Goal: Task Accomplishment & Management: Complete application form

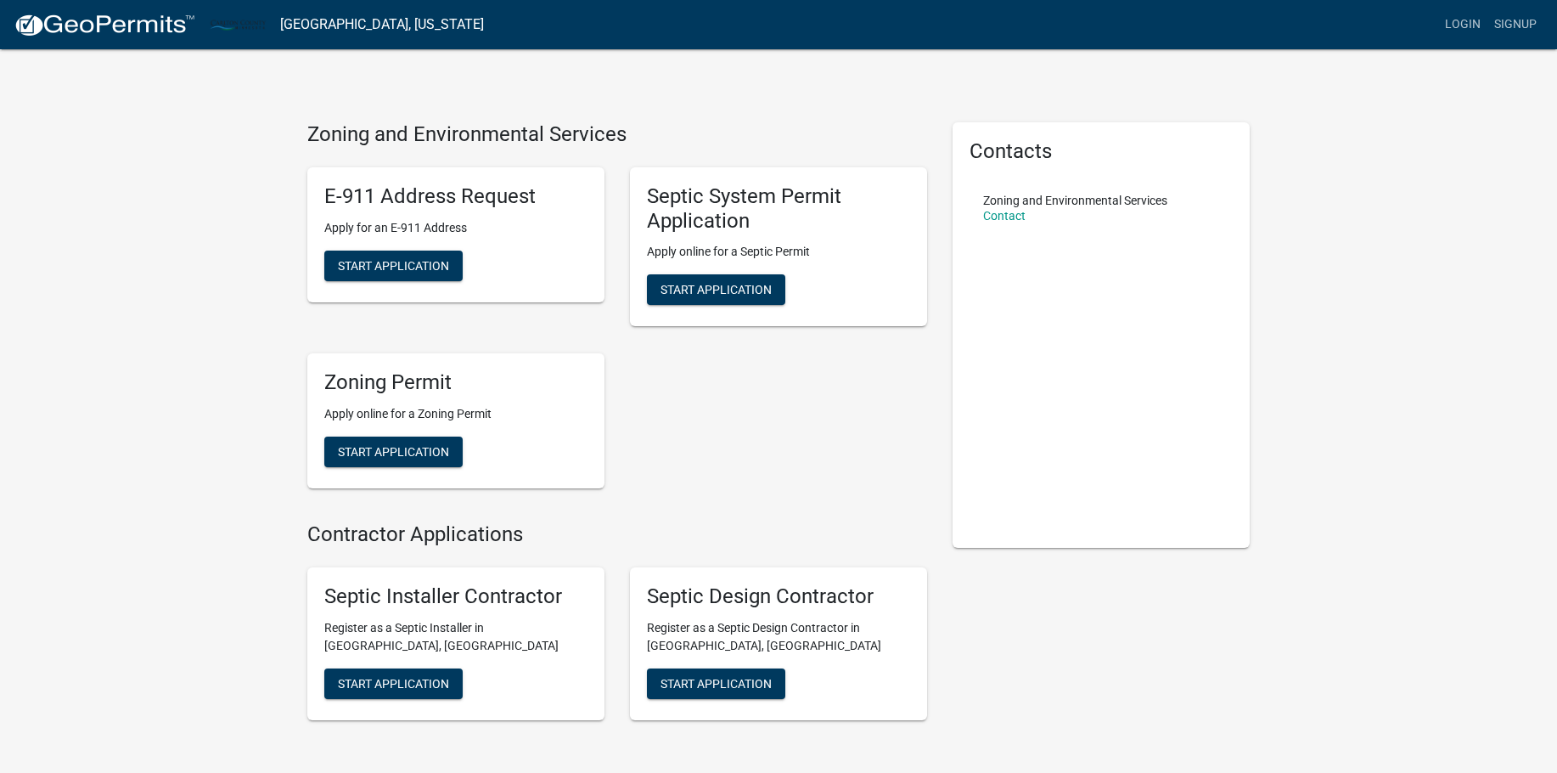
scroll to position [85, 0]
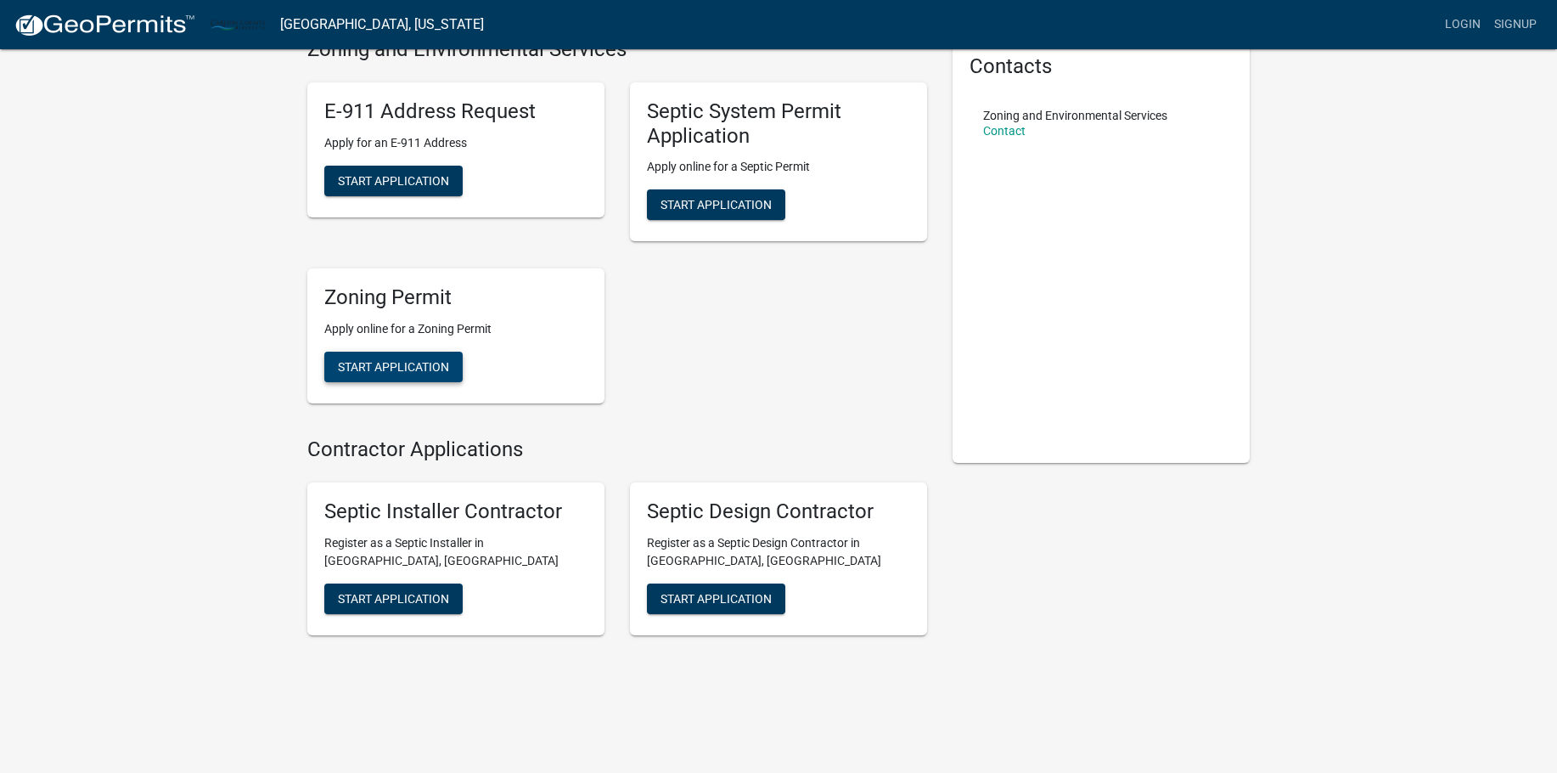
click at [446, 373] on span "Start Application" at bounding box center [393, 367] width 111 height 14
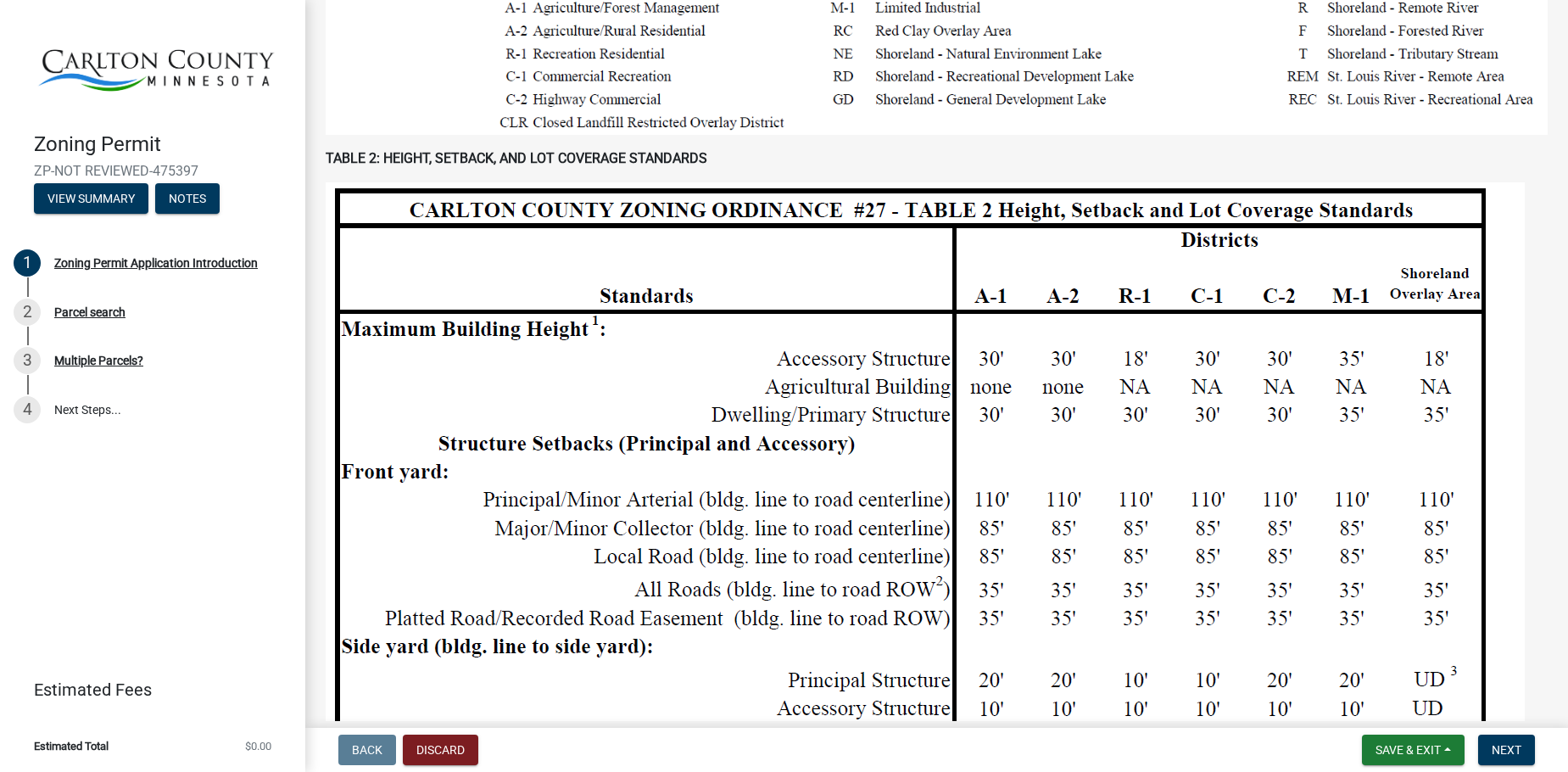
scroll to position [1272, 0]
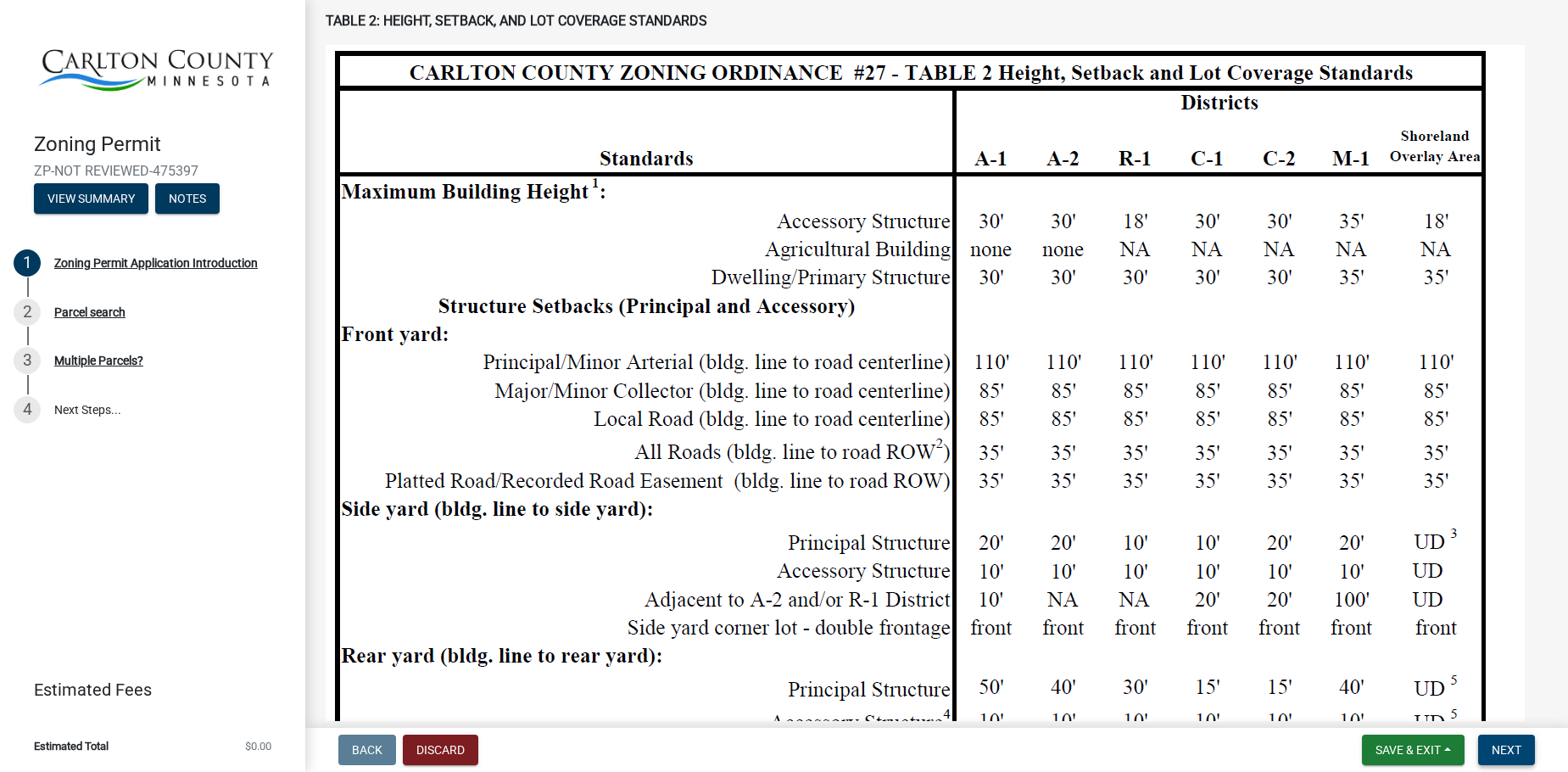
click at [1498, 750] on span "Next" at bounding box center [1507, 750] width 30 height 14
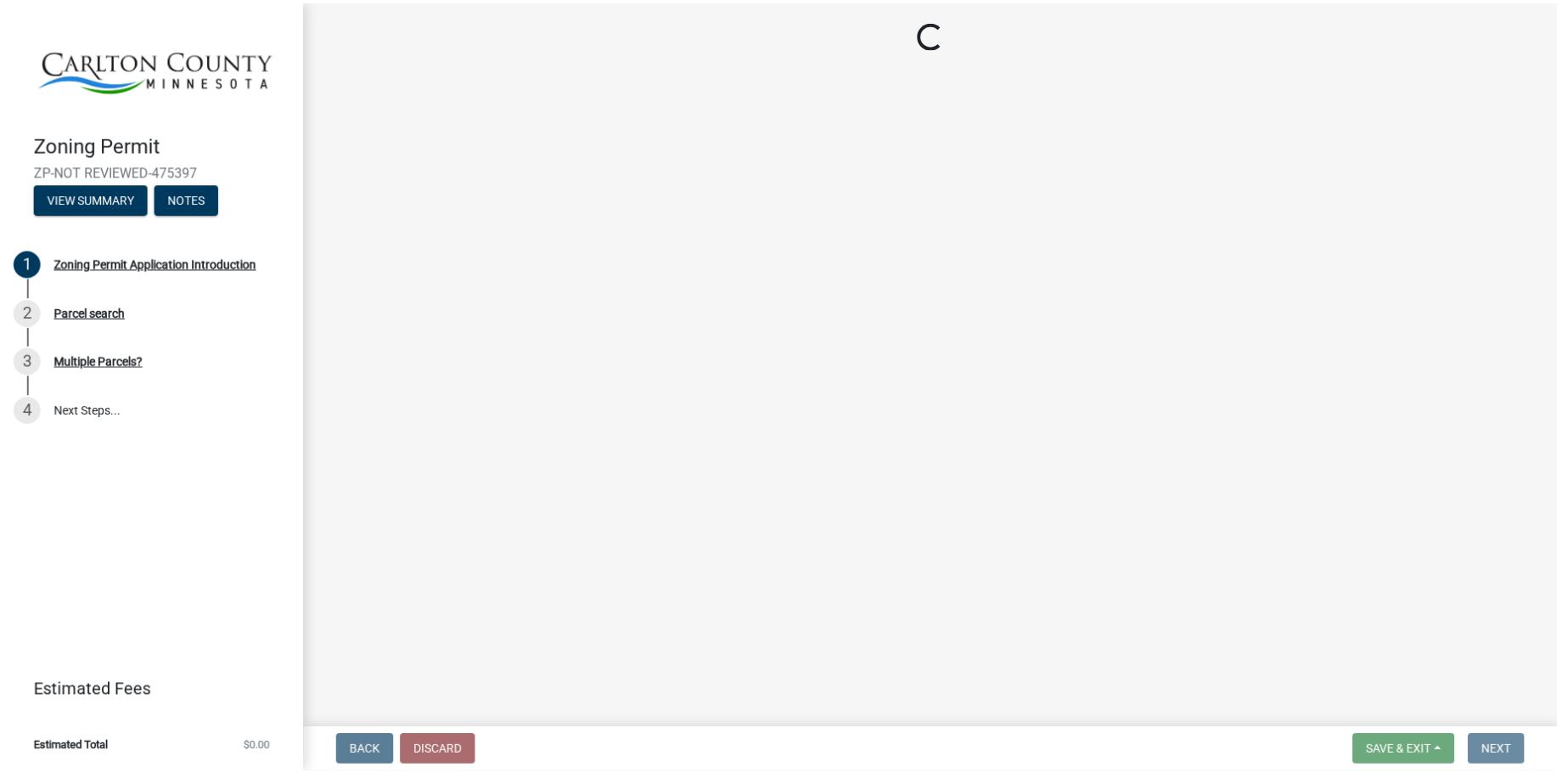
scroll to position [0, 0]
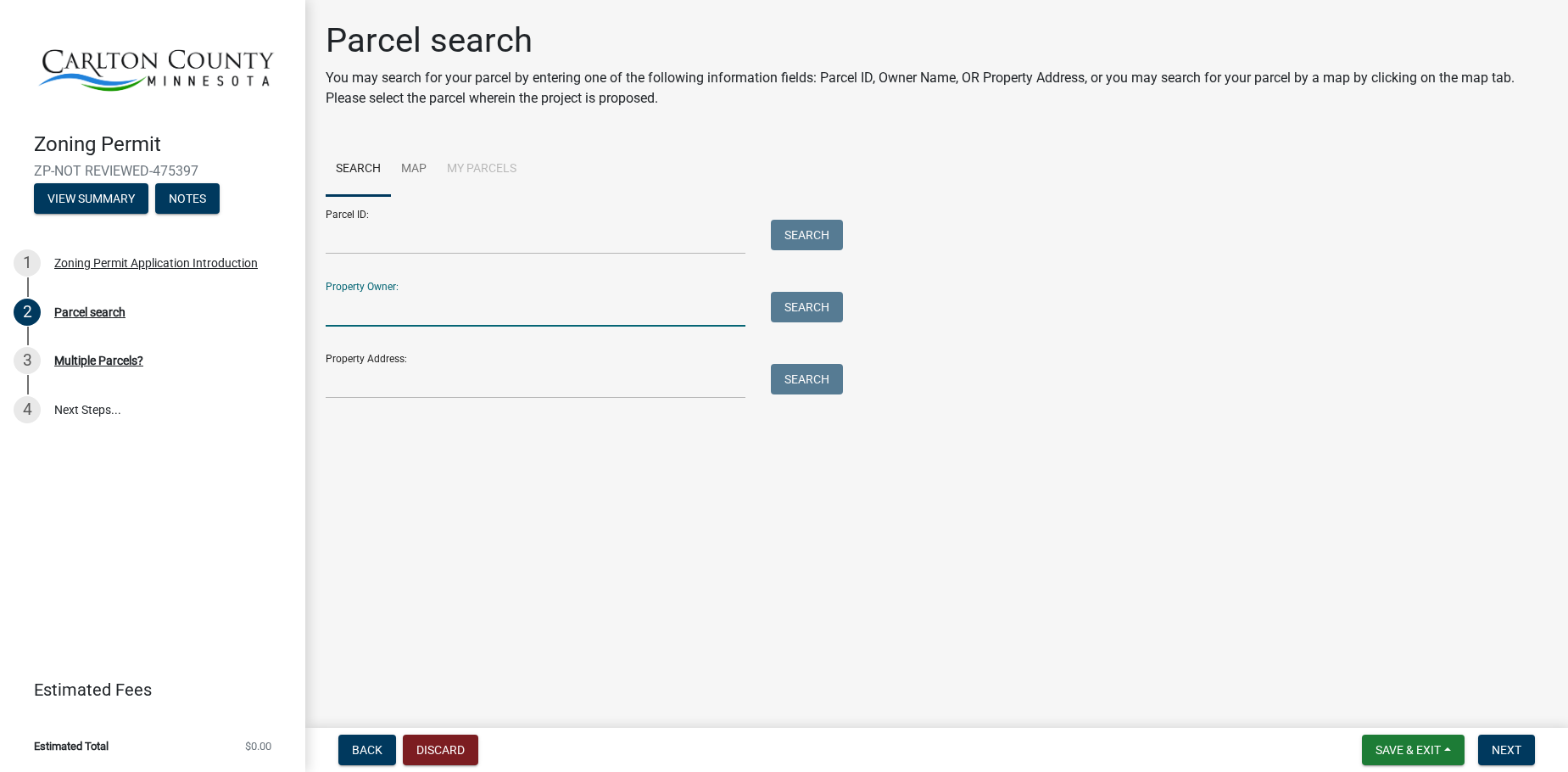
click at [378, 295] on input "Property Owner:" at bounding box center [535, 309] width 419 height 35
type input "[PERSON_NAME] & [PERSON_NAME]"
click at [823, 312] on button "Search" at bounding box center [807, 307] width 72 height 31
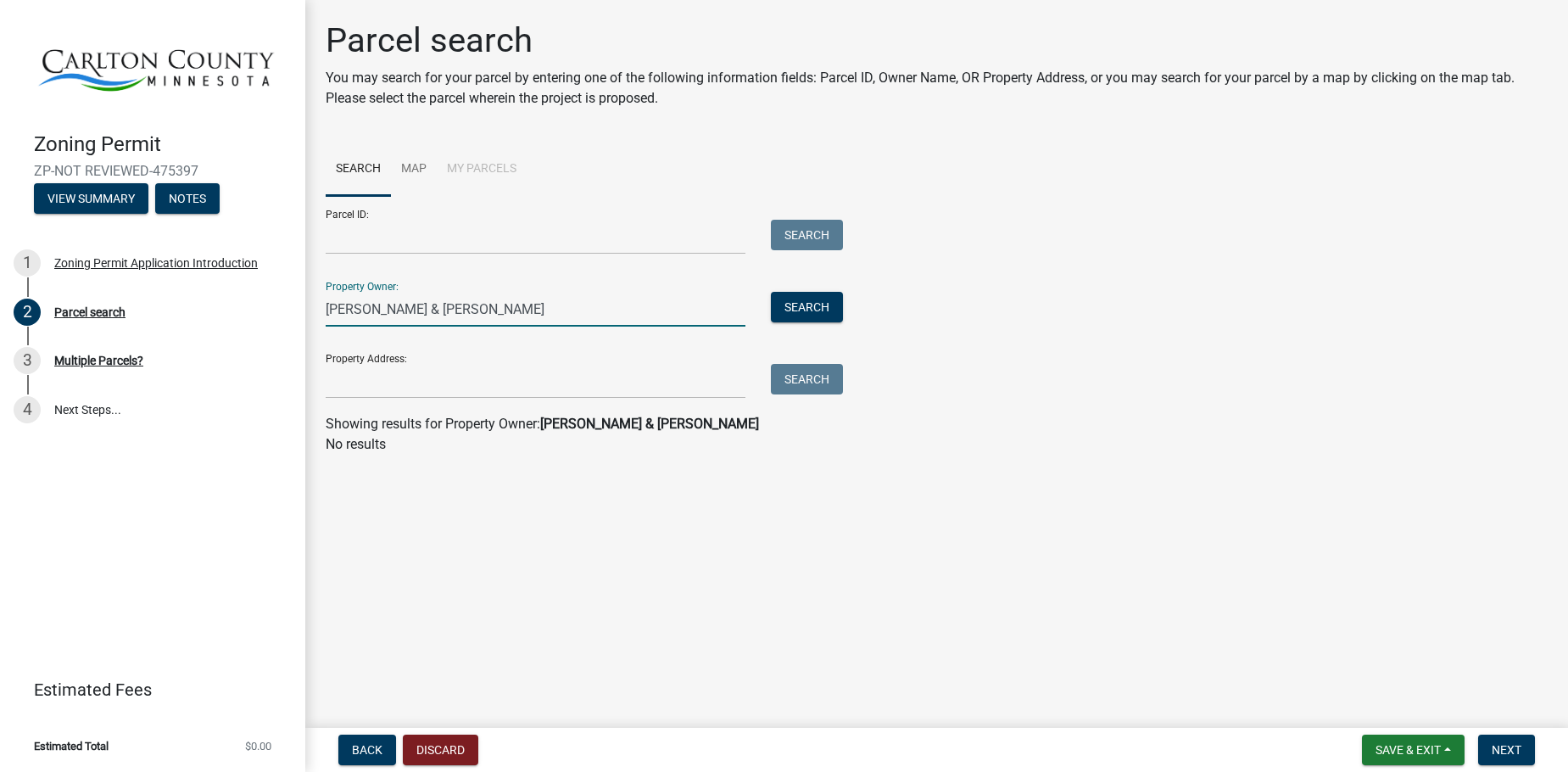
drag, startPoint x: 455, startPoint y: 312, endPoint x: 321, endPoint y: 312, distance: 134.0
click at [321, 312] on div "[PERSON_NAME] & [PERSON_NAME]" at bounding box center [535, 309] width 445 height 35
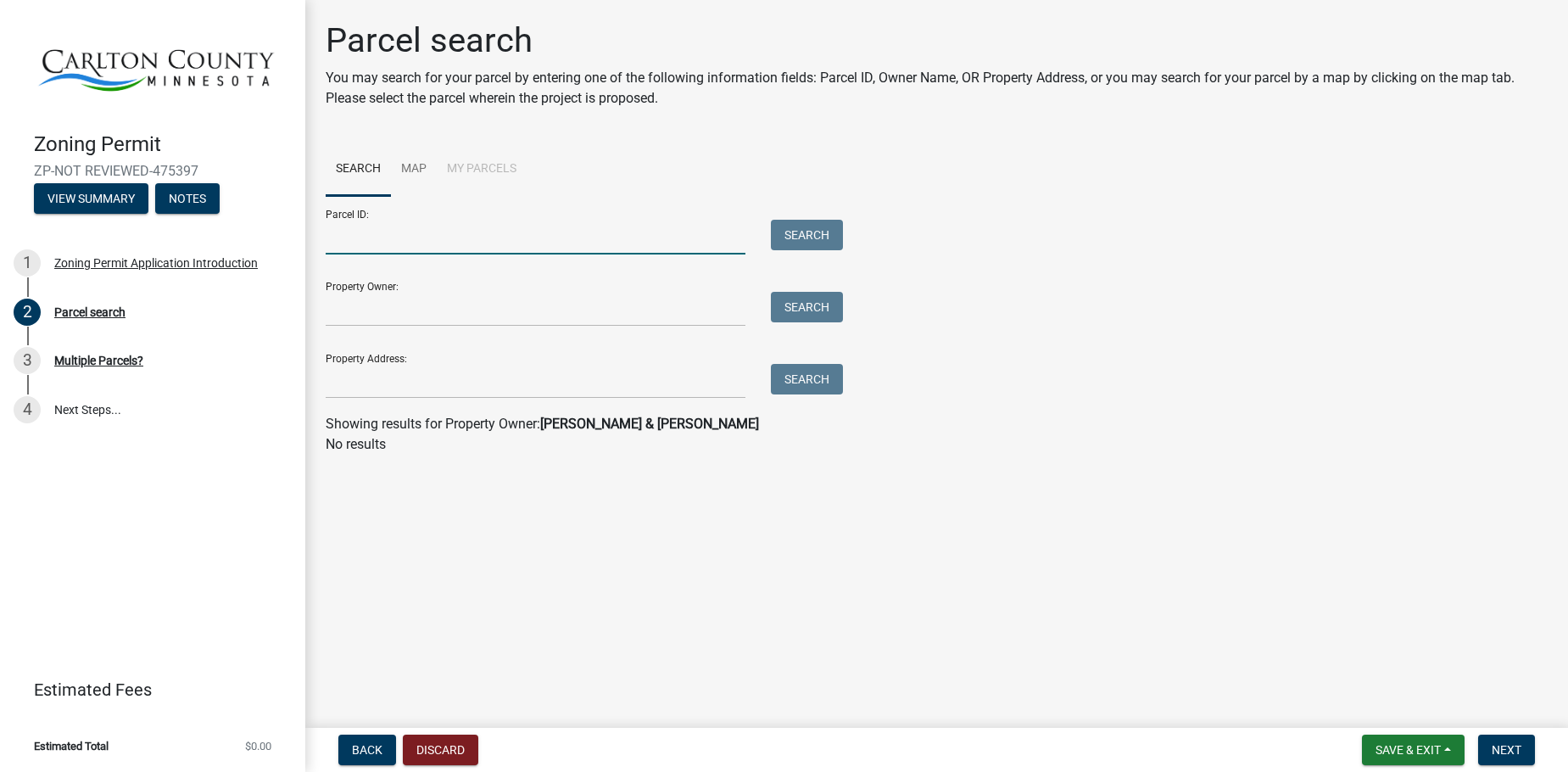
click at [393, 236] on input "Parcel ID:" at bounding box center [535, 237] width 419 height 35
paste input "[PHONE_NUMBER]"
click at [329, 238] on input "[PHONE_NUMBER]" at bounding box center [535, 237] width 419 height 35
type input "[PHONE_NUMBER]"
click at [814, 232] on button "Search" at bounding box center [807, 235] width 72 height 31
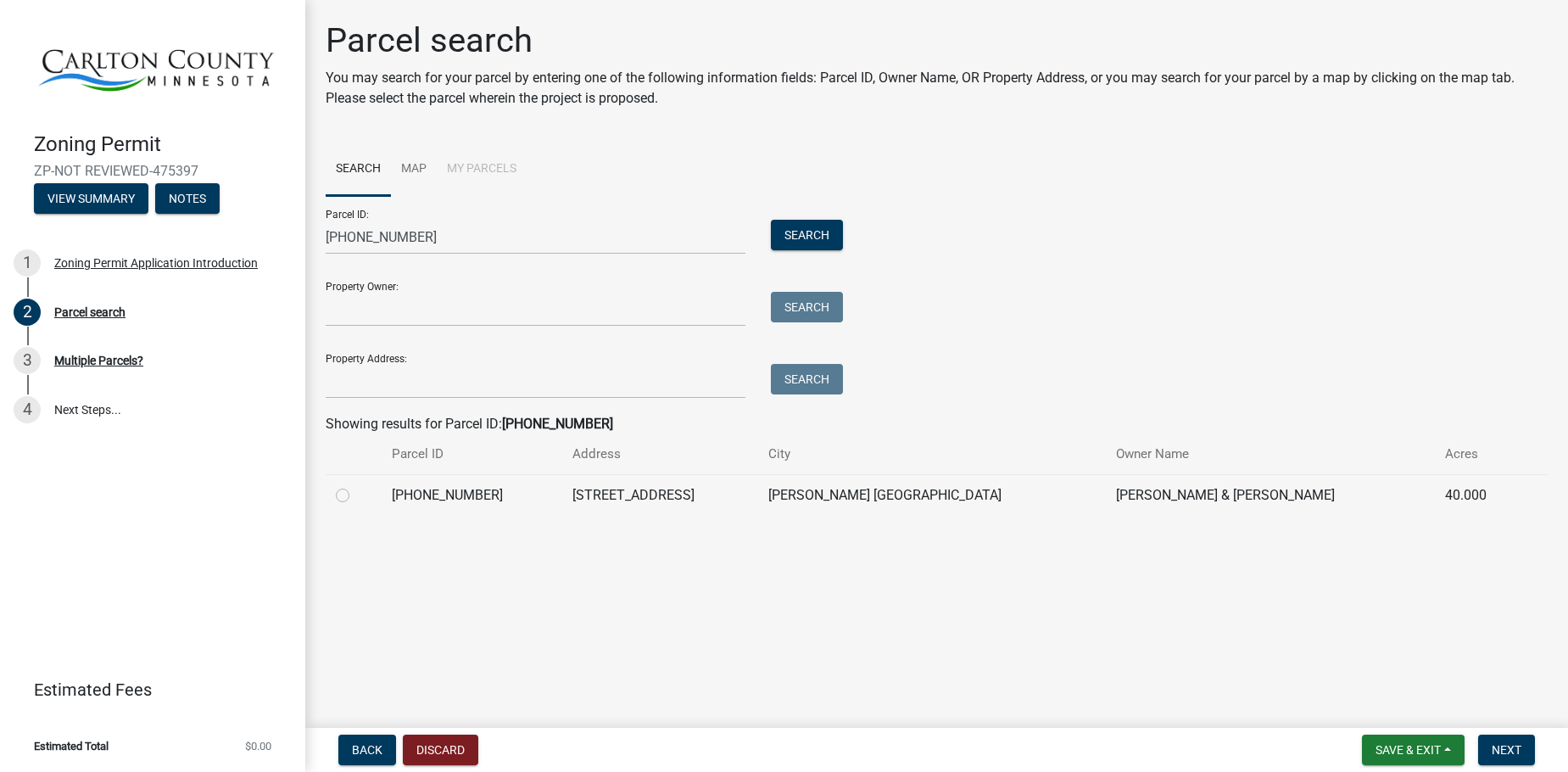
click at [357, 485] on label at bounding box center [357, 485] width 0 height 0
click at [357, 496] on input "radio" at bounding box center [362, 490] width 11 height 11
radio input "true"
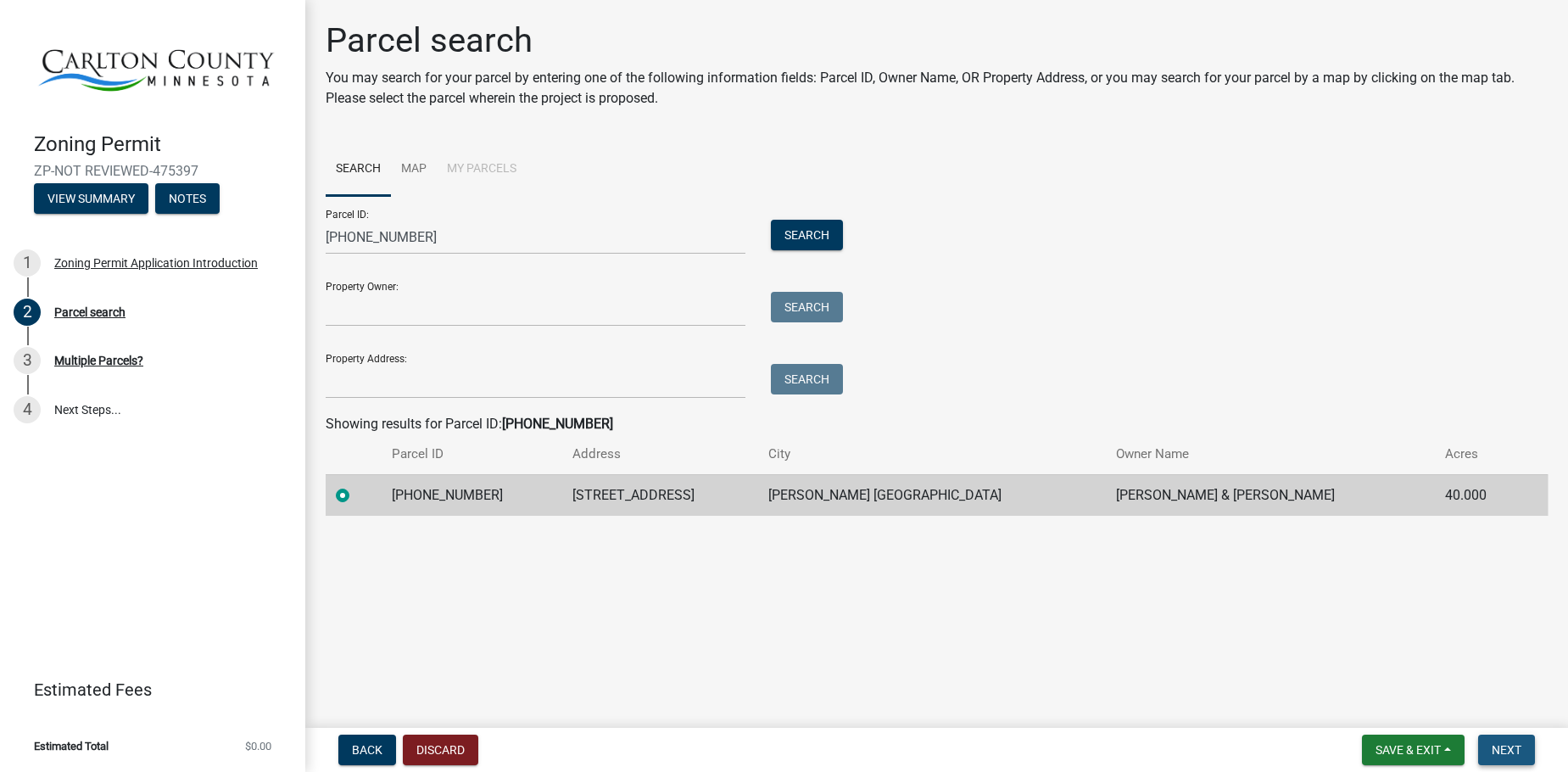
click at [1509, 755] on span "Next" at bounding box center [1507, 750] width 30 height 14
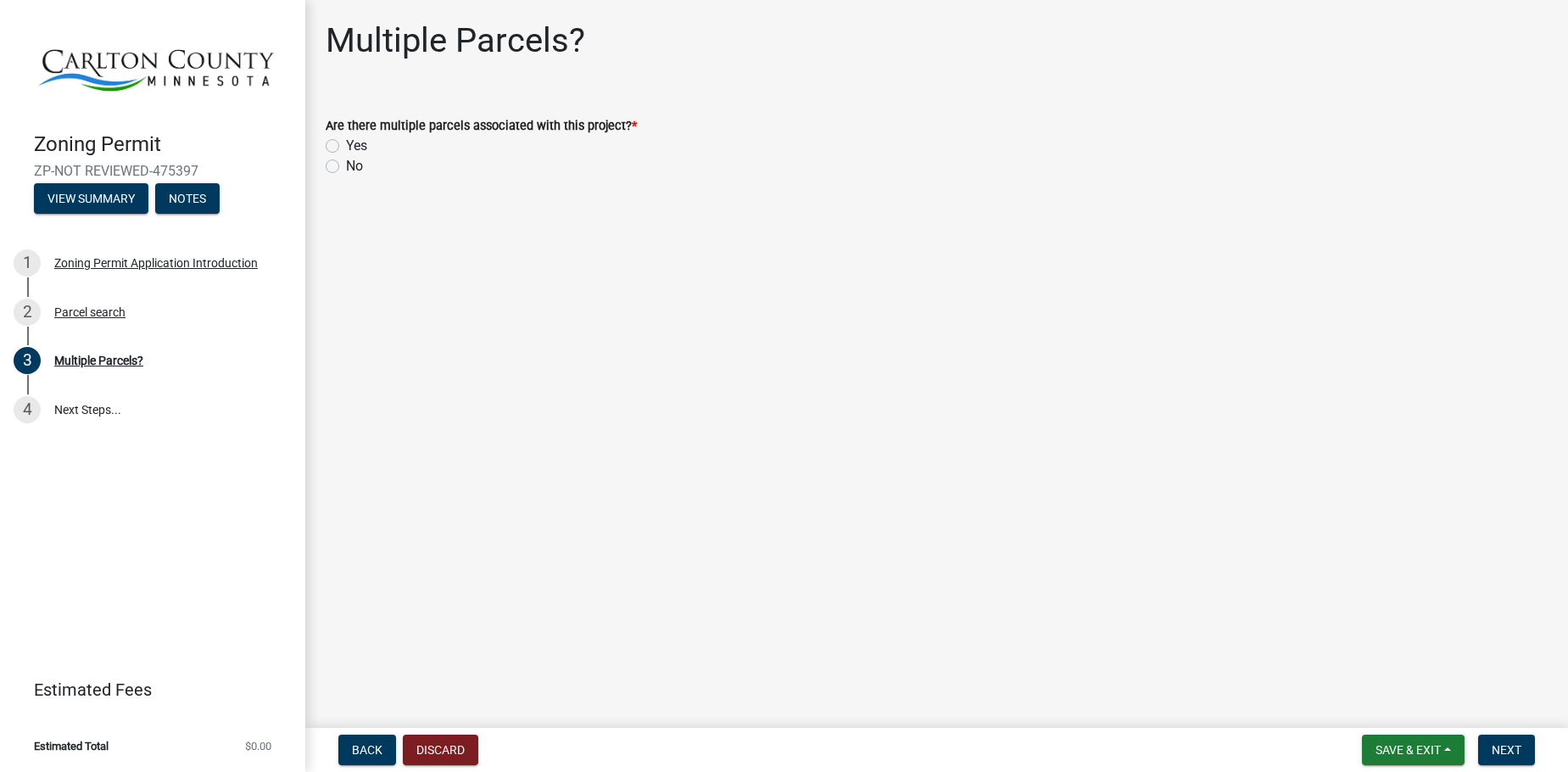
click at [346, 171] on label "No" at bounding box center [354, 166] width 17 height 20
click at [346, 167] on input "No" at bounding box center [351, 161] width 11 height 11
radio input "true"
click at [1520, 740] on button "Next" at bounding box center [1506, 749] width 57 height 31
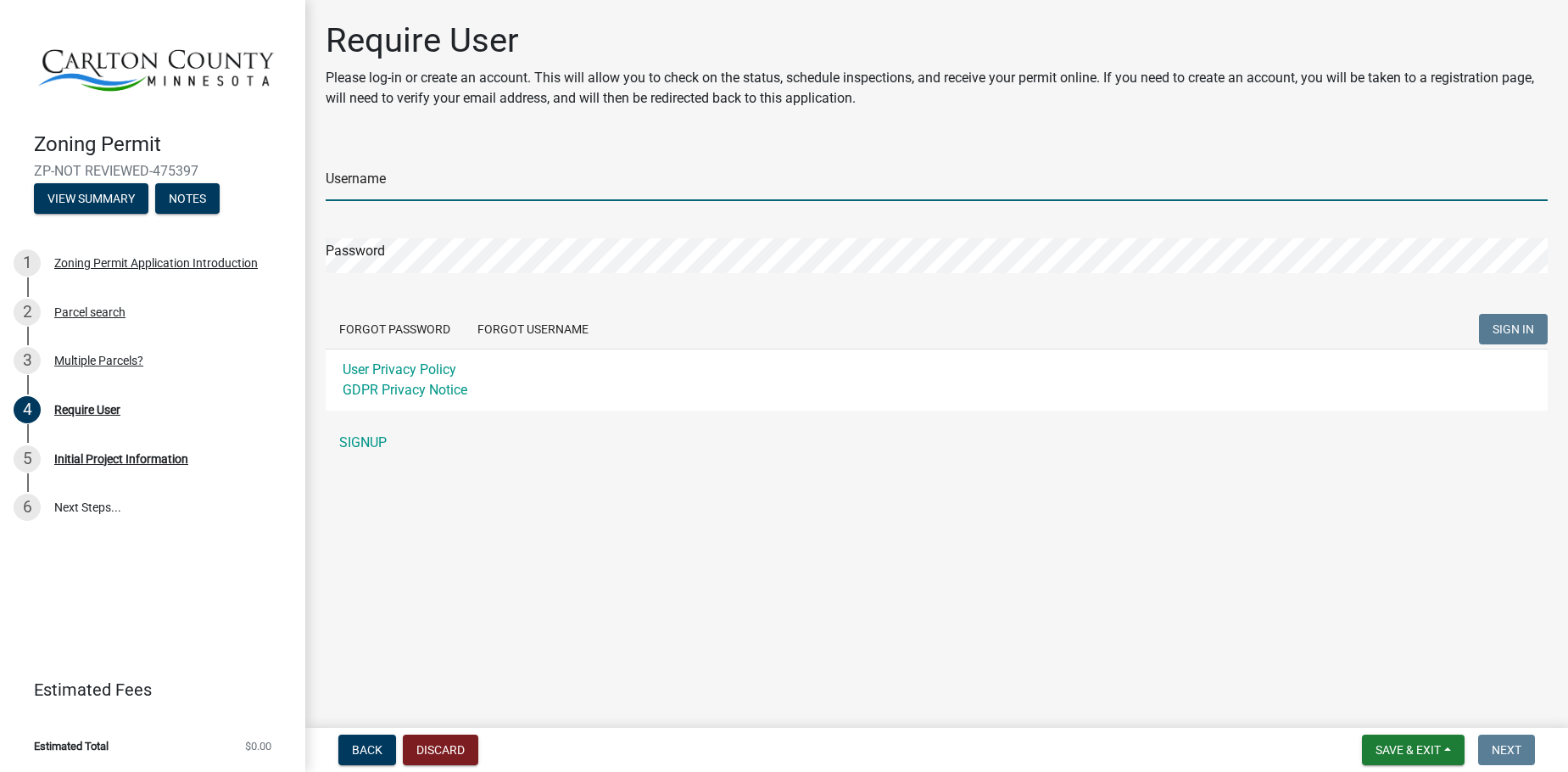
click at [392, 175] on input "Username" at bounding box center [937, 183] width 1222 height 35
click at [547, 171] on input "[PERSON_NAME][EMAIL_ADDRESS][DOMAIN_NAME]" at bounding box center [937, 183] width 1222 height 35
type input "[PERSON_NAME][EMAIL_ADDRESS][DOMAIN_NAME]"
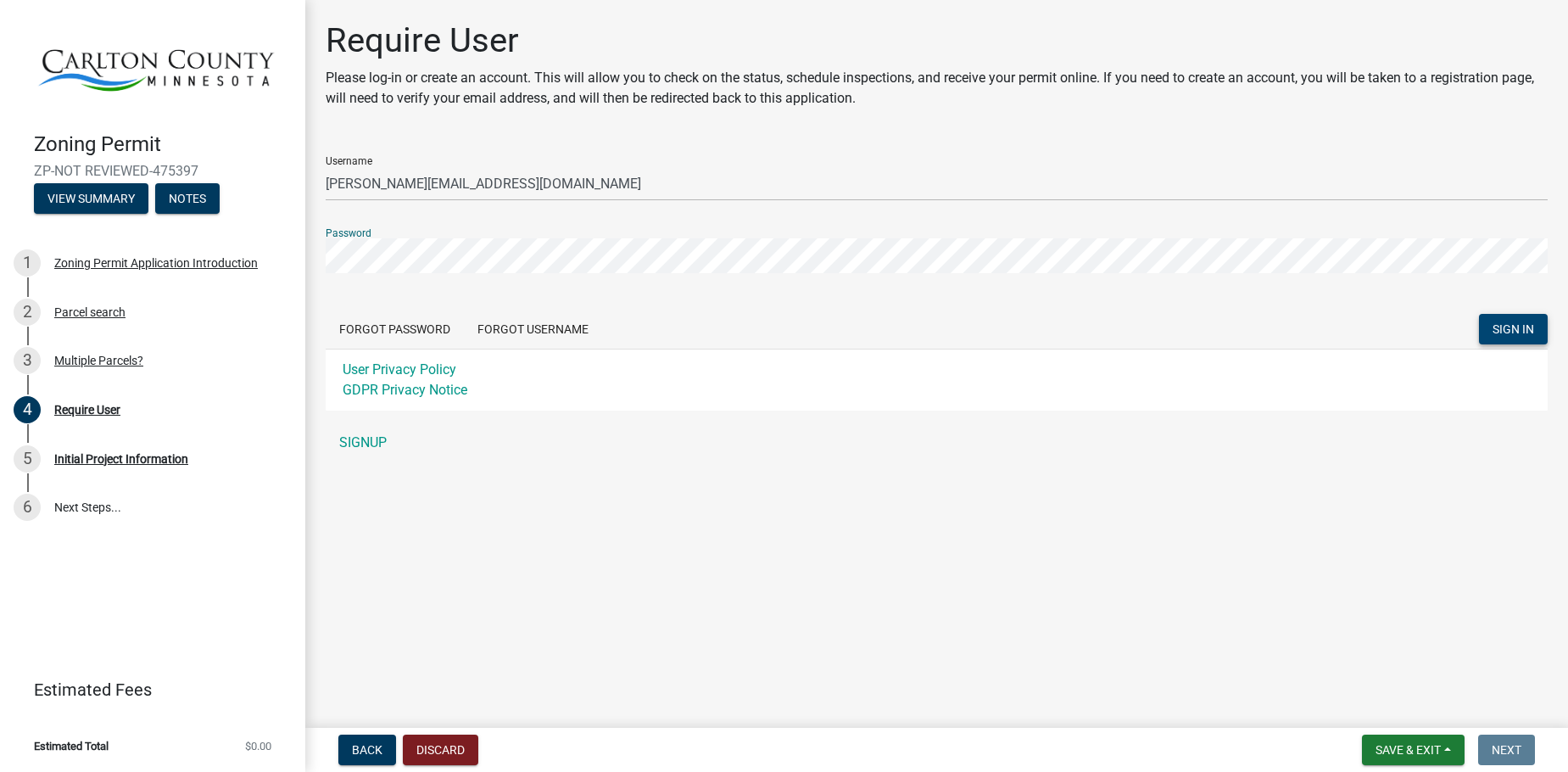
click at [1517, 326] on span "SIGN IN" at bounding box center [1513, 330] width 42 height 14
click at [369, 438] on link "SIGNUP" at bounding box center [937, 442] width 1222 height 34
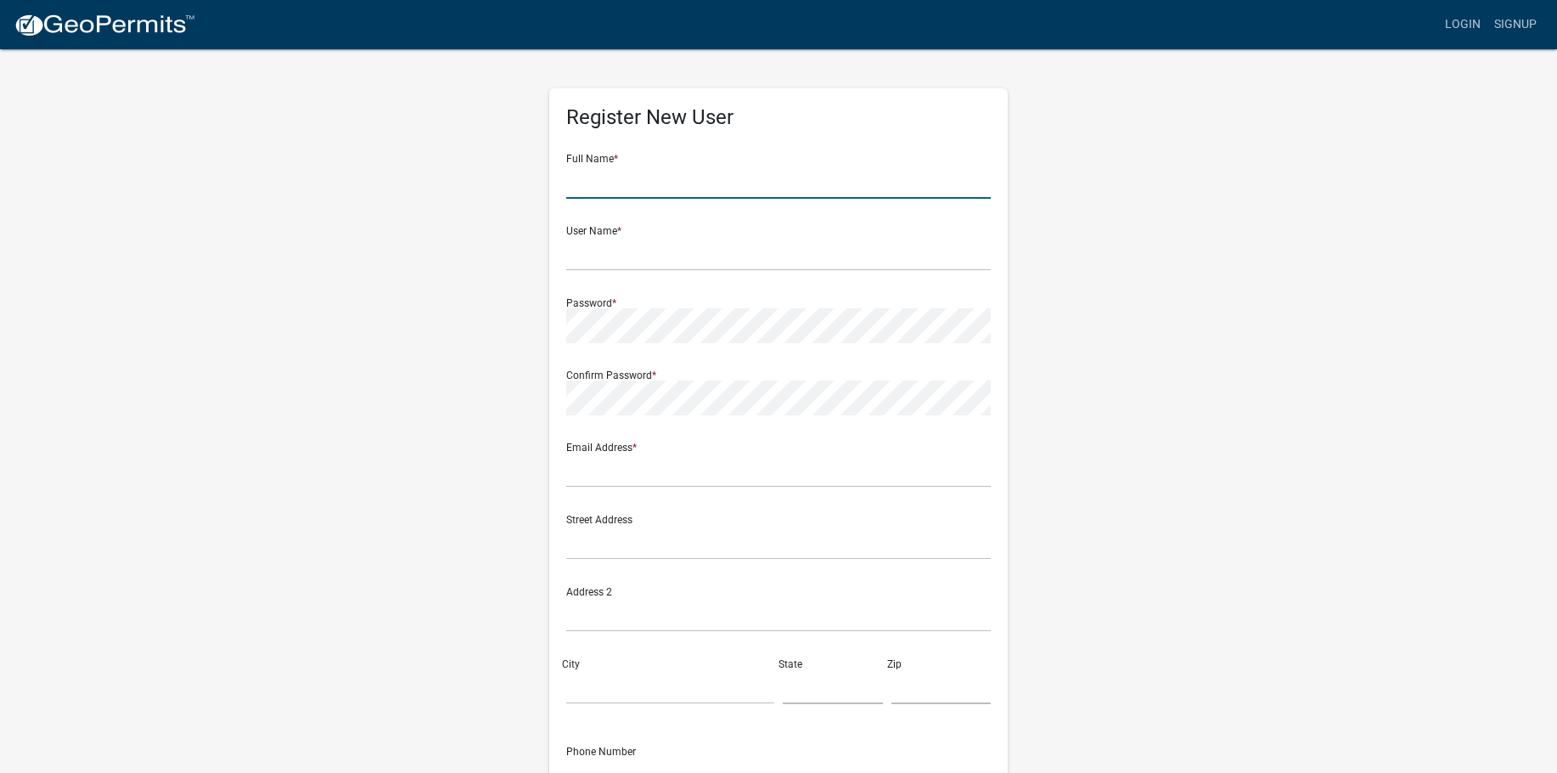
click at [604, 177] on input "text" at bounding box center [778, 181] width 425 height 35
type input "R"
type input "[PERSON_NAME] & [PERSON_NAME]"
click at [623, 241] on input "text" at bounding box center [778, 253] width 425 height 35
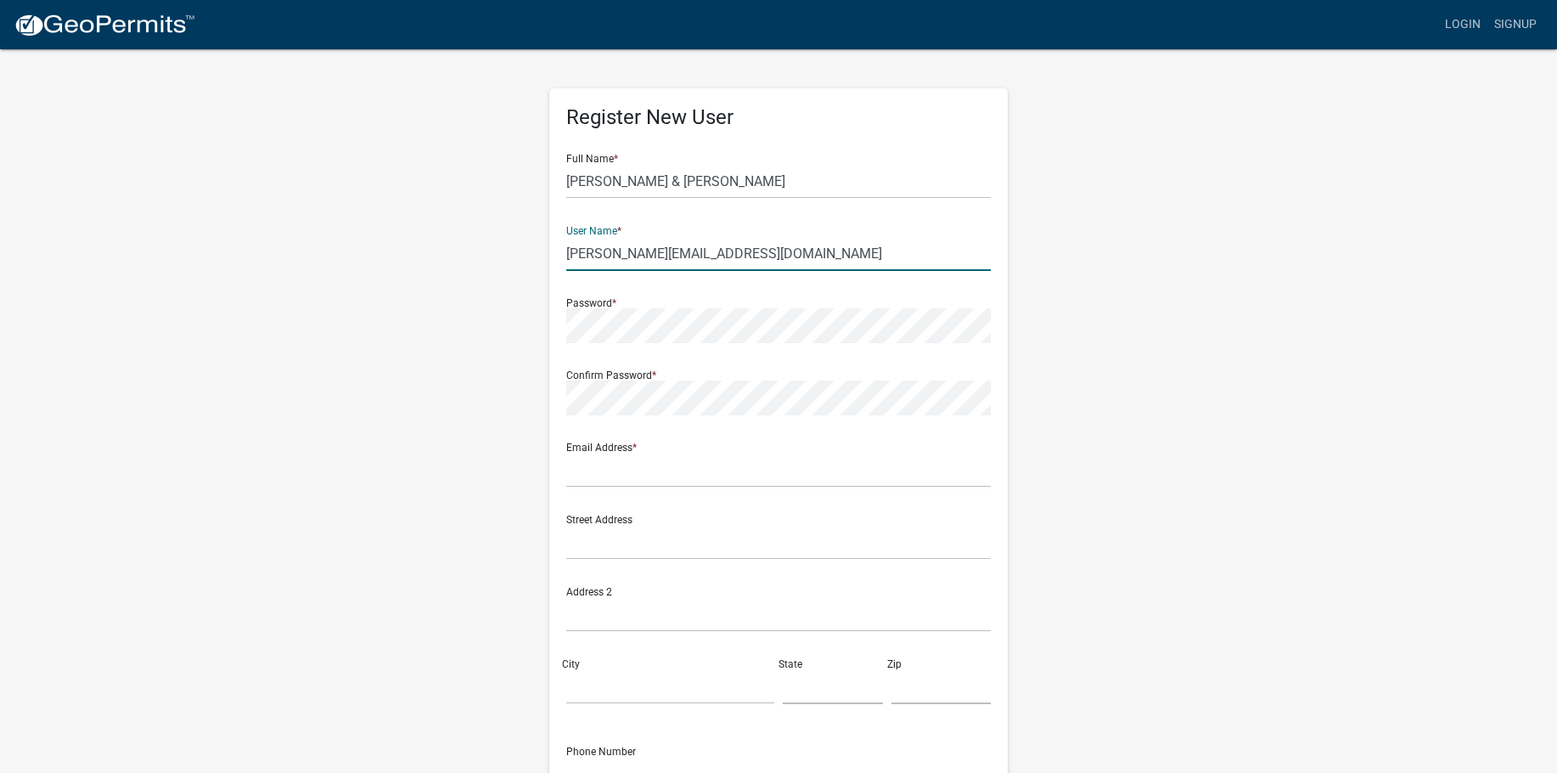
type input "[PERSON_NAME][EMAIL_ADDRESS][DOMAIN_NAME]"
click at [643, 229] on div "User Name * [PERSON_NAME][EMAIL_ADDRESS][DOMAIN_NAME]" at bounding box center [778, 241] width 425 height 59
click at [699, 470] on input "text" at bounding box center [778, 470] width 425 height 35
type input "[PERSON_NAME][EMAIL_ADDRESS][DOMAIN_NAME]"
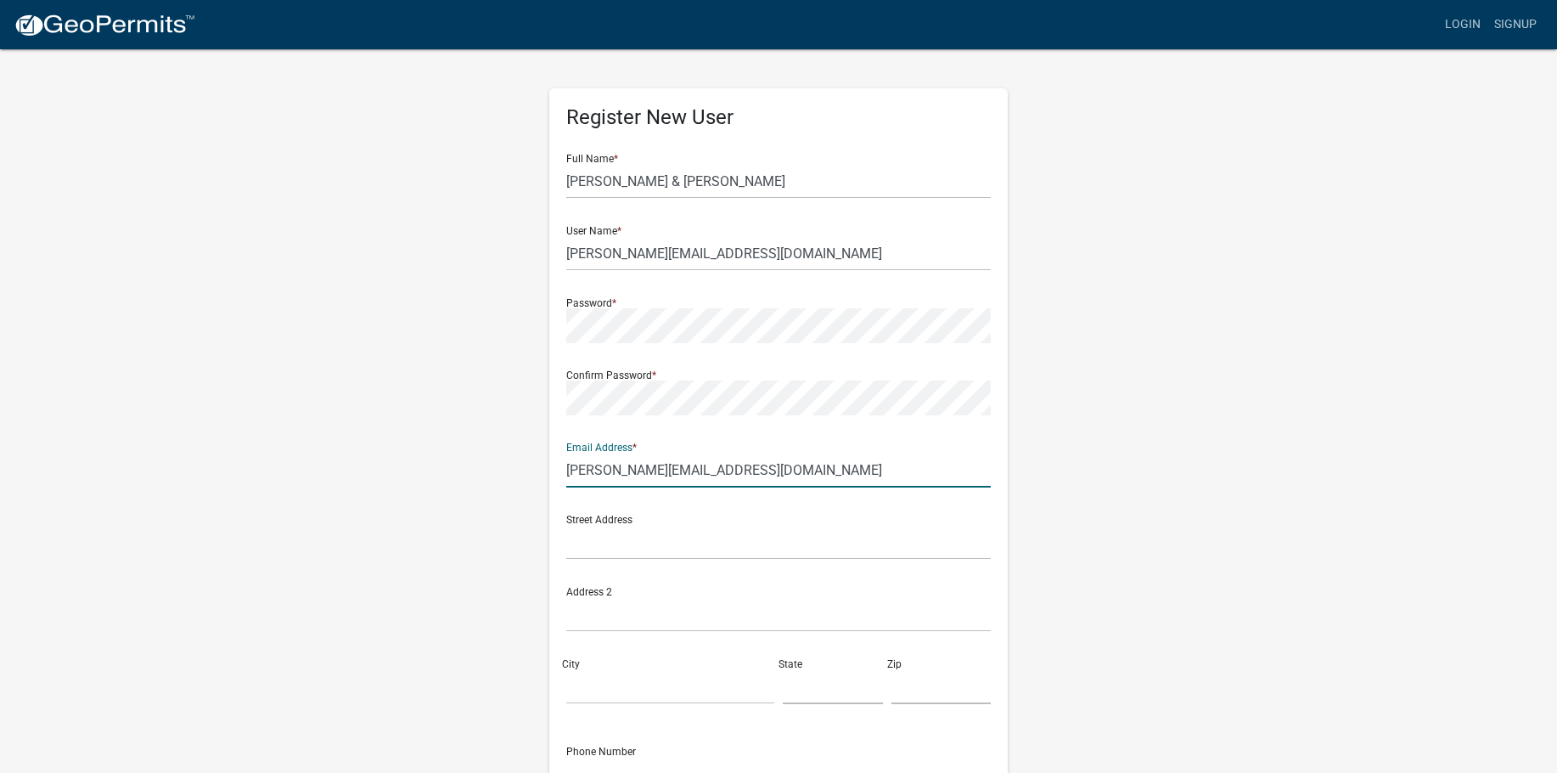
type input "[STREET_ADDRESS]"
type input "[GEOGRAPHIC_DATA]"
type input "MN"
type input "55077"
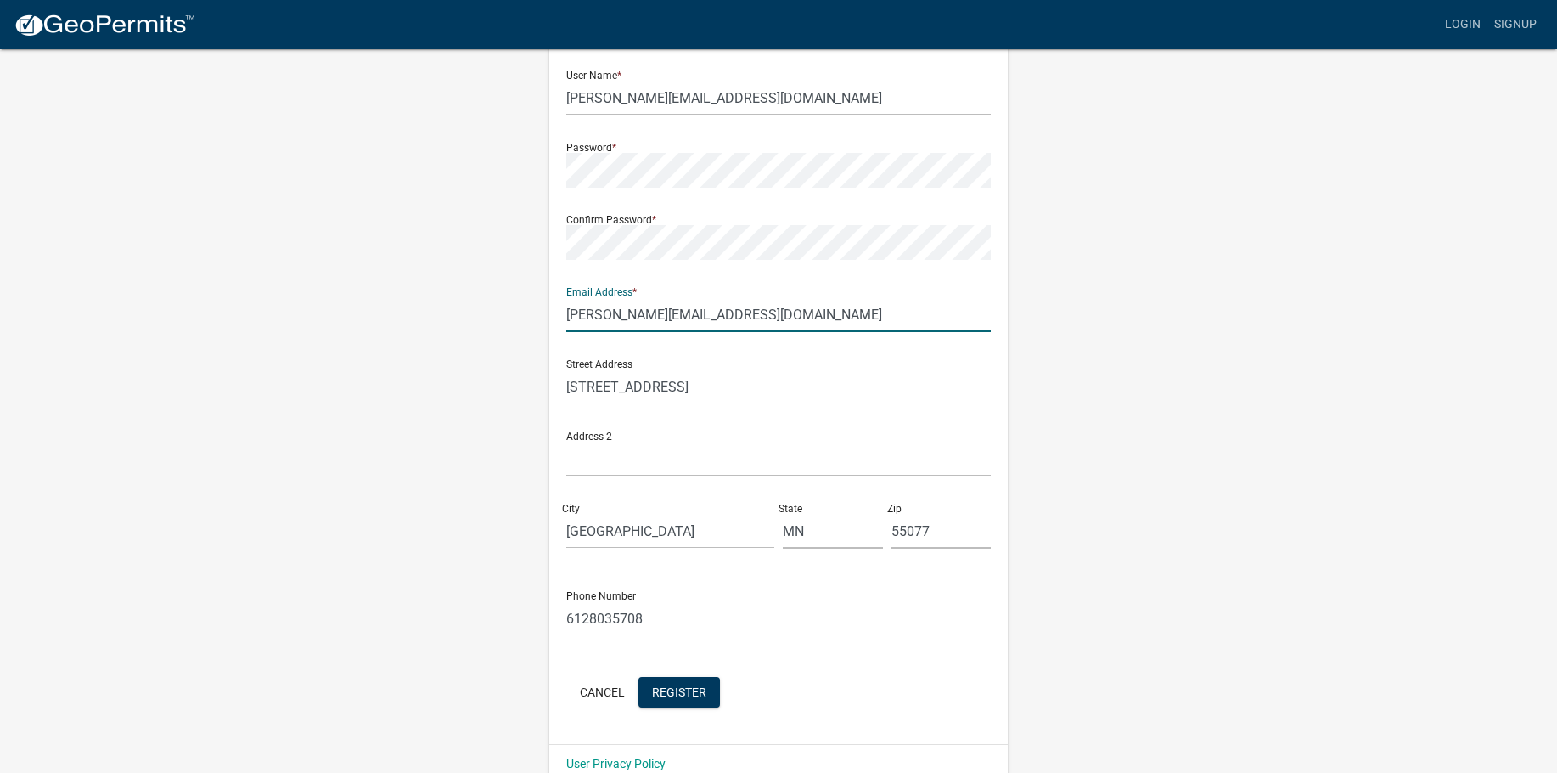
scroll to position [170, 0]
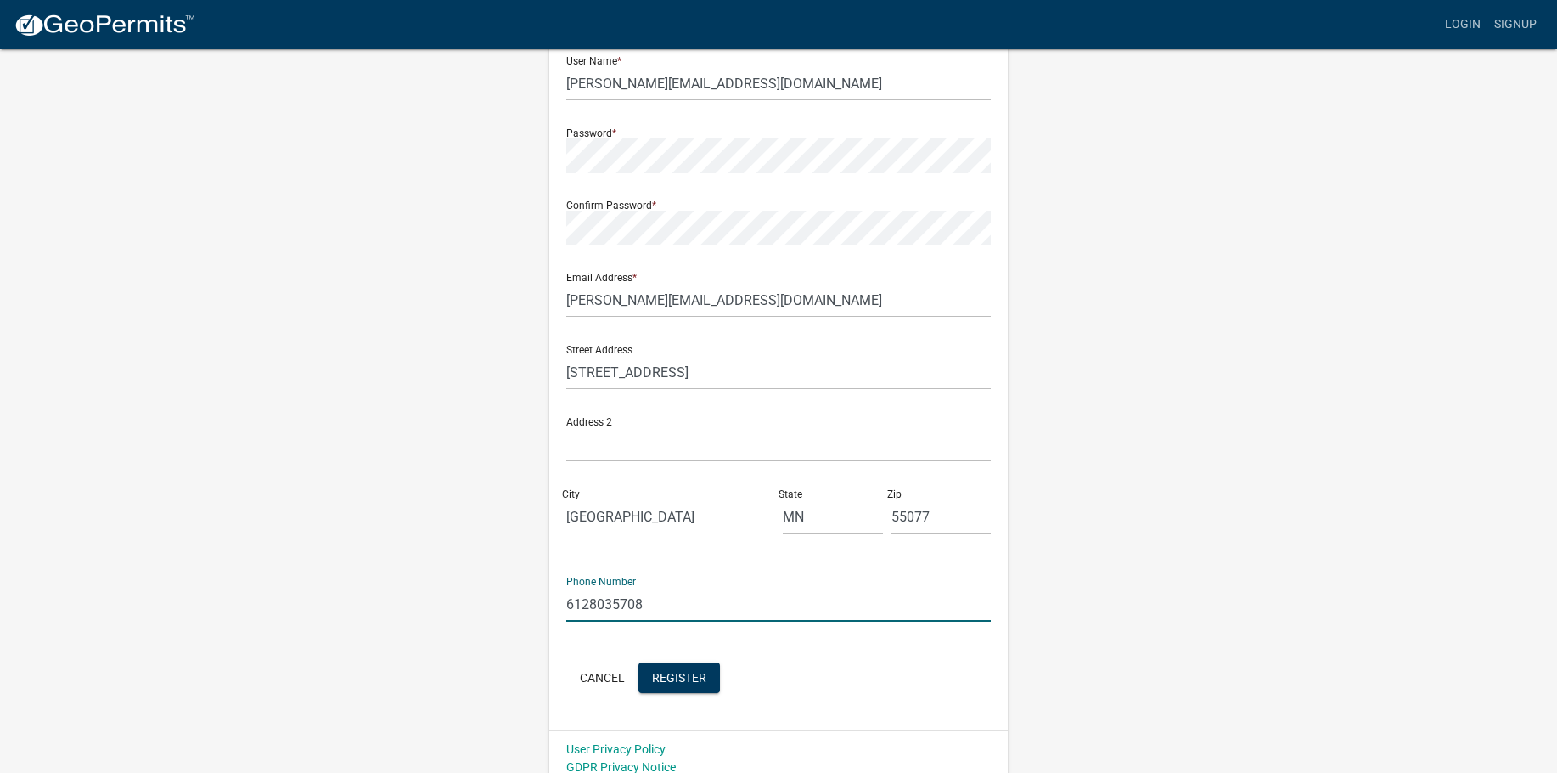
drag, startPoint x: 655, startPoint y: 602, endPoint x: 584, endPoint y: 599, distance: 70.5
click at [584, 599] on input "6128035708" at bounding box center [778, 604] width 425 height 35
type input "6128679343"
click at [686, 677] on span "Register" at bounding box center [679, 677] width 54 height 14
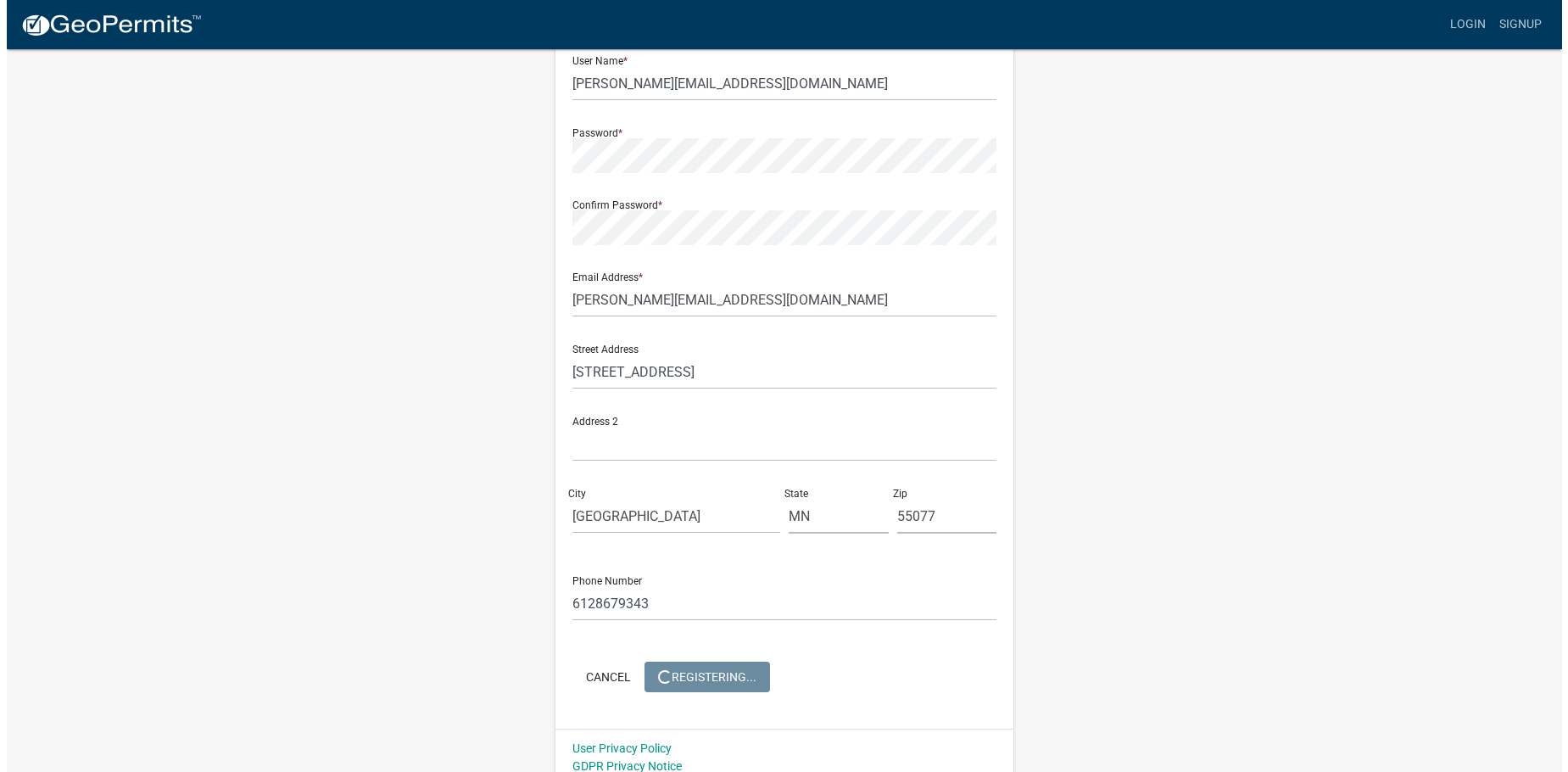
scroll to position [0, 0]
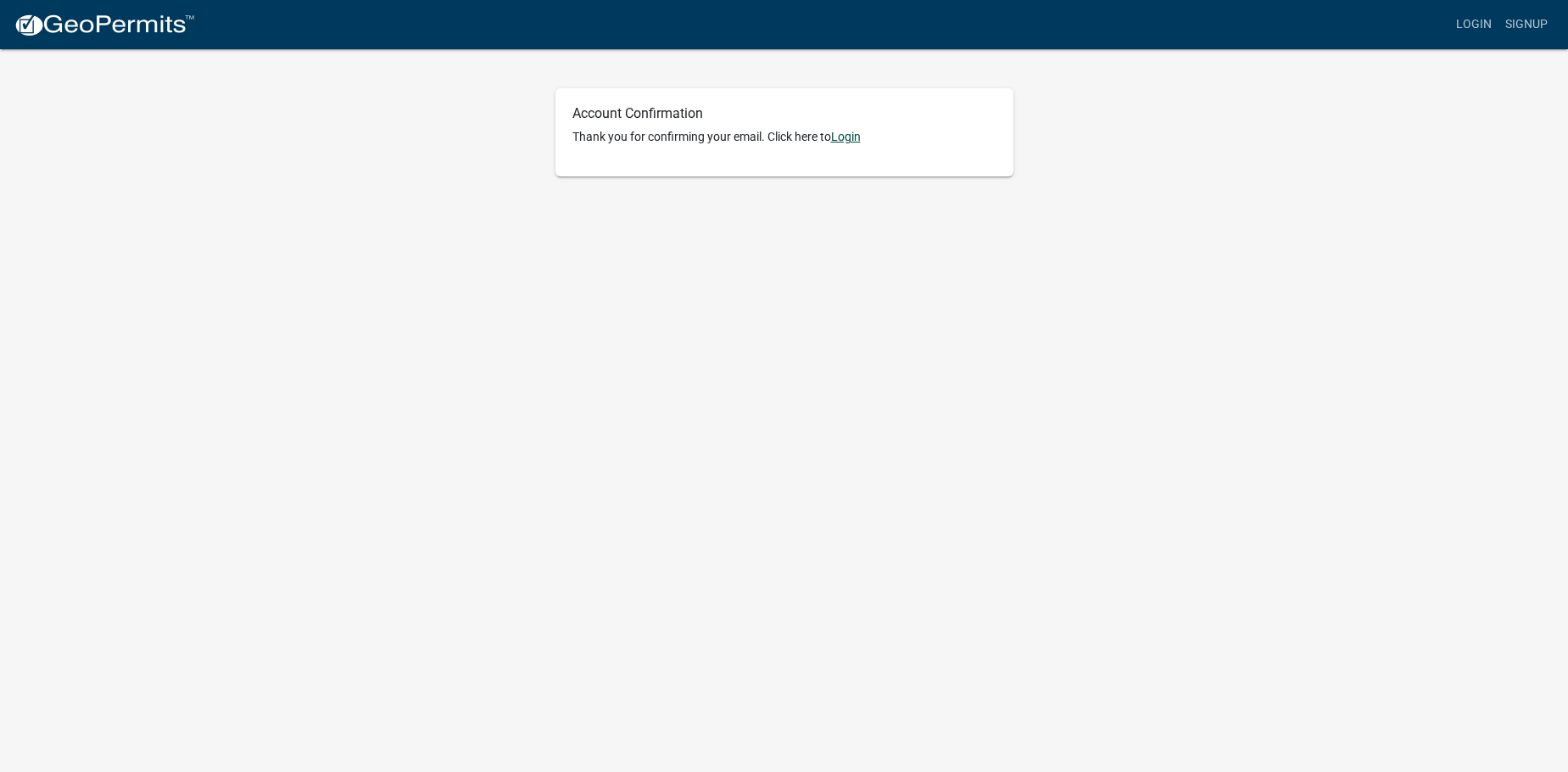
click at [852, 141] on link "Login" at bounding box center [846, 137] width 30 height 14
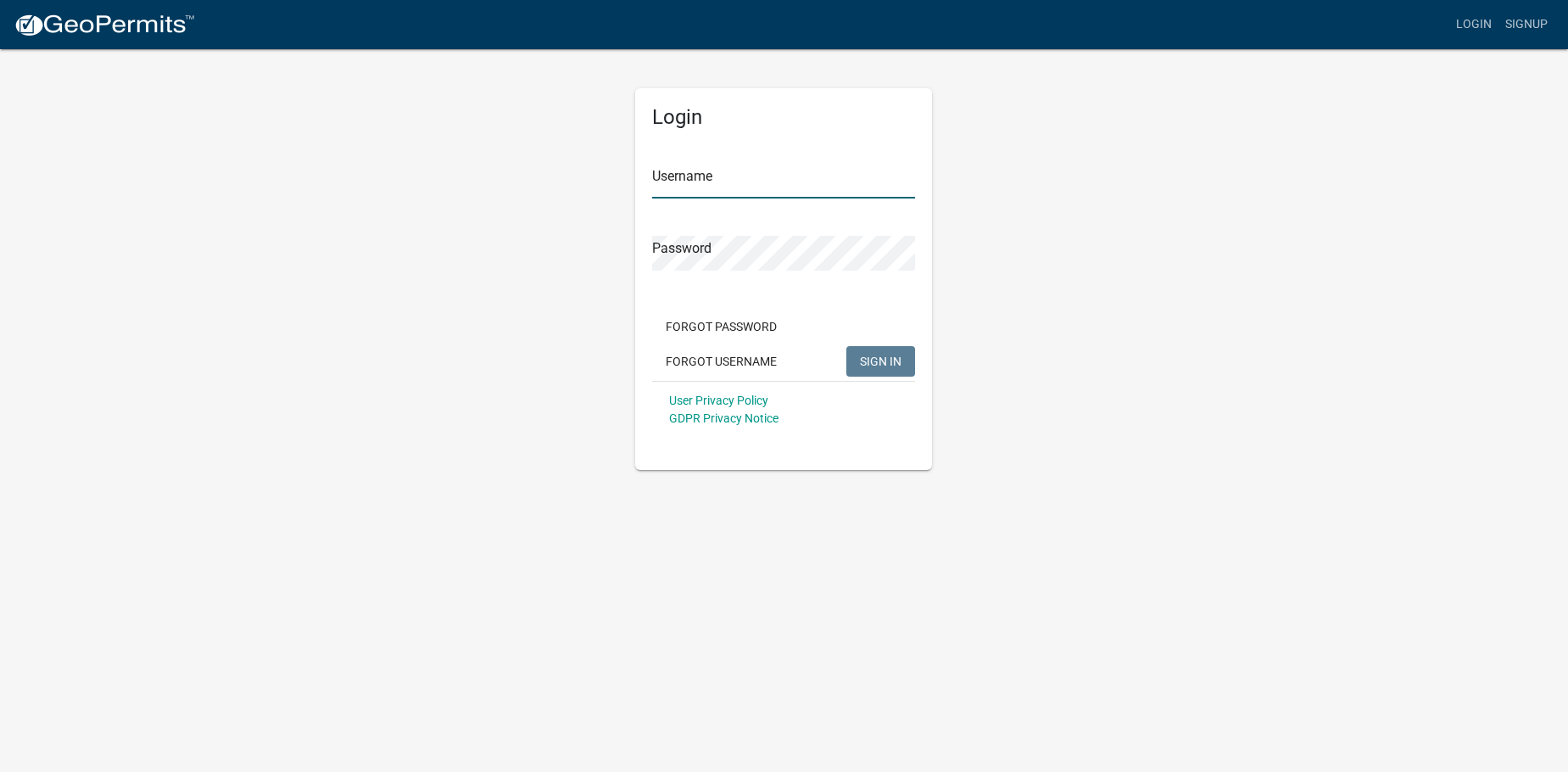
type input "[PERSON_NAME][EMAIL_ADDRESS][DOMAIN_NAME]"
click at [881, 366] on span "SIGN IN" at bounding box center [881, 361] width 42 height 14
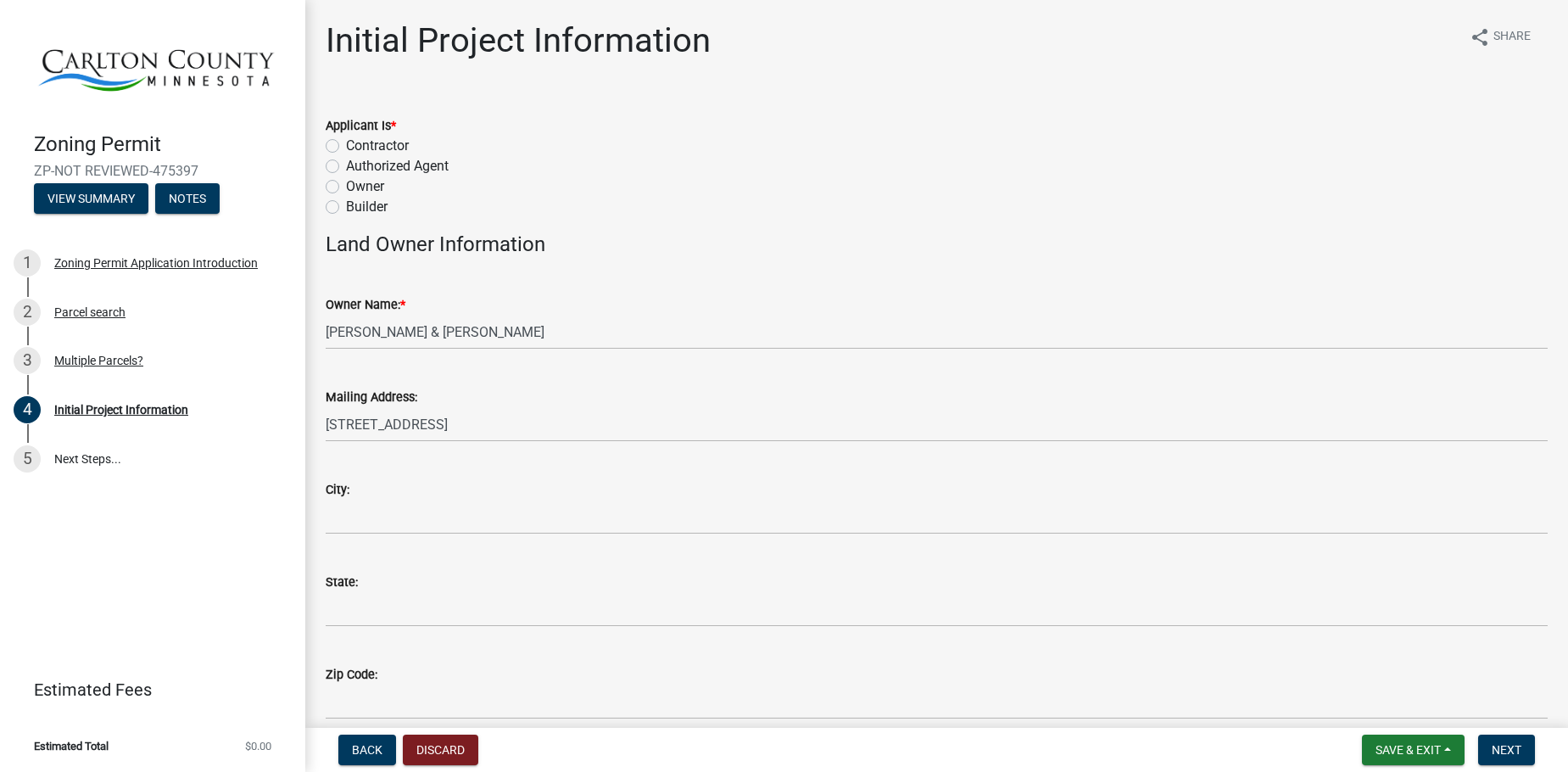
click at [346, 186] on label "Owner" at bounding box center [365, 187] width 38 height 20
click at [346, 186] on input "Owner" at bounding box center [351, 182] width 11 height 11
radio input "true"
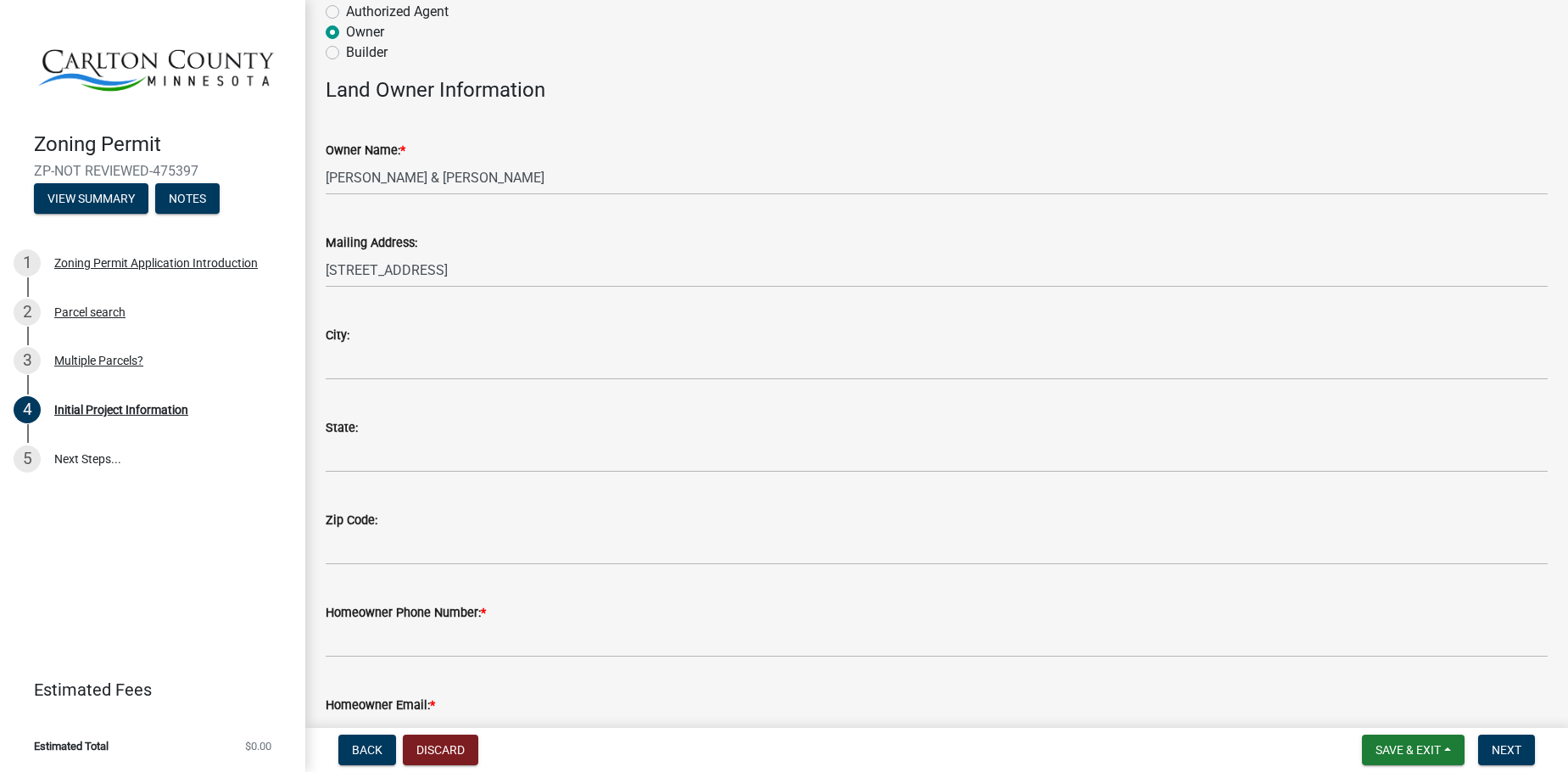
scroll to position [170, 0]
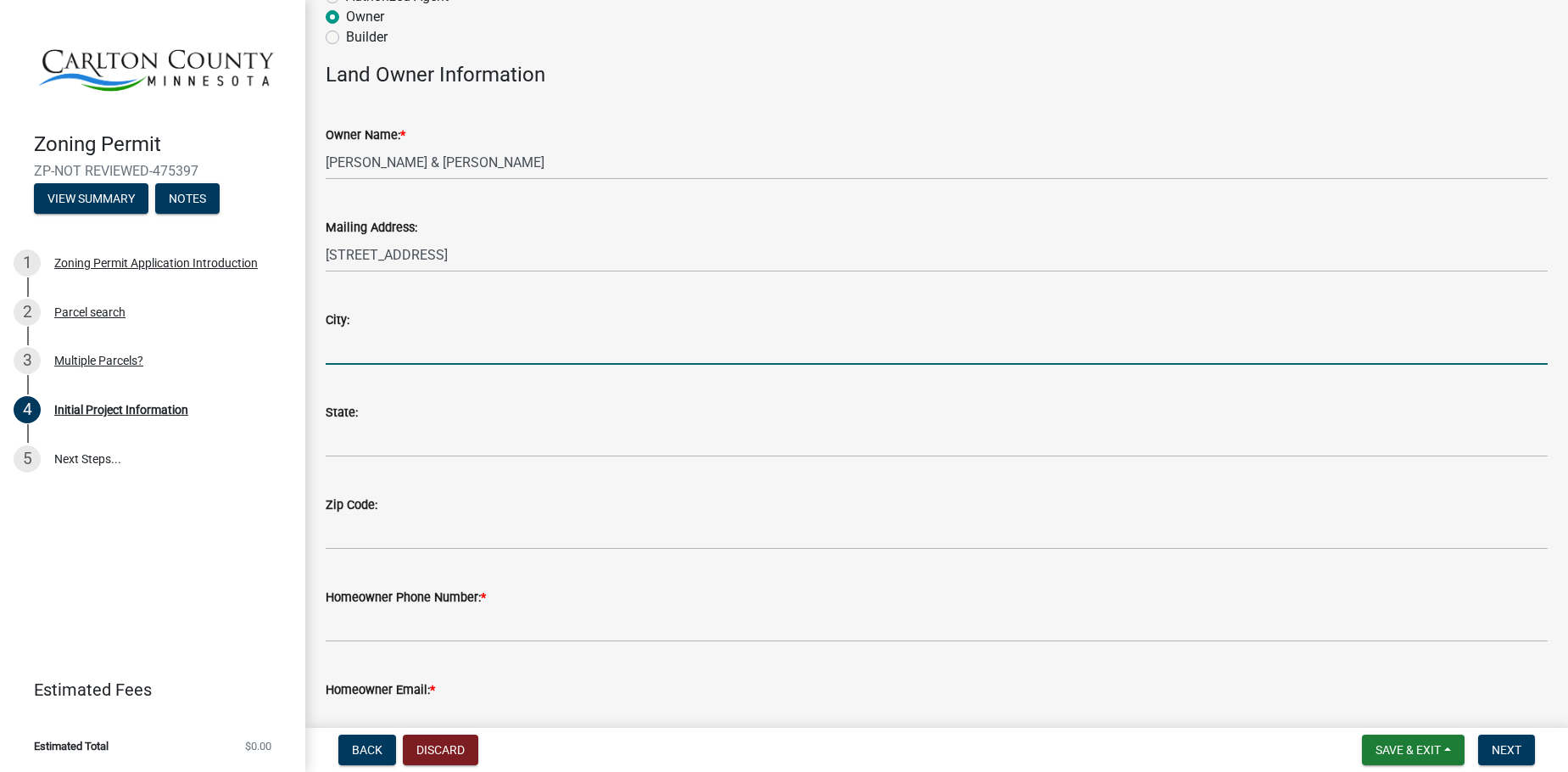
click at [391, 347] on input "City:" at bounding box center [937, 347] width 1222 height 35
type input "[GEOGRAPHIC_DATA]"
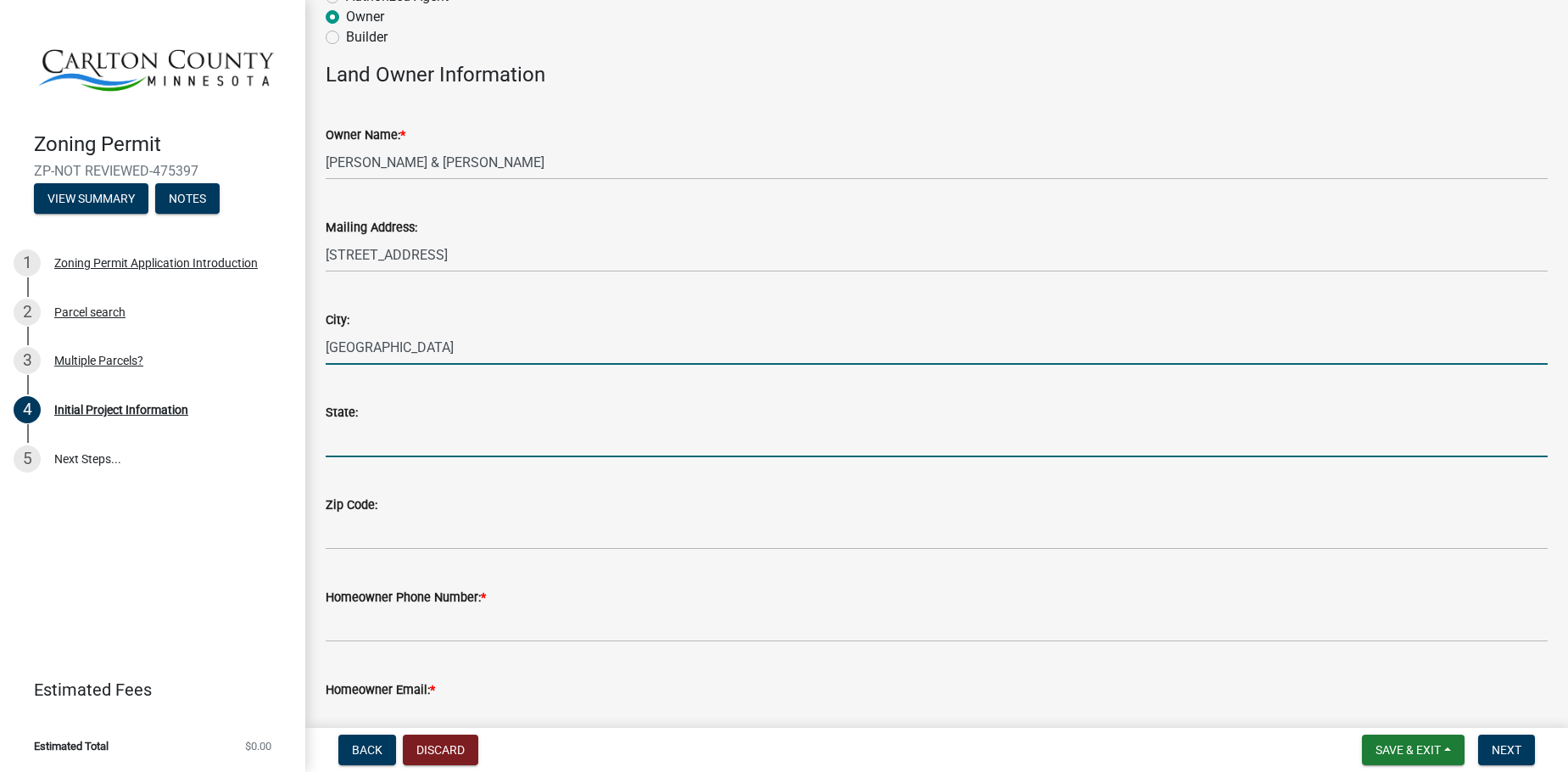
type input "MN"
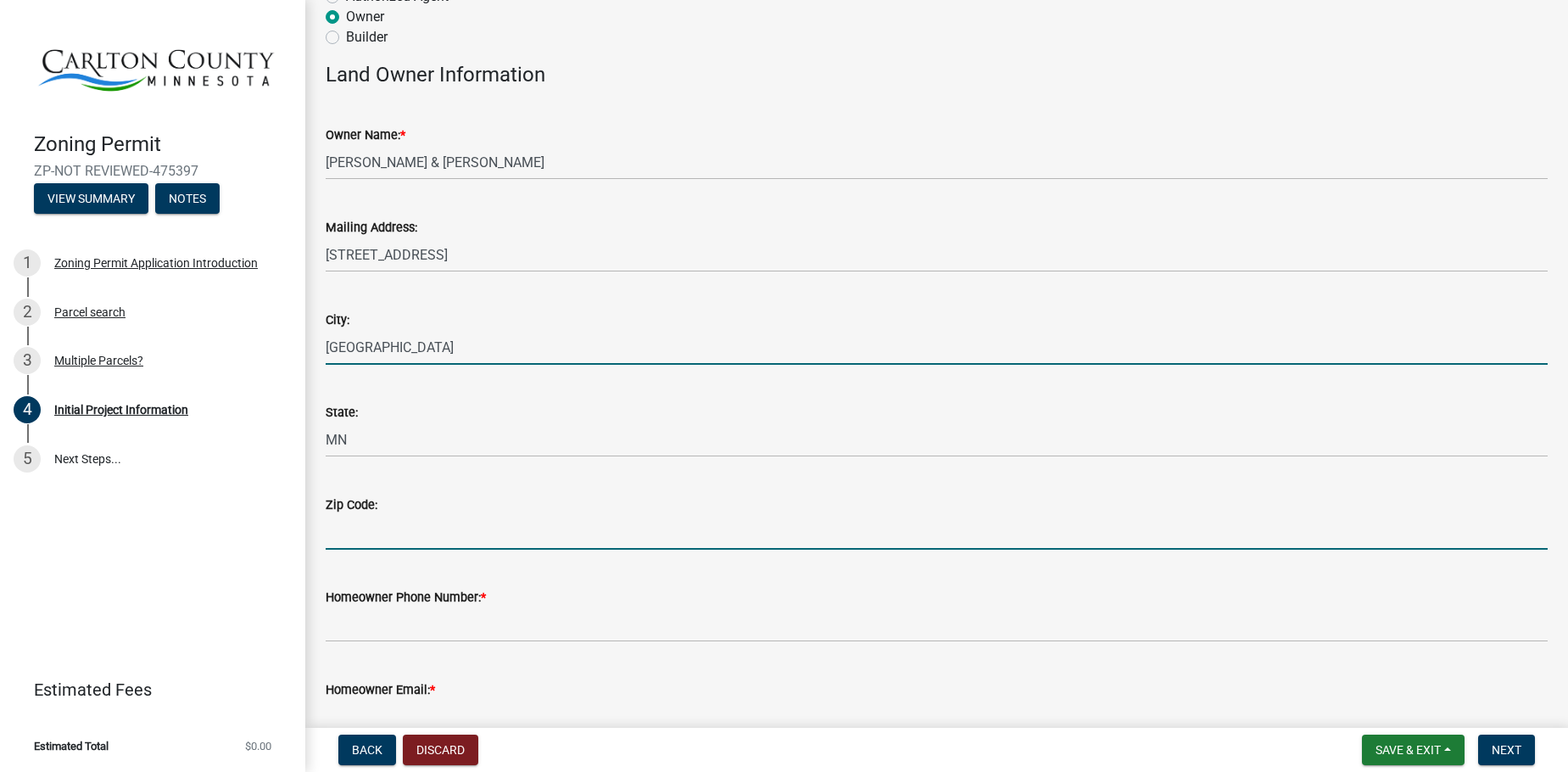
type input "55077"
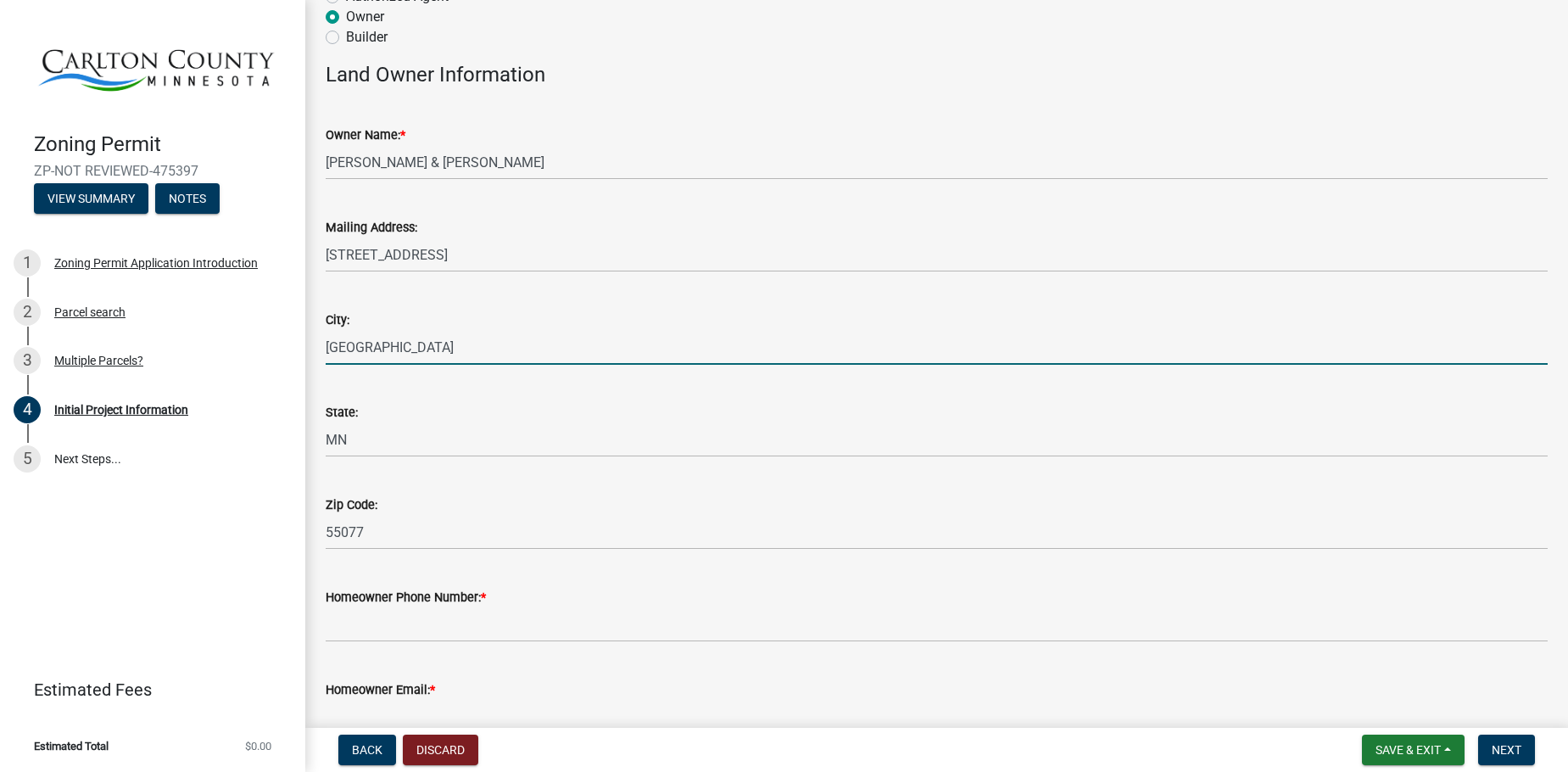
type input "6128035708"
type input "[PERSON_NAME][EMAIL_ADDRESS][DOMAIN_NAME]"
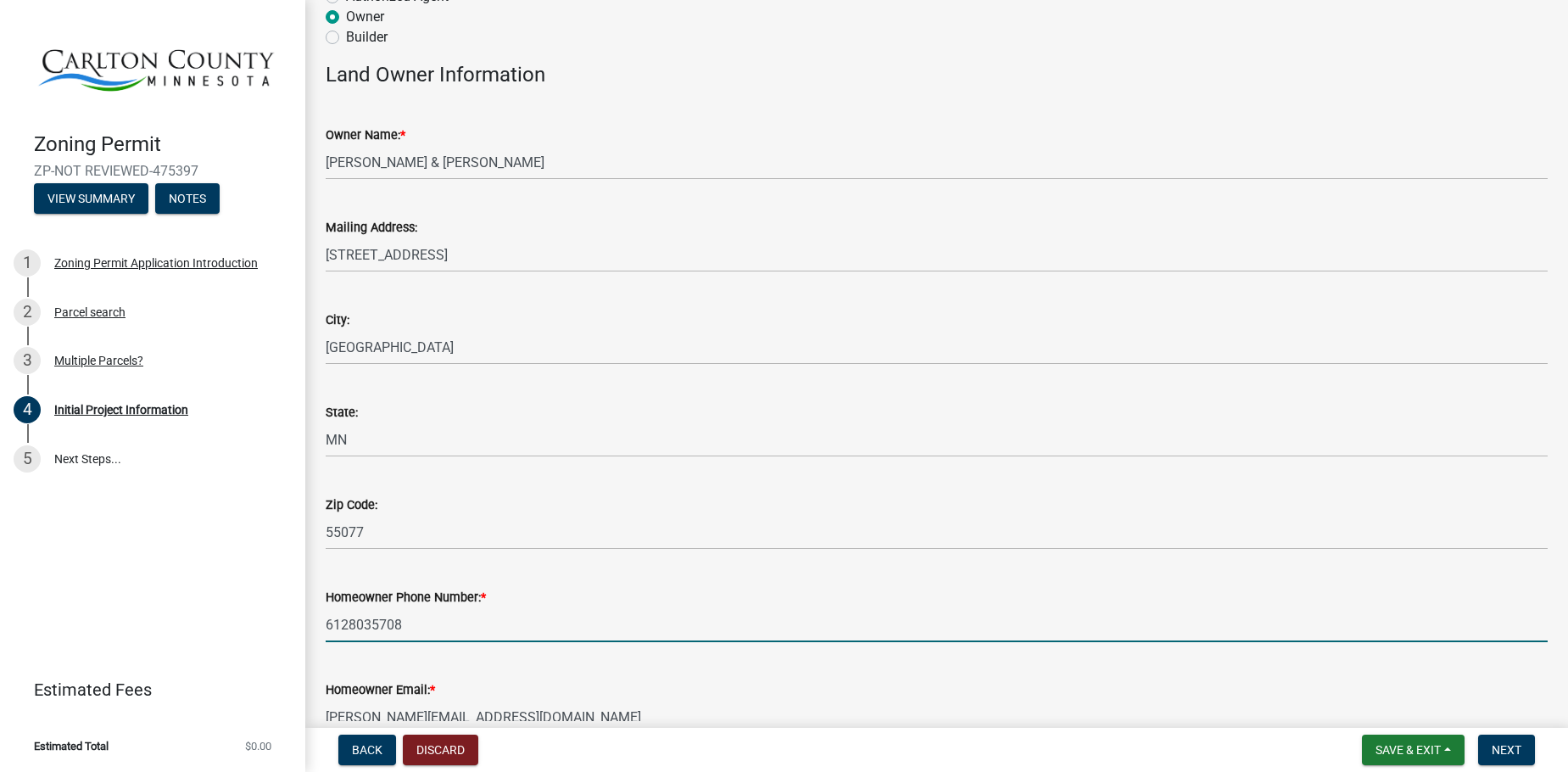
drag, startPoint x: 408, startPoint y: 626, endPoint x: 351, endPoint y: 614, distance: 58.2
click at [351, 614] on input "6128035708" at bounding box center [937, 624] width 1222 height 35
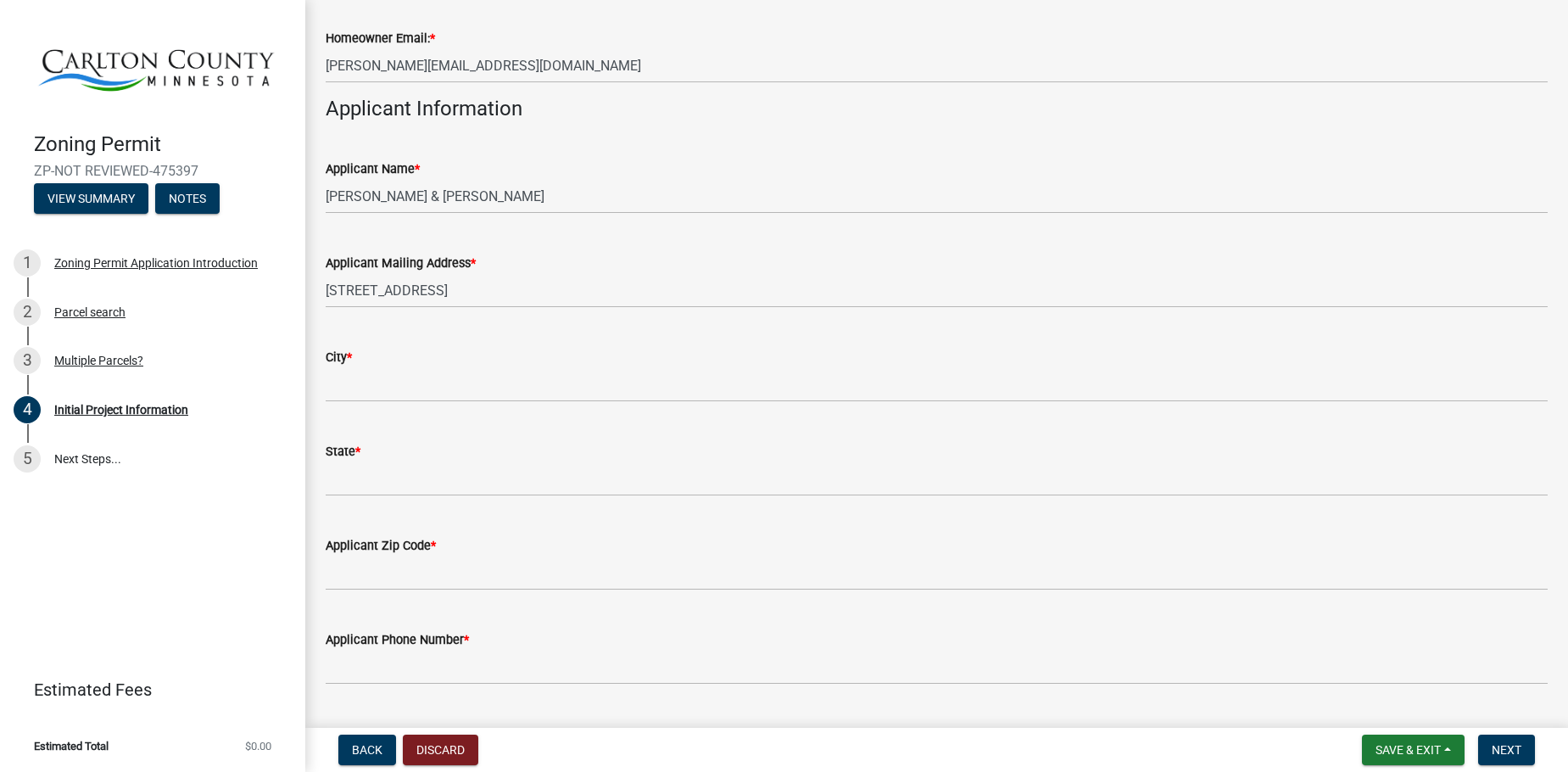
scroll to position [848, 0]
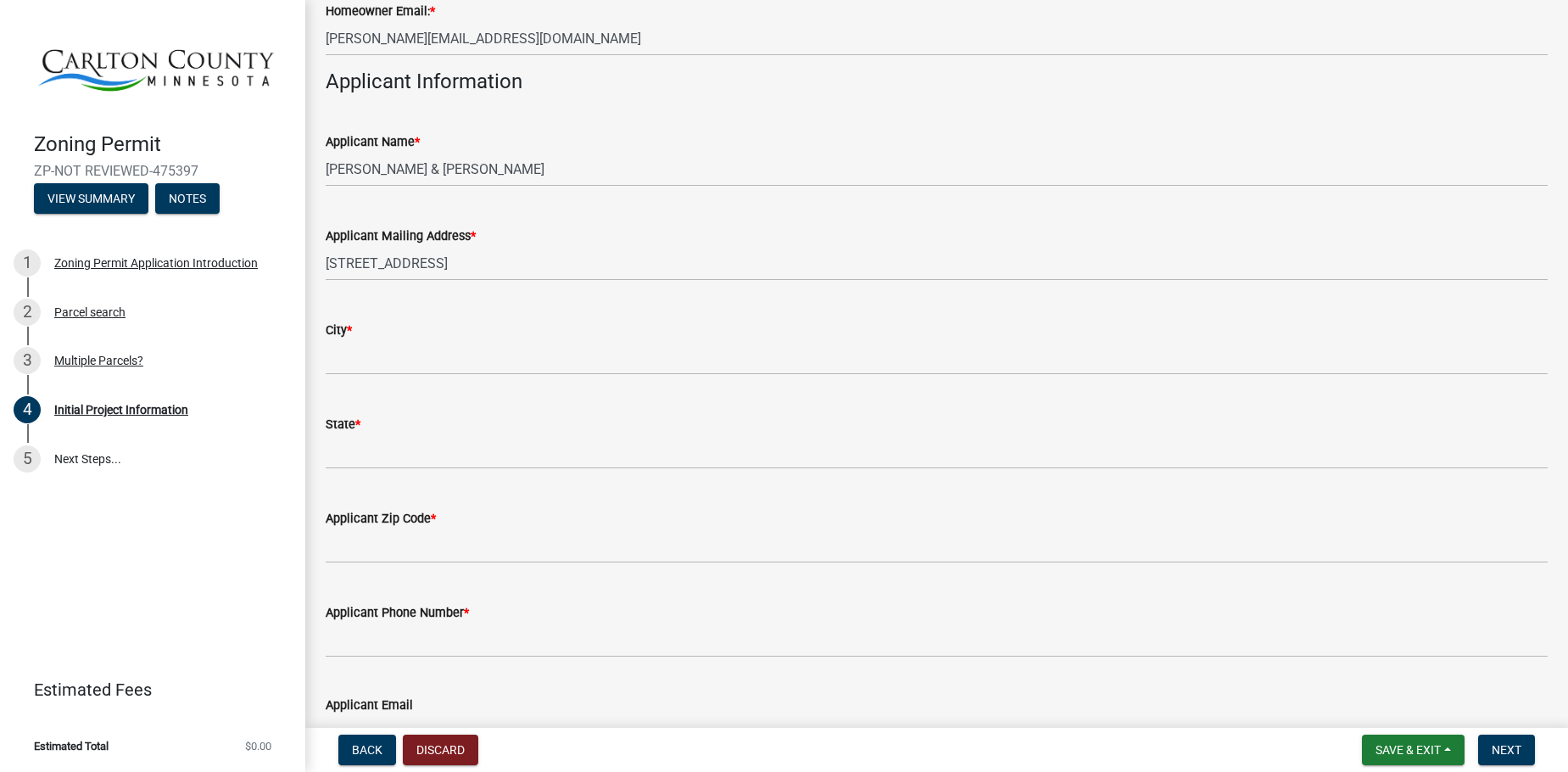
type input "6128679343"
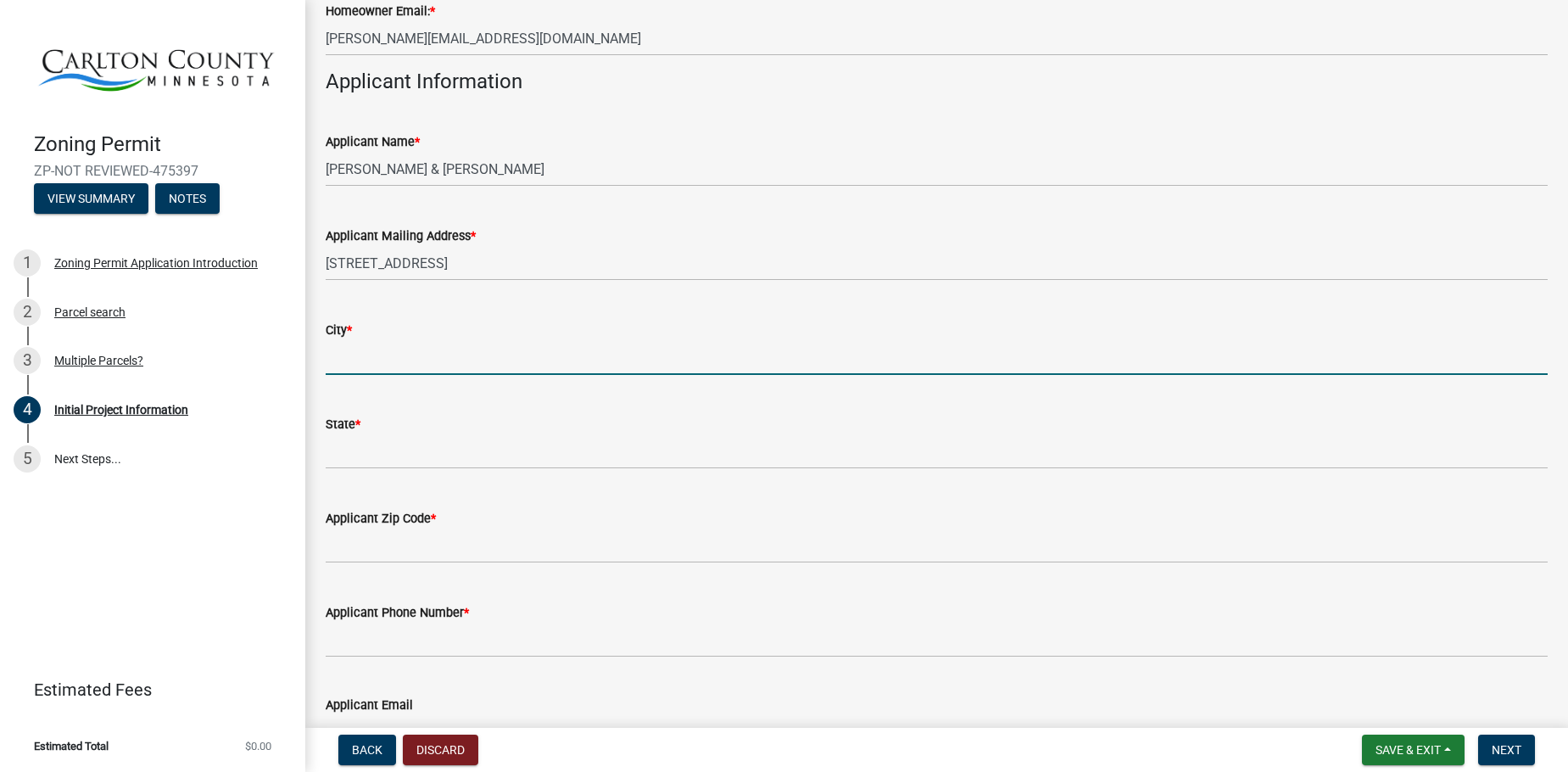
click at [431, 352] on input "City *" at bounding box center [937, 357] width 1222 height 35
type input "Inver Grove Heights"
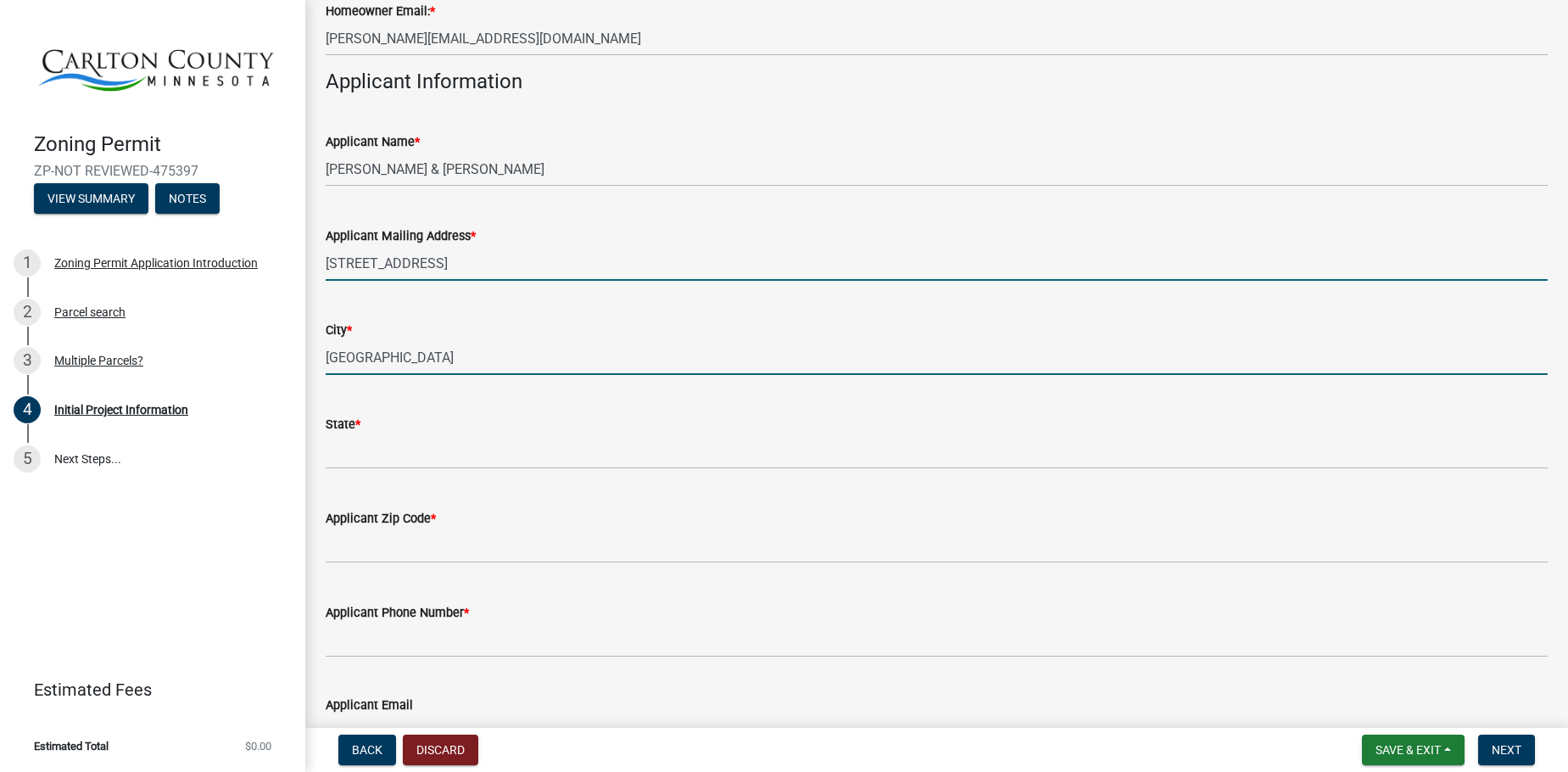
type input "2324 99th St.E"
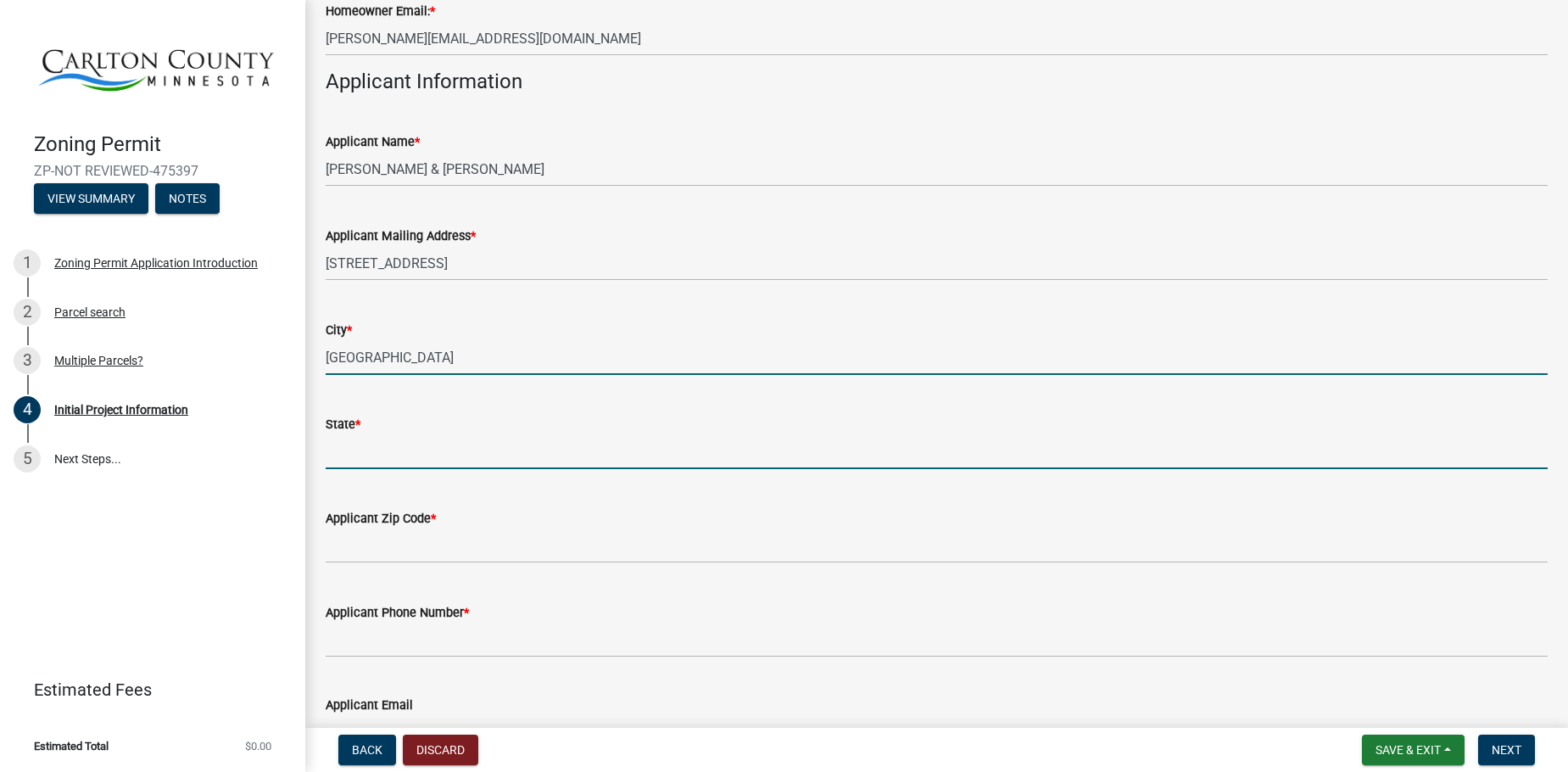
type input "MN"
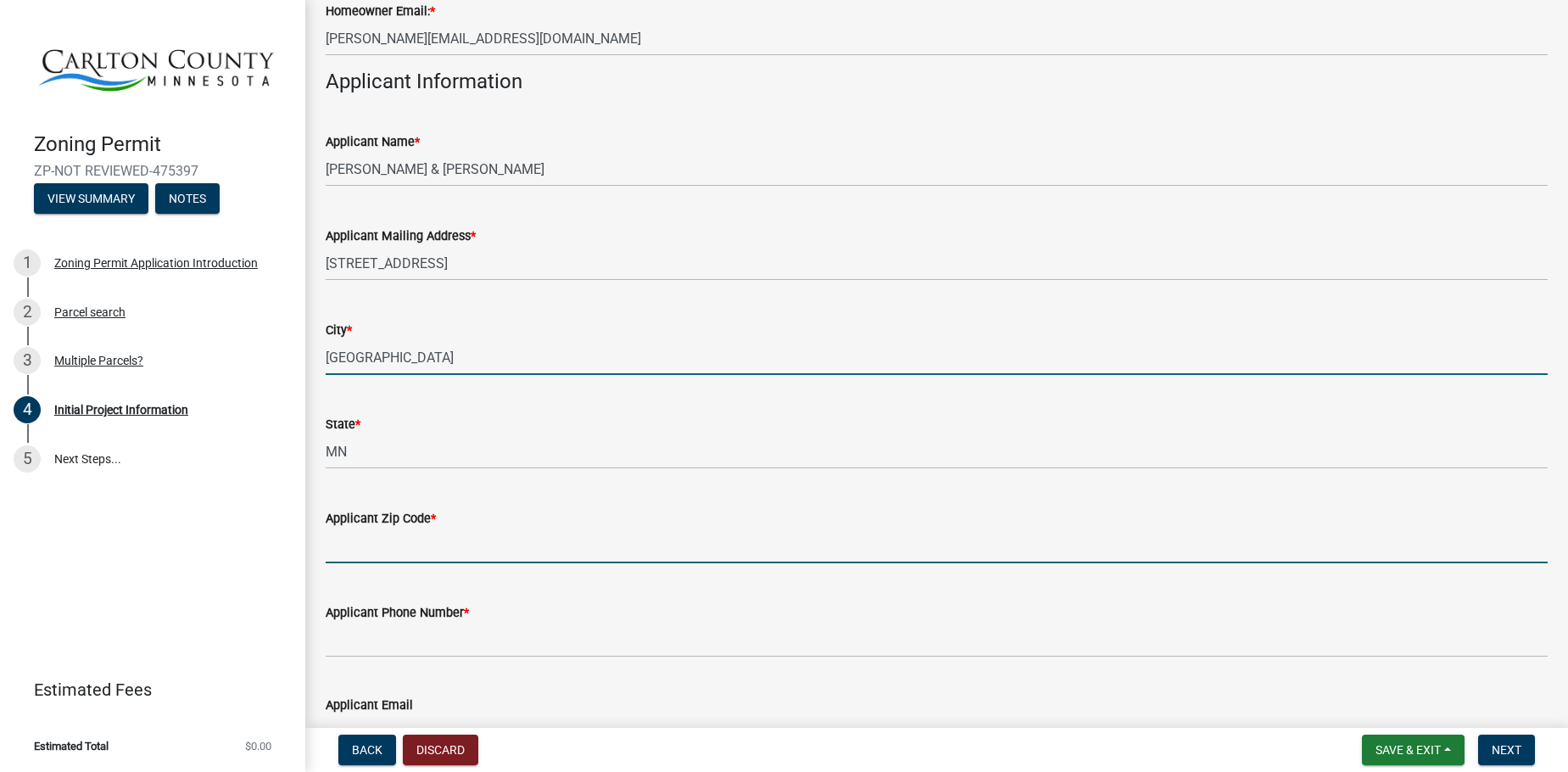
type input "55077"
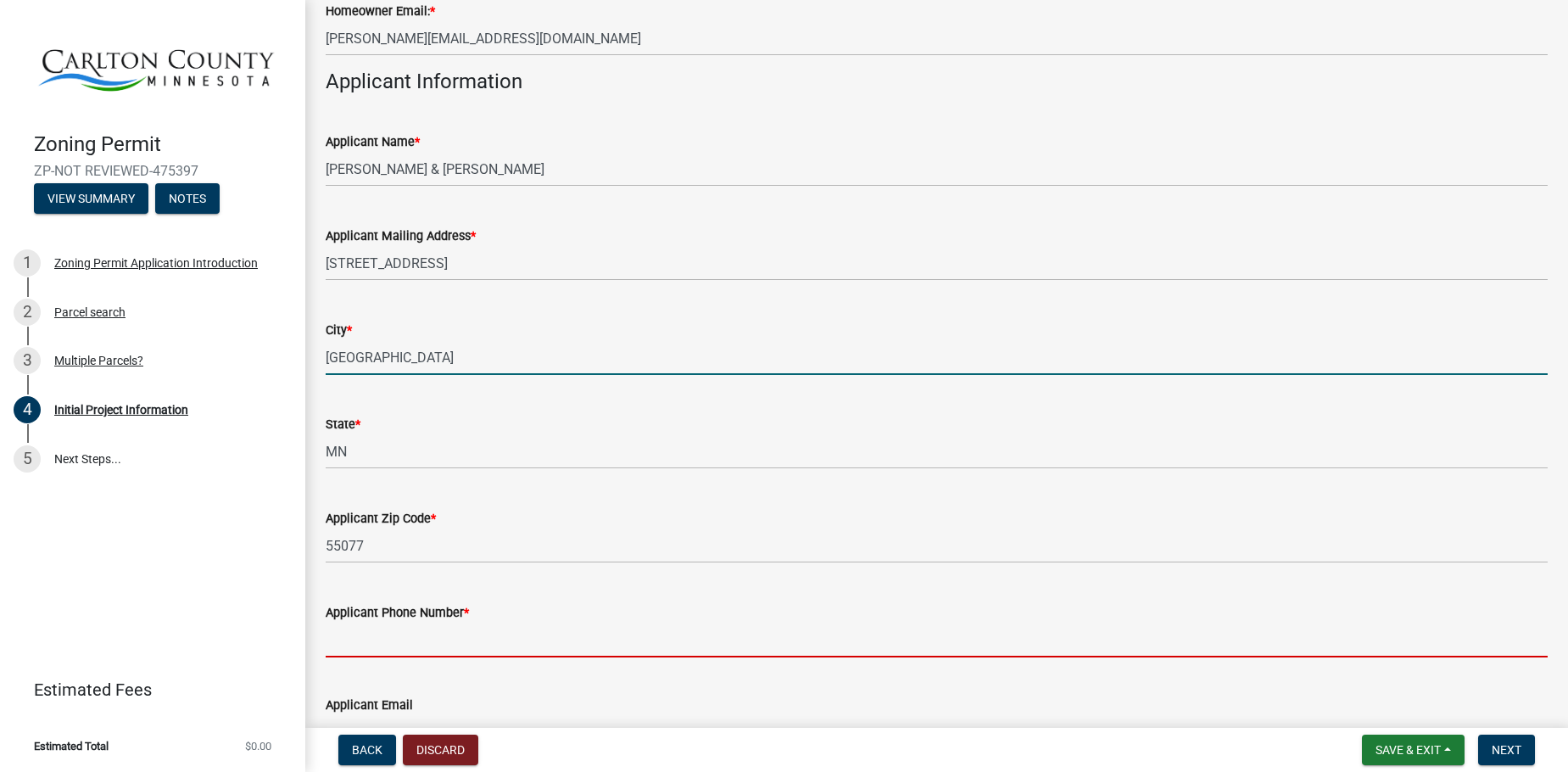
type input "6128035708"
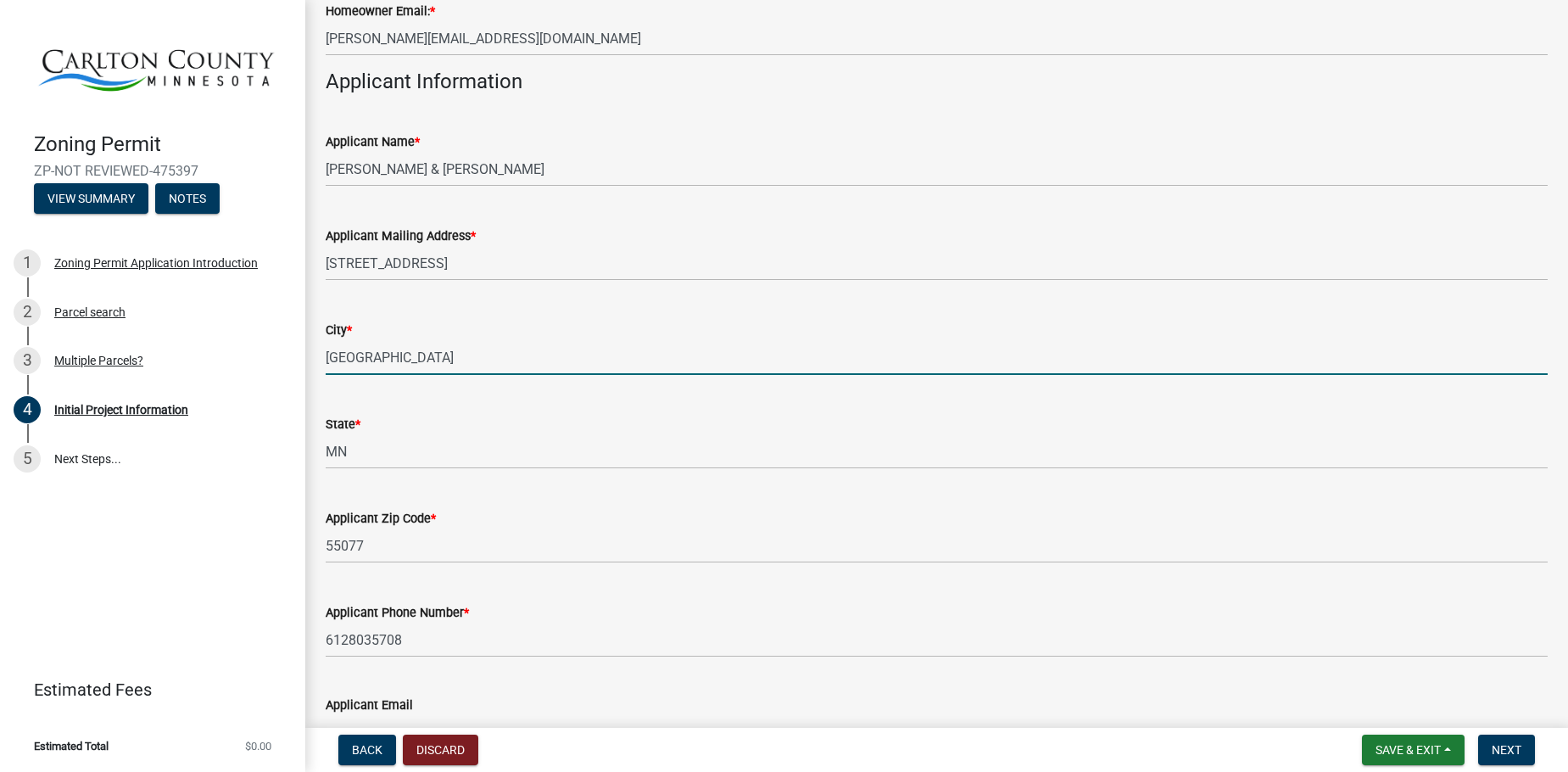
type input "[PERSON_NAME][EMAIL_ADDRESS][DOMAIN_NAME]"
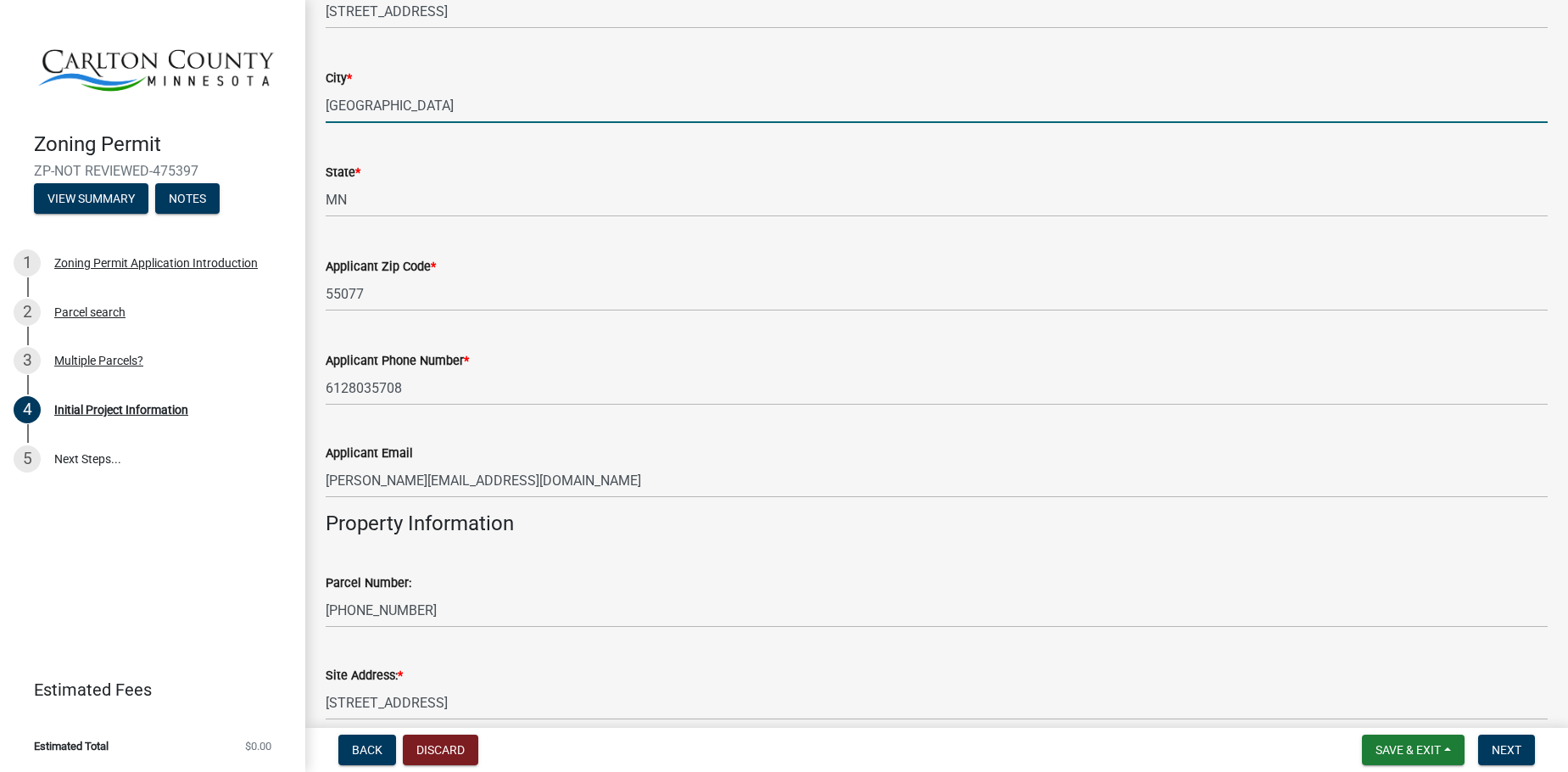
scroll to position [1103, 0]
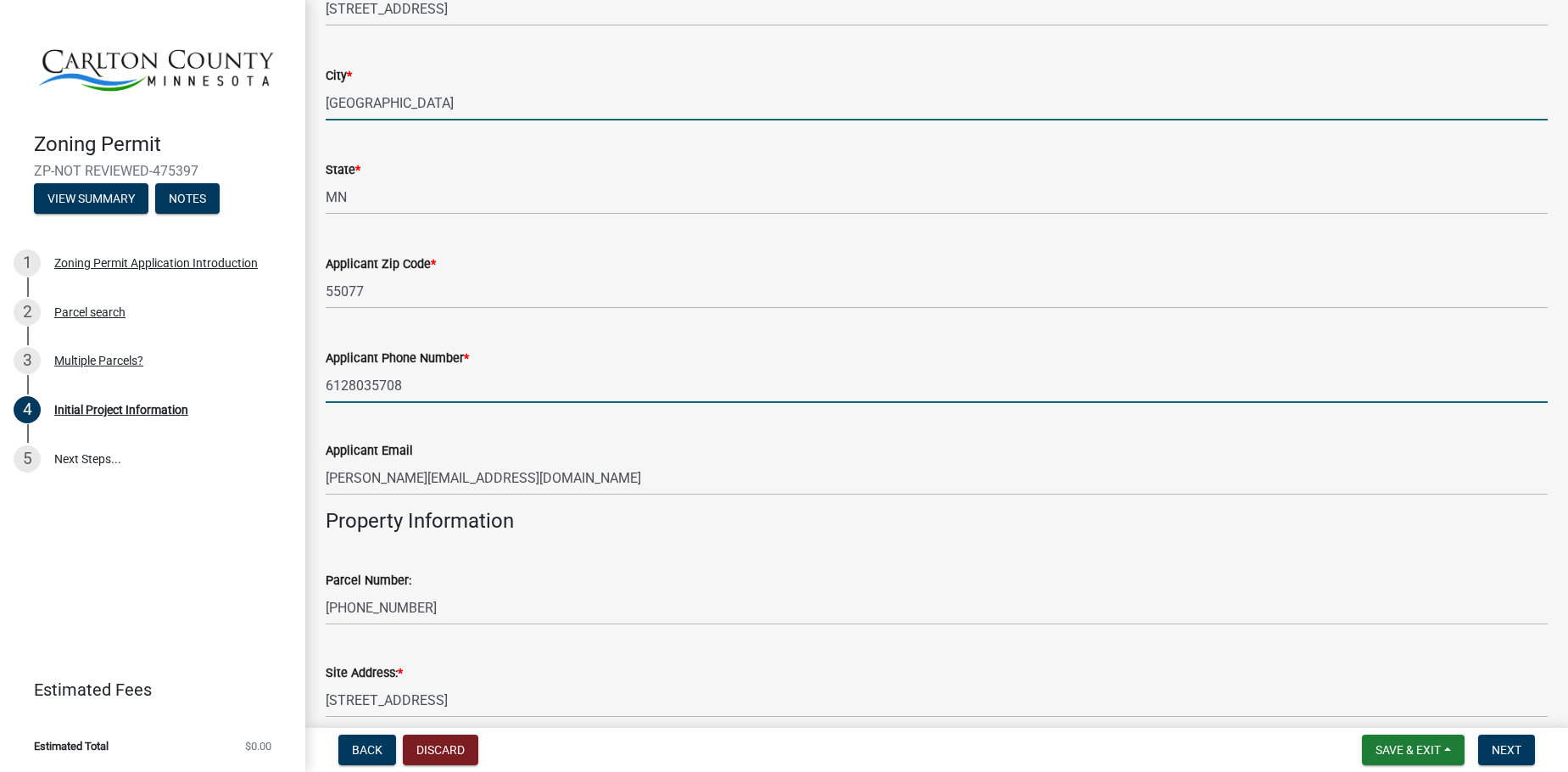
click at [428, 385] on input "6128035708" at bounding box center [937, 386] width 1222 height 35
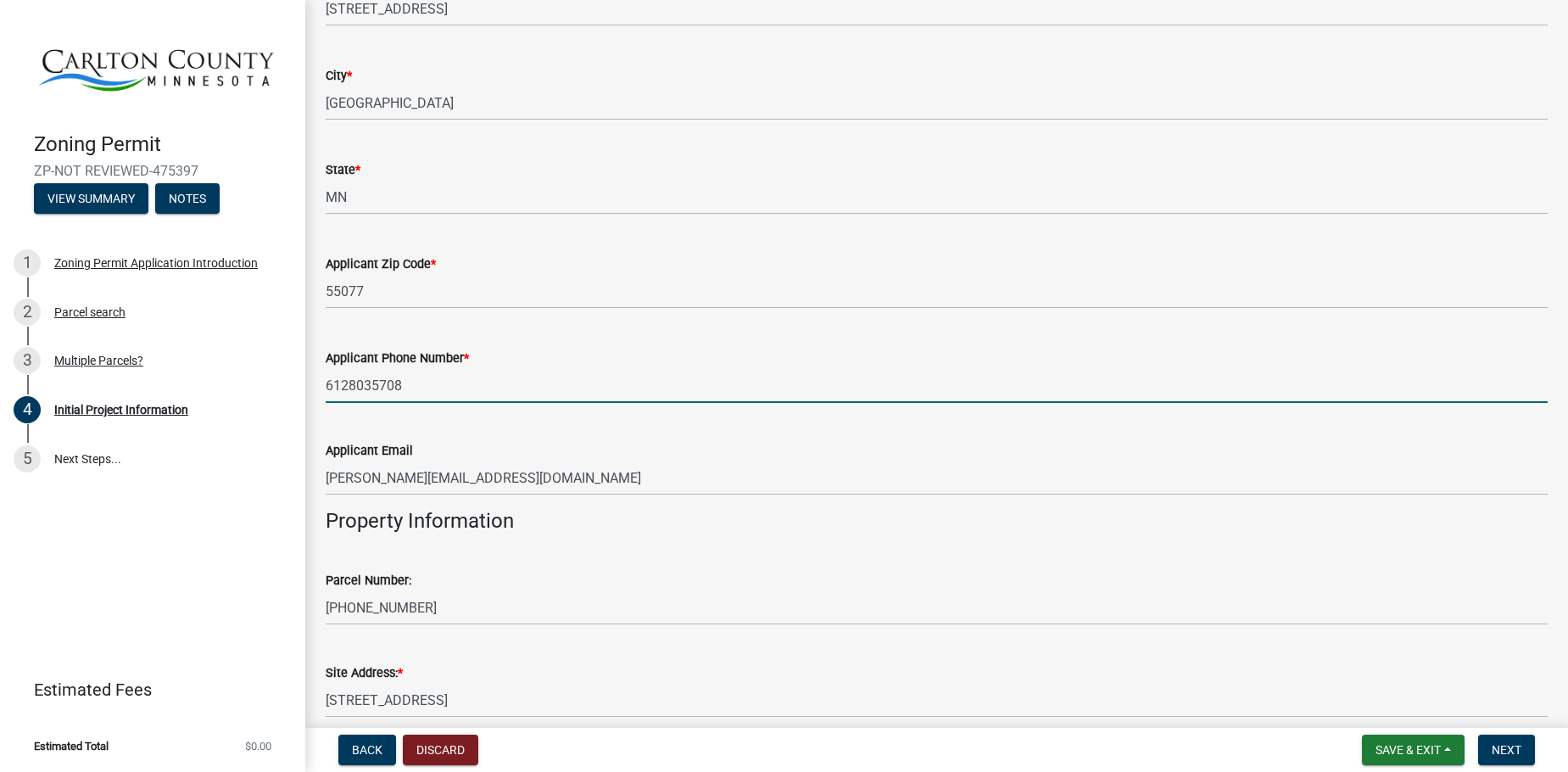
type input "6128679343"
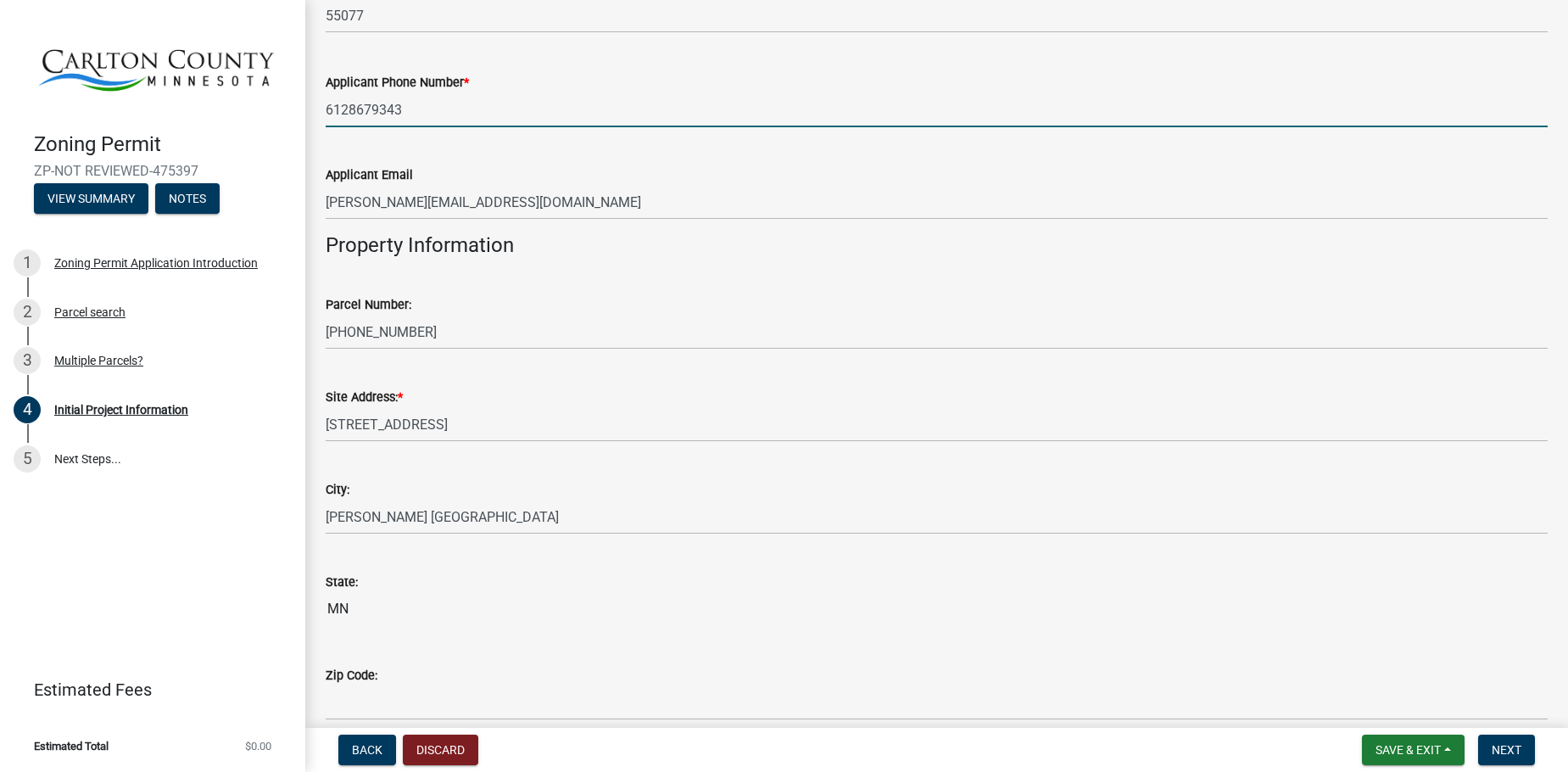
scroll to position [1526, 0]
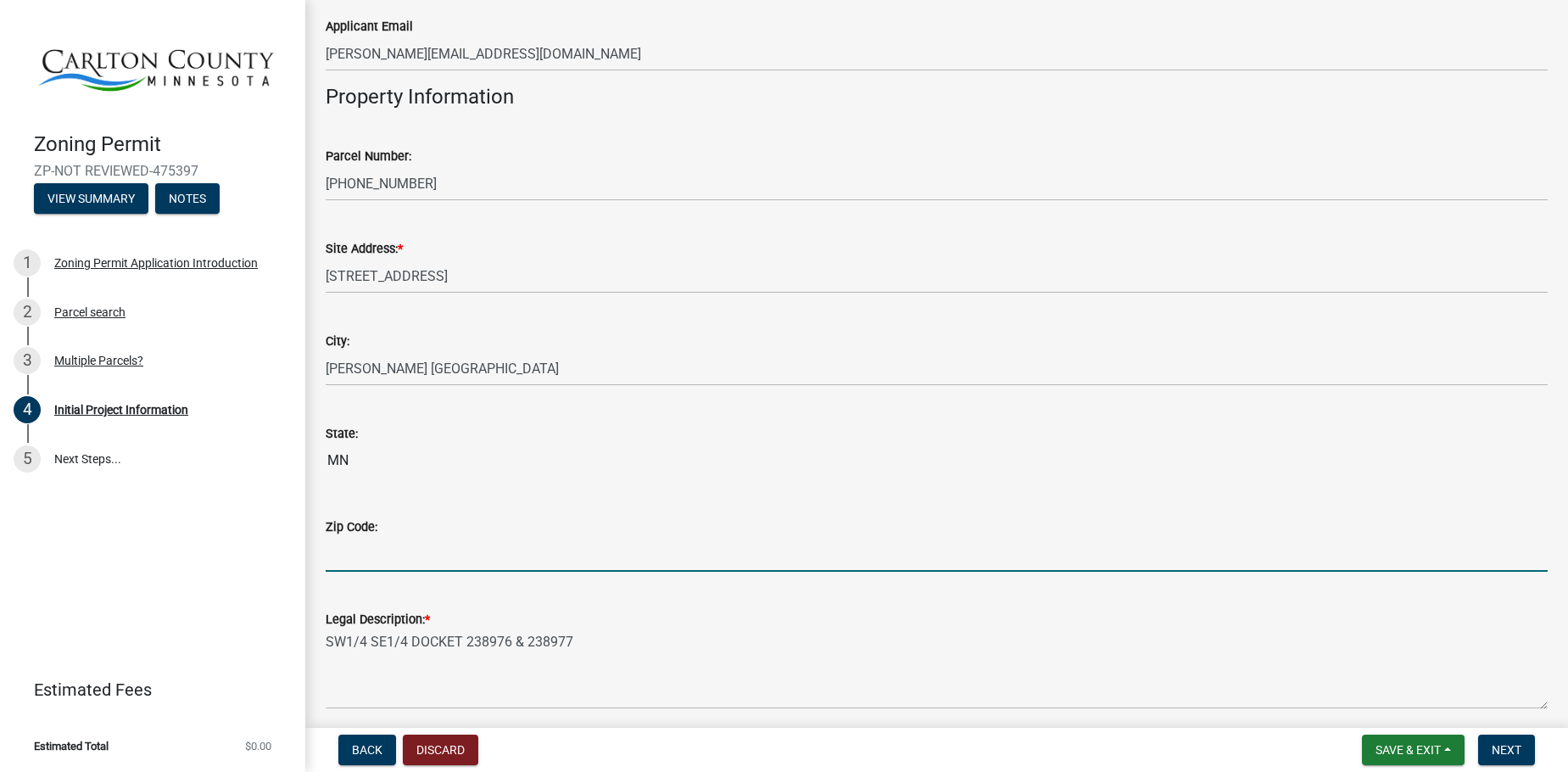
click at [376, 549] on input "Zip Code:" at bounding box center [937, 553] width 1222 height 35
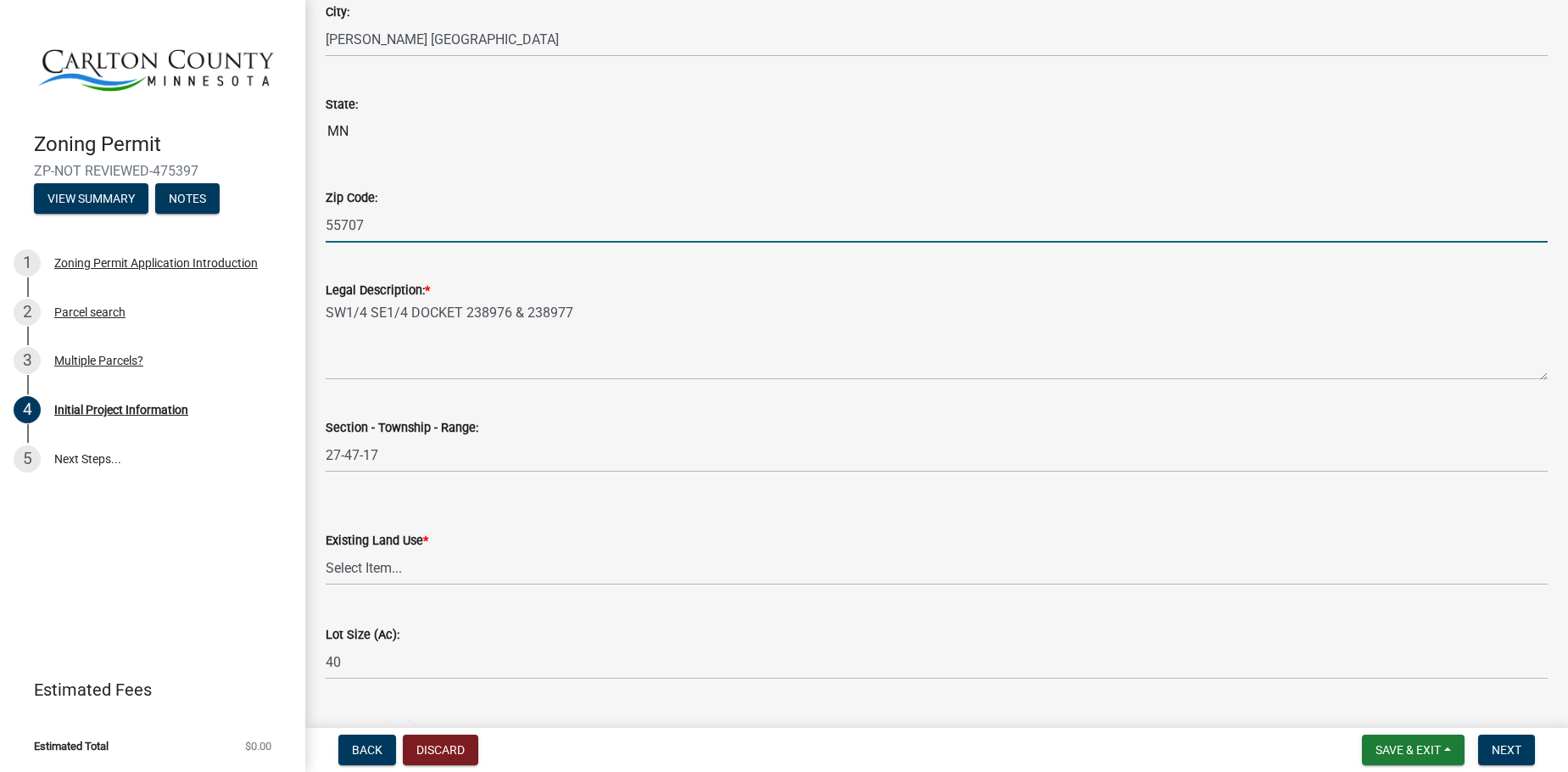
scroll to position [1866, 0]
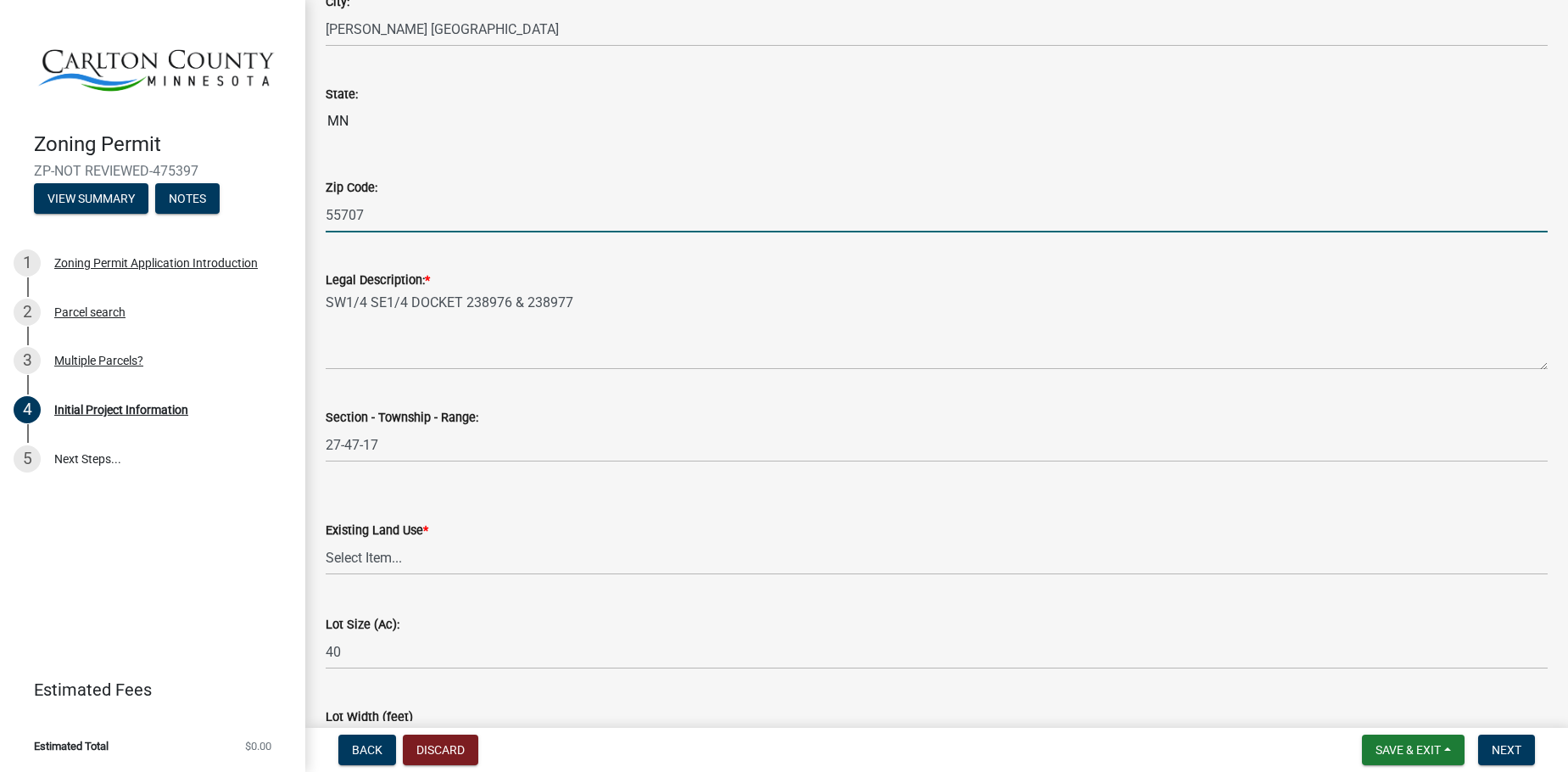
type input "55707"
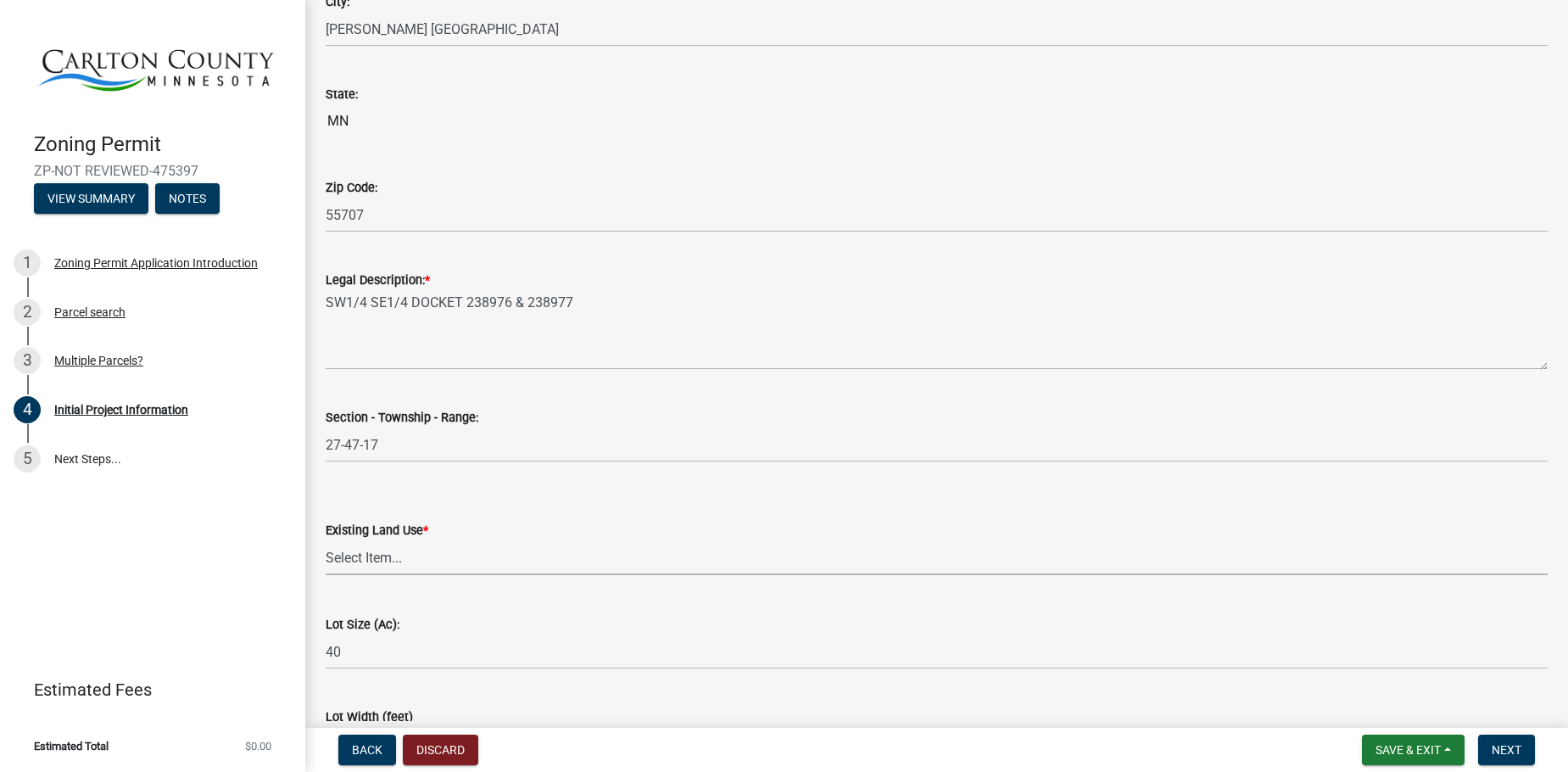
click at [513, 569] on select "Select Item... Residential Commercial Recreational/hunting Agricultural" at bounding box center [937, 557] width 1222 height 35
click at [326, 540] on select "Select Item... Residential Commercial Recreational/hunting Agricultural" at bounding box center [937, 557] width 1222 height 35
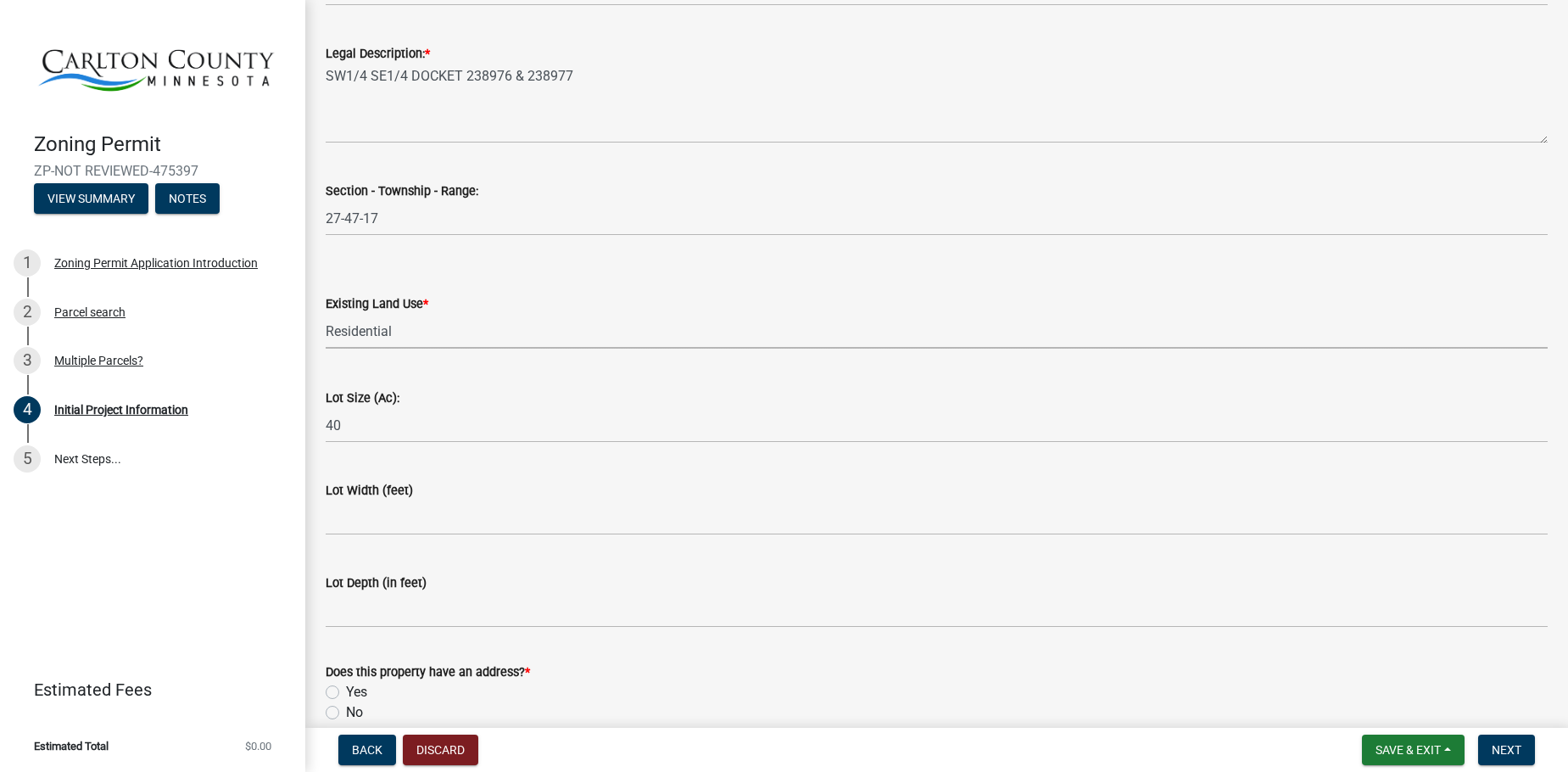
scroll to position [2120, 0]
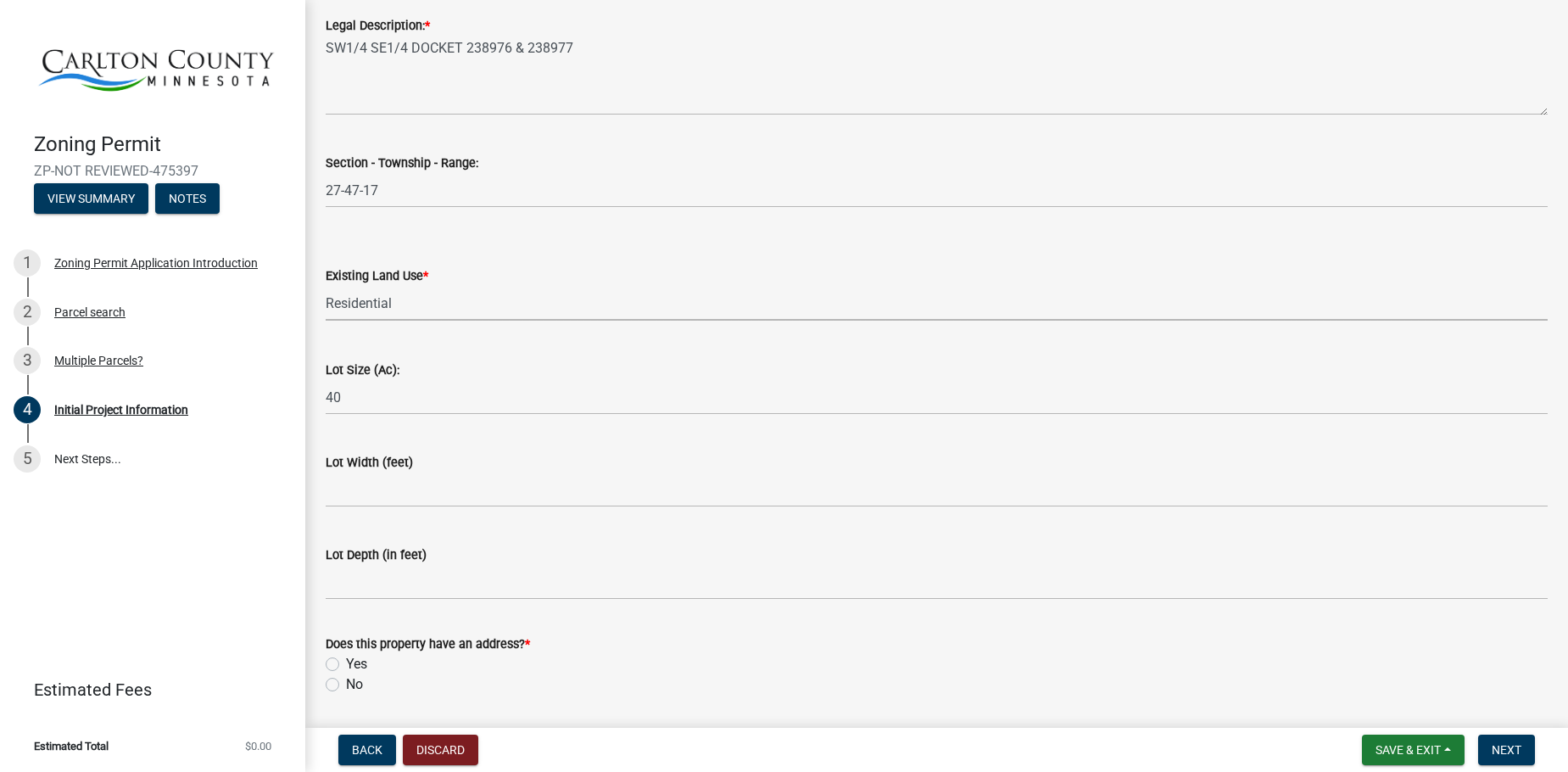
click at [429, 306] on select "Select Item... Residential Commercial Recreational/hunting Agricultural" at bounding box center [937, 303] width 1222 height 35
click at [326, 286] on select "Select Item... Residential Commercial Recreational/hunting Agricultural" at bounding box center [937, 303] width 1222 height 35
select select "987bd984-5dc8-4afc-b698-6bfa0e862c67"
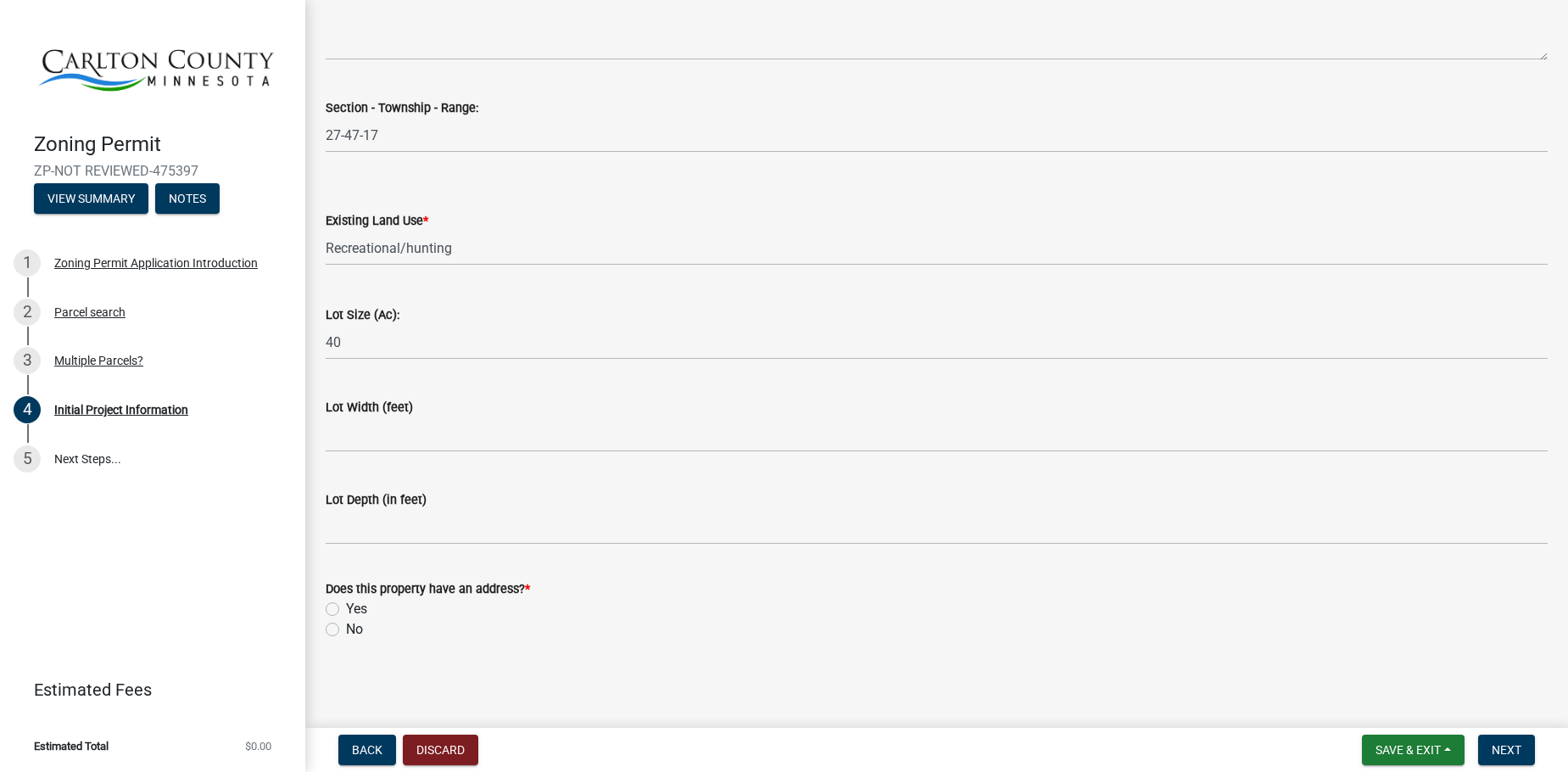
click at [346, 606] on label "Yes" at bounding box center [356, 608] width 21 height 20
click at [346, 606] on input "Yes" at bounding box center [351, 603] width 11 height 11
radio input "true"
click at [1515, 750] on span "Next" at bounding box center [1507, 750] width 30 height 14
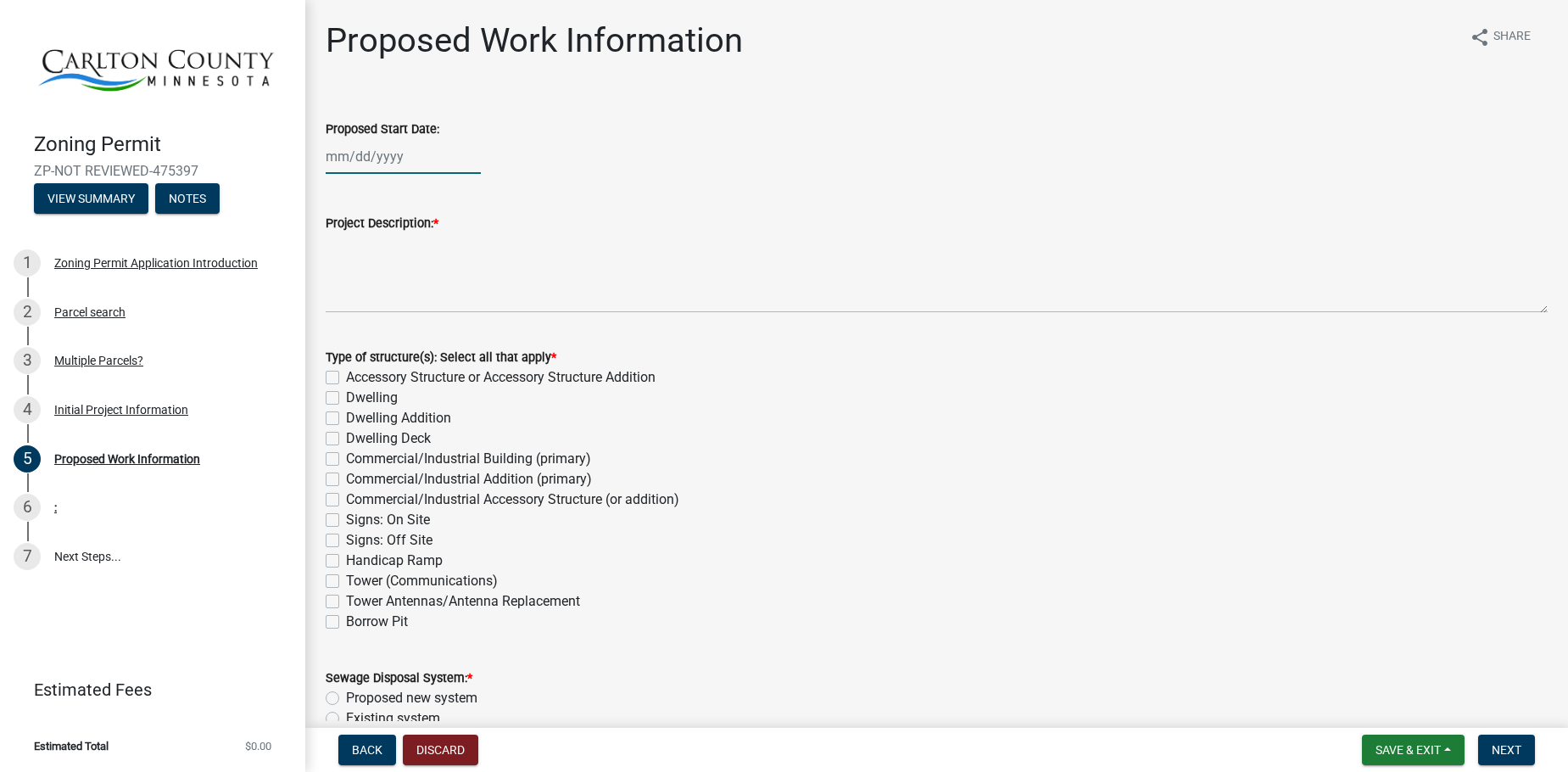
click at [335, 160] on div at bounding box center [402, 156] width 155 height 35
select select "9"
select select "2025"
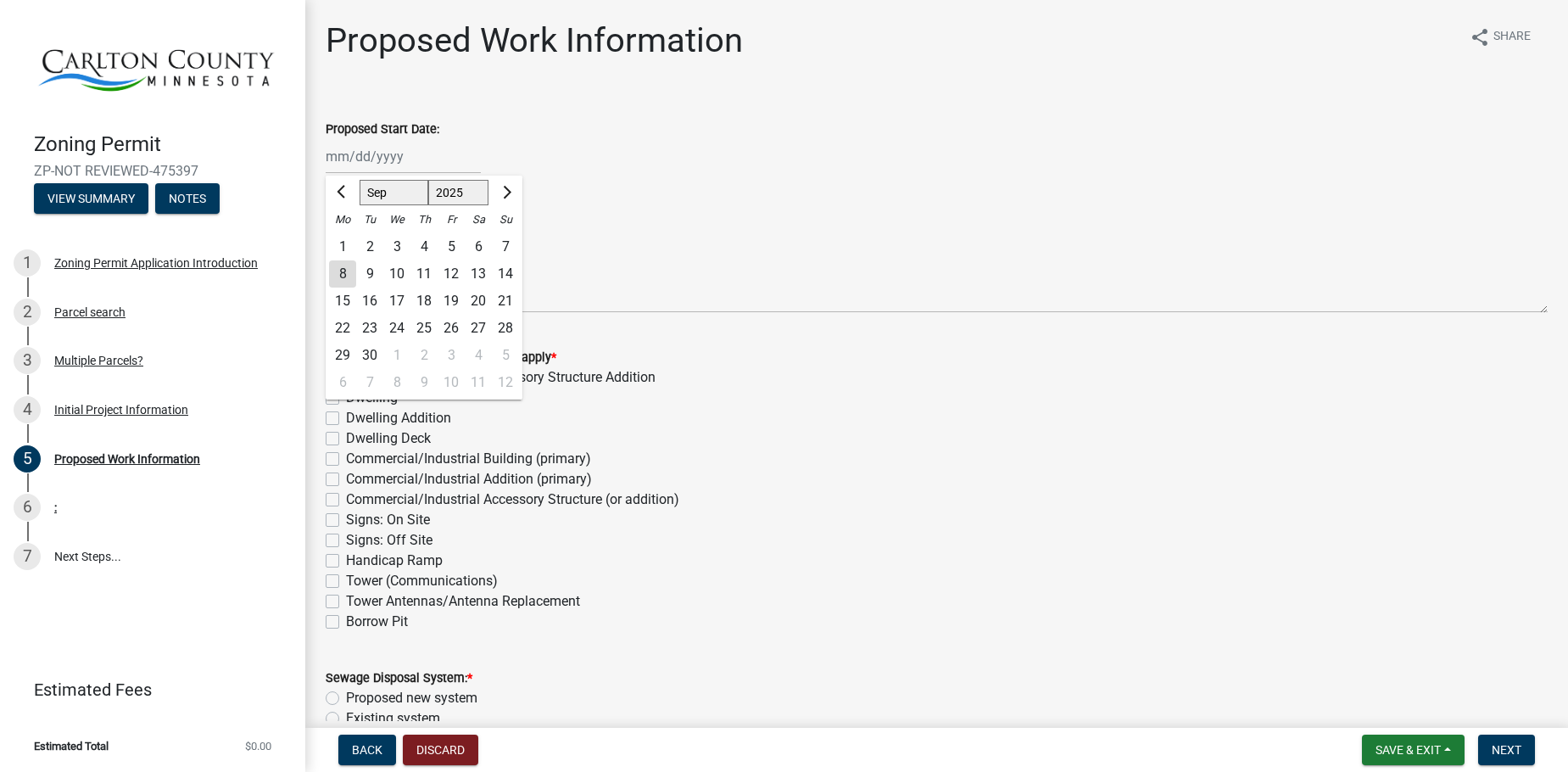
click at [343, 326] on div "22" at bounding box center [342, 328] width 27 height 27
type input "09/22/2025"
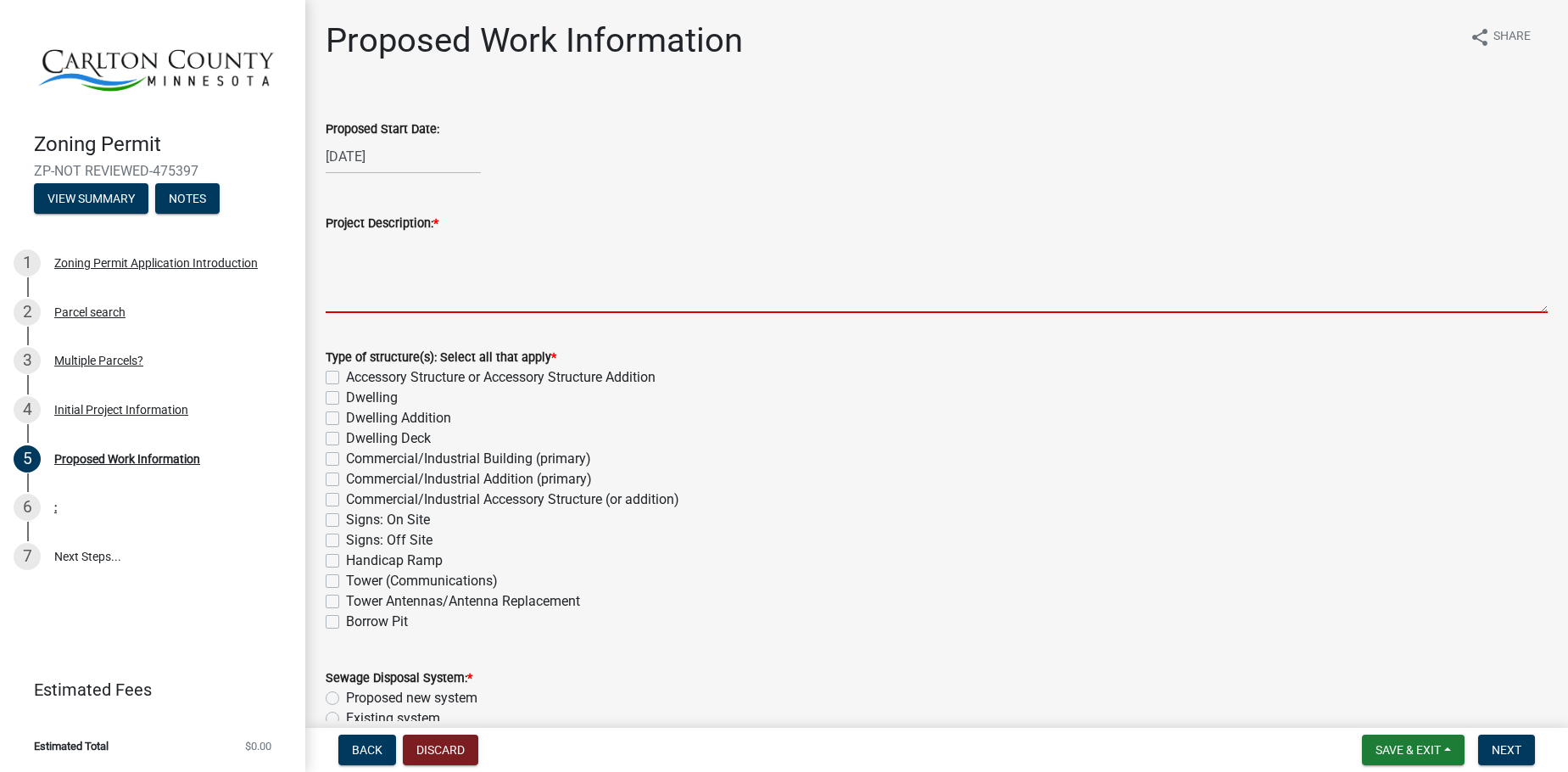
click at [391, 270] on textarea "Project Description: *" at bounding box center [937, 274] width 1222 height 80
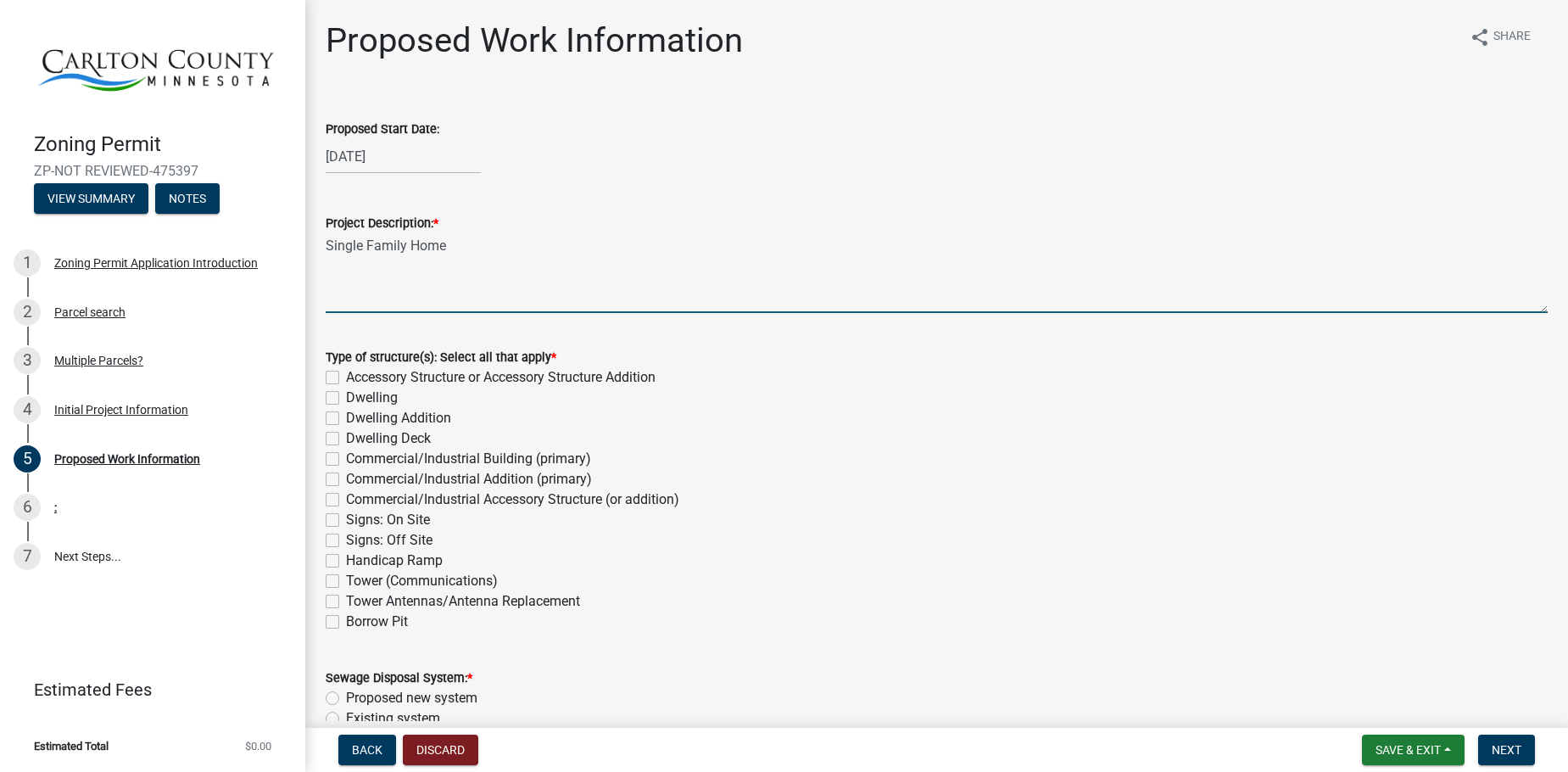
type textarea "Single Family Home"
click at [346, 396] on label "Dwelling" at bounding box center [372, 397] width 52 height 20
click at [346, 396] on input "Dwelling" at bounding box center [351, 392] width 11 height 11
checkbox input "true"
checkbox input "false"
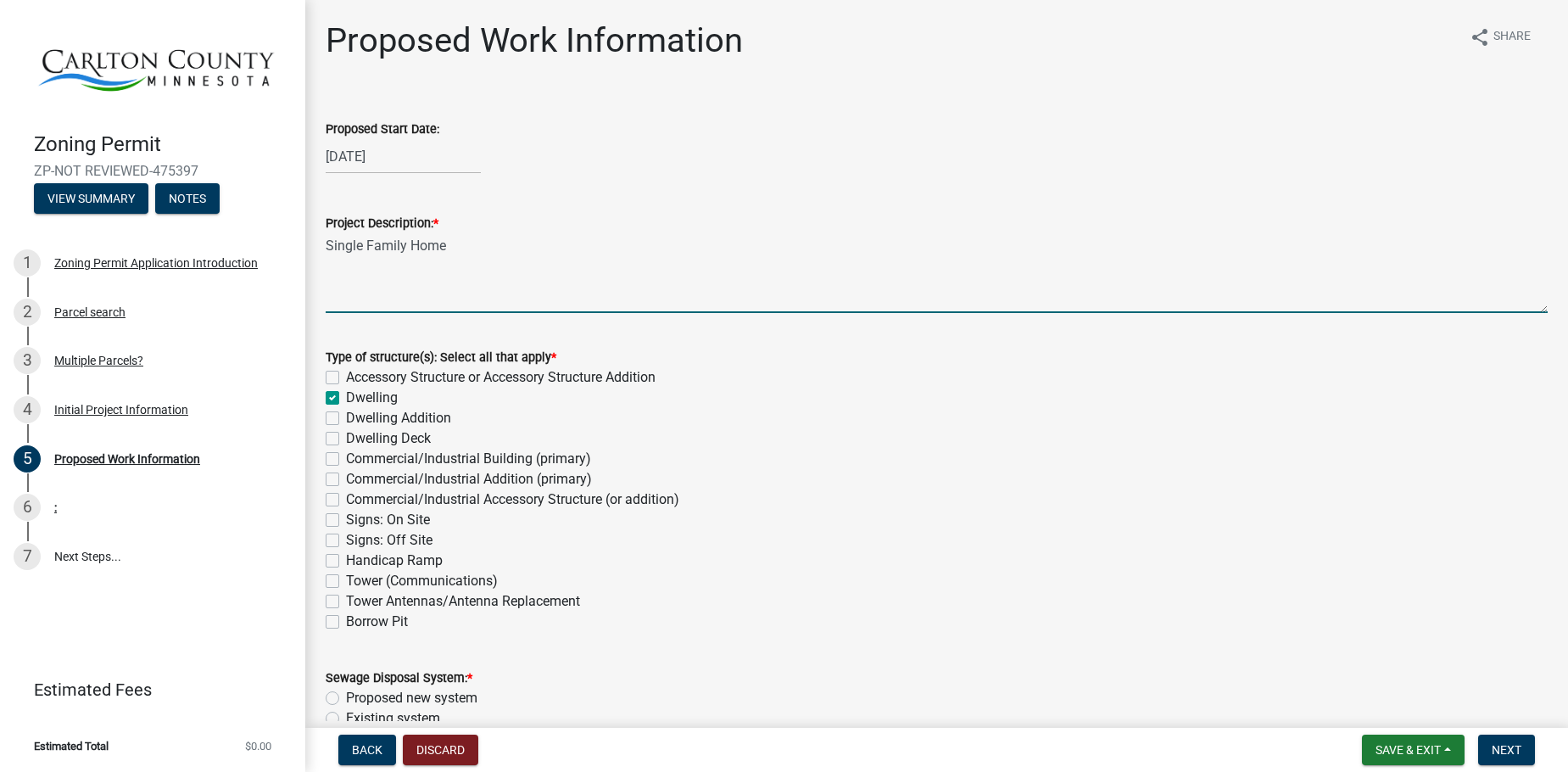
checkbox input "true"
checkbox input "false"
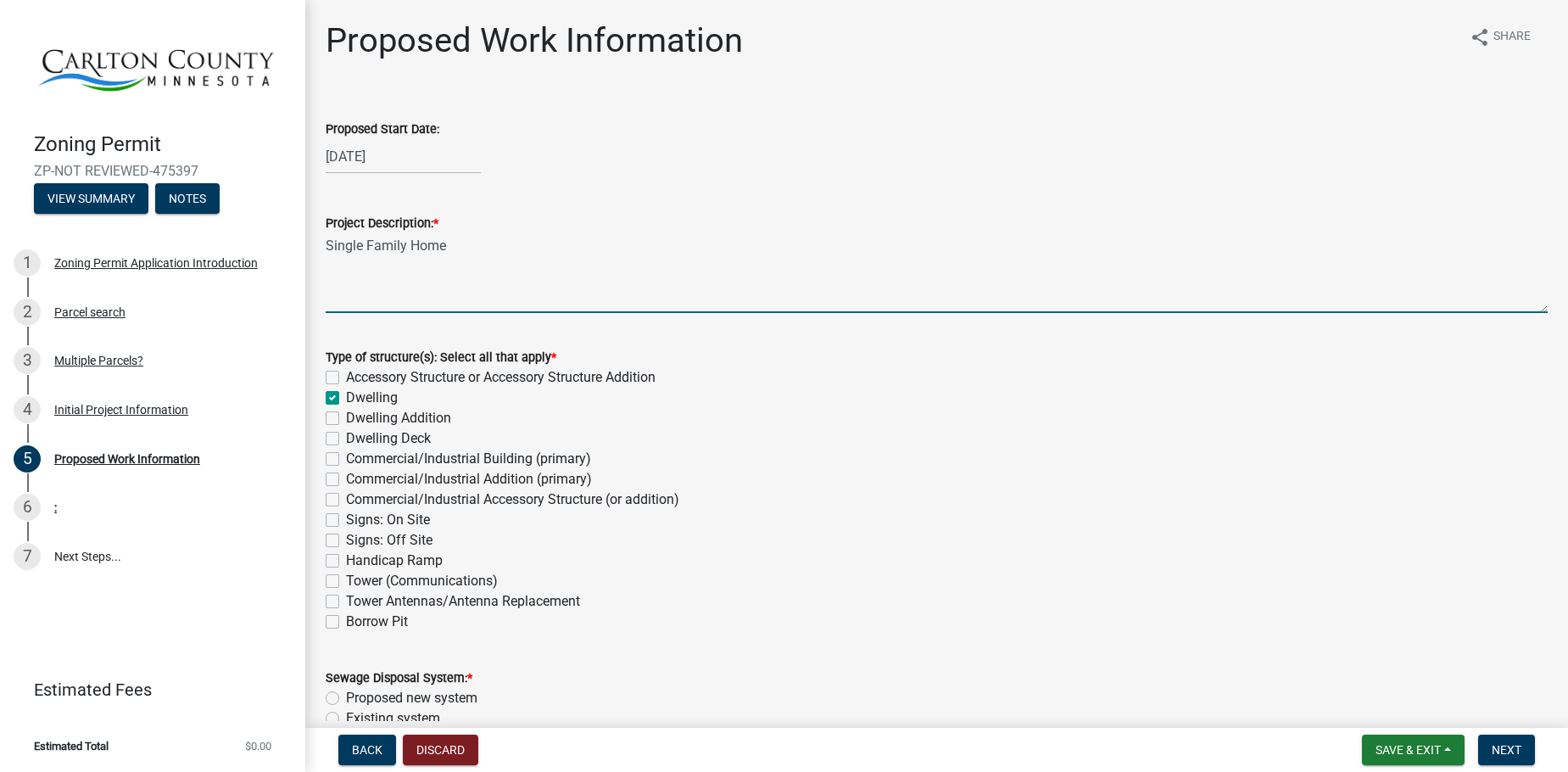
checkbox input "false"
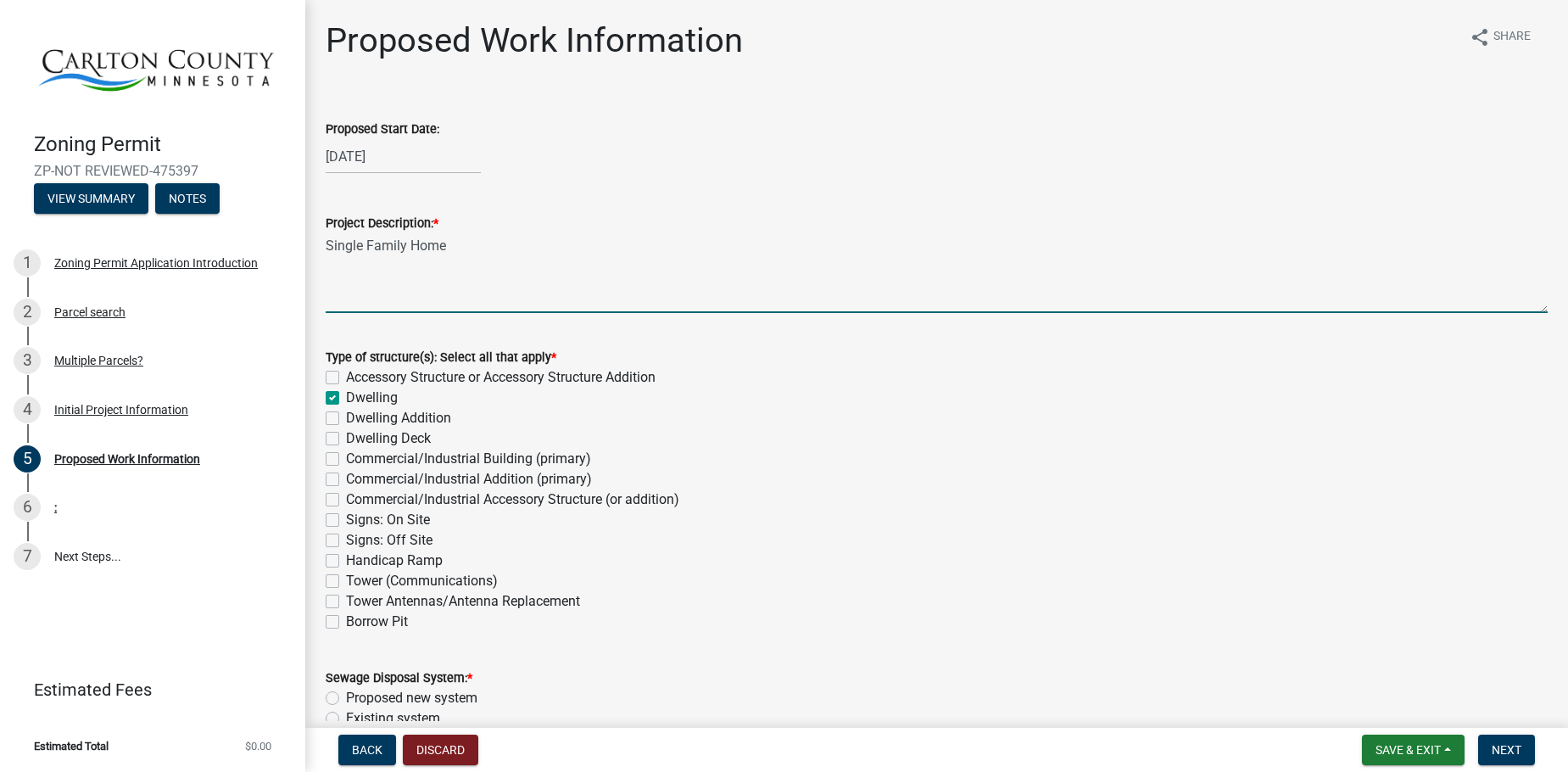
checkbox input "false"
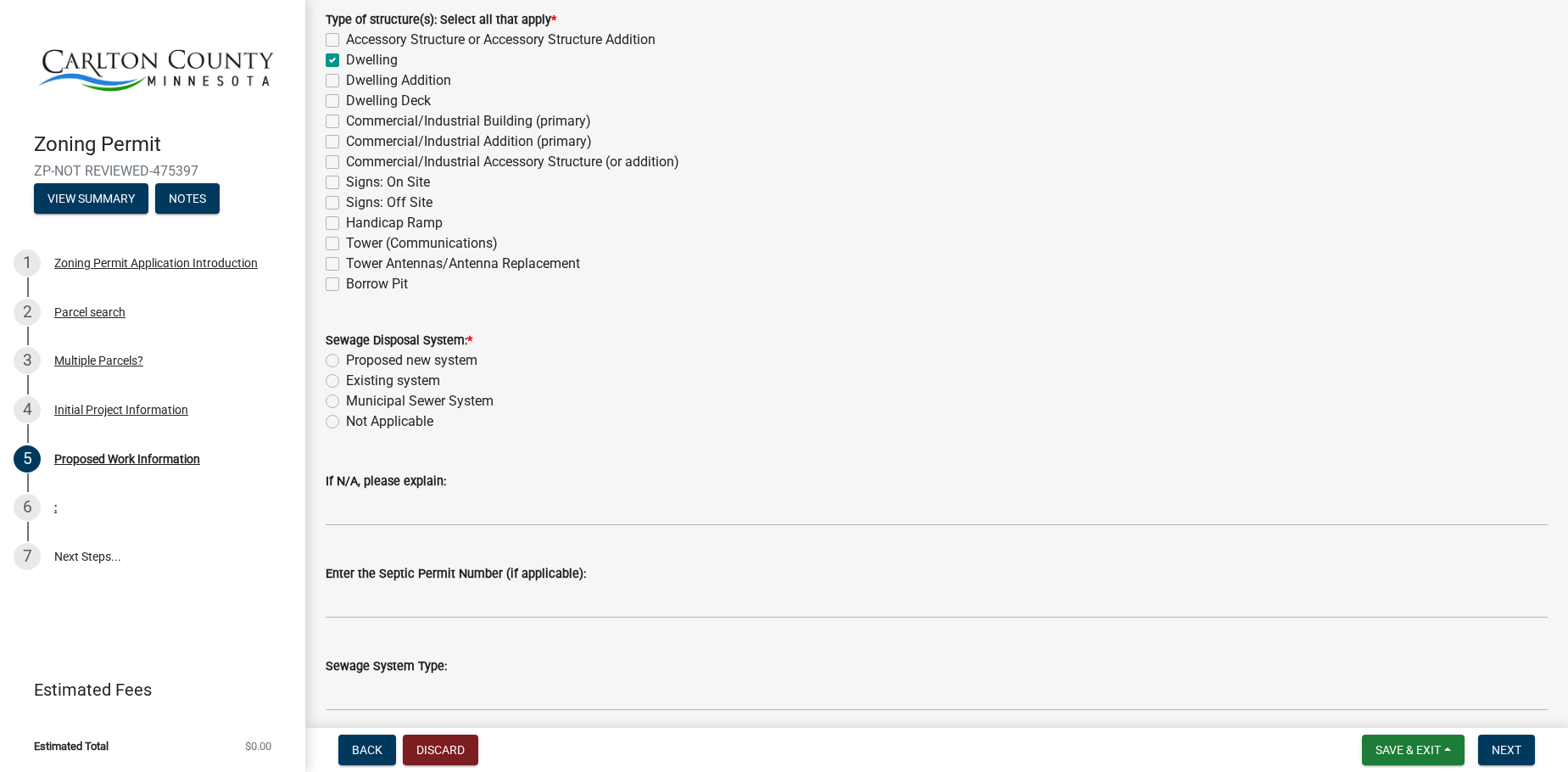
scroll to position [340, 0]
click at [346, 361] on label "Proposed new system" at bounding box center [411, 359] width 132 height 20
click at [346, 360] on input "Proposed new system" at bounding box center [351, 354] width 11 height 11
radio input "true"
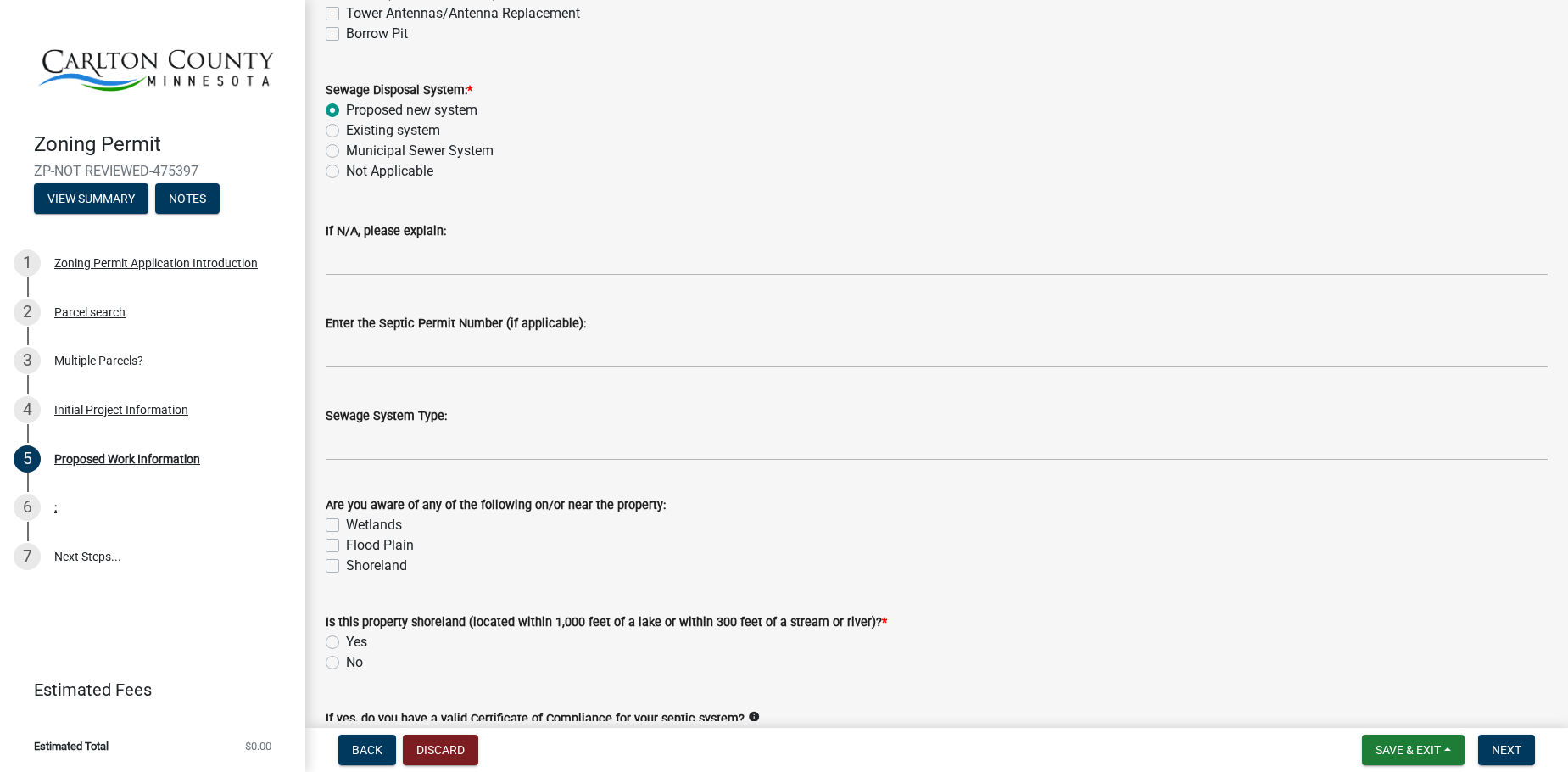
scroll to position [593, 0]
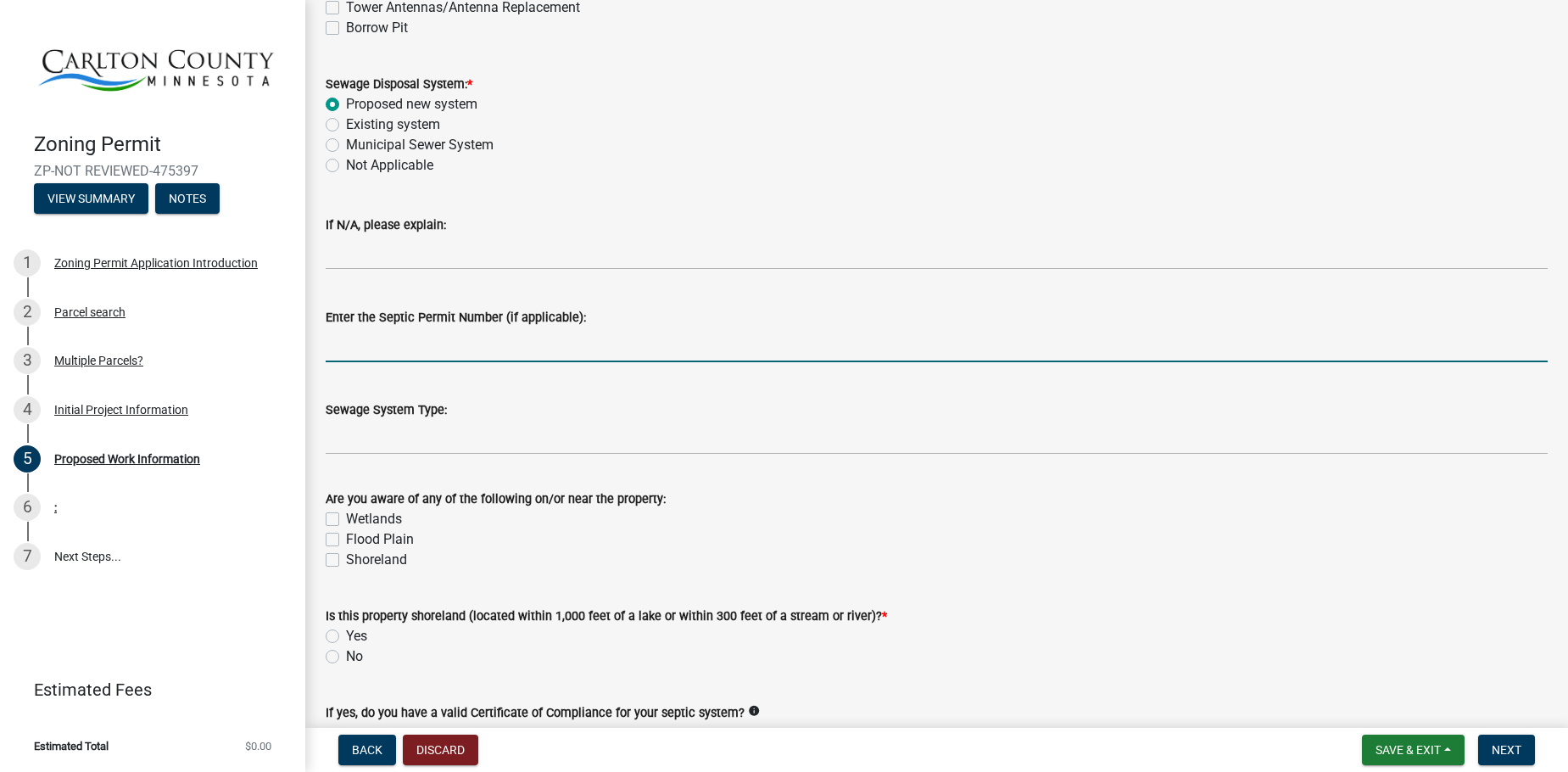
click at [340, 345] on input "Enter the Septic Permit Number (if applicable):" at bounding box center [937, 345] width 1222 height 35
type input "TBD"
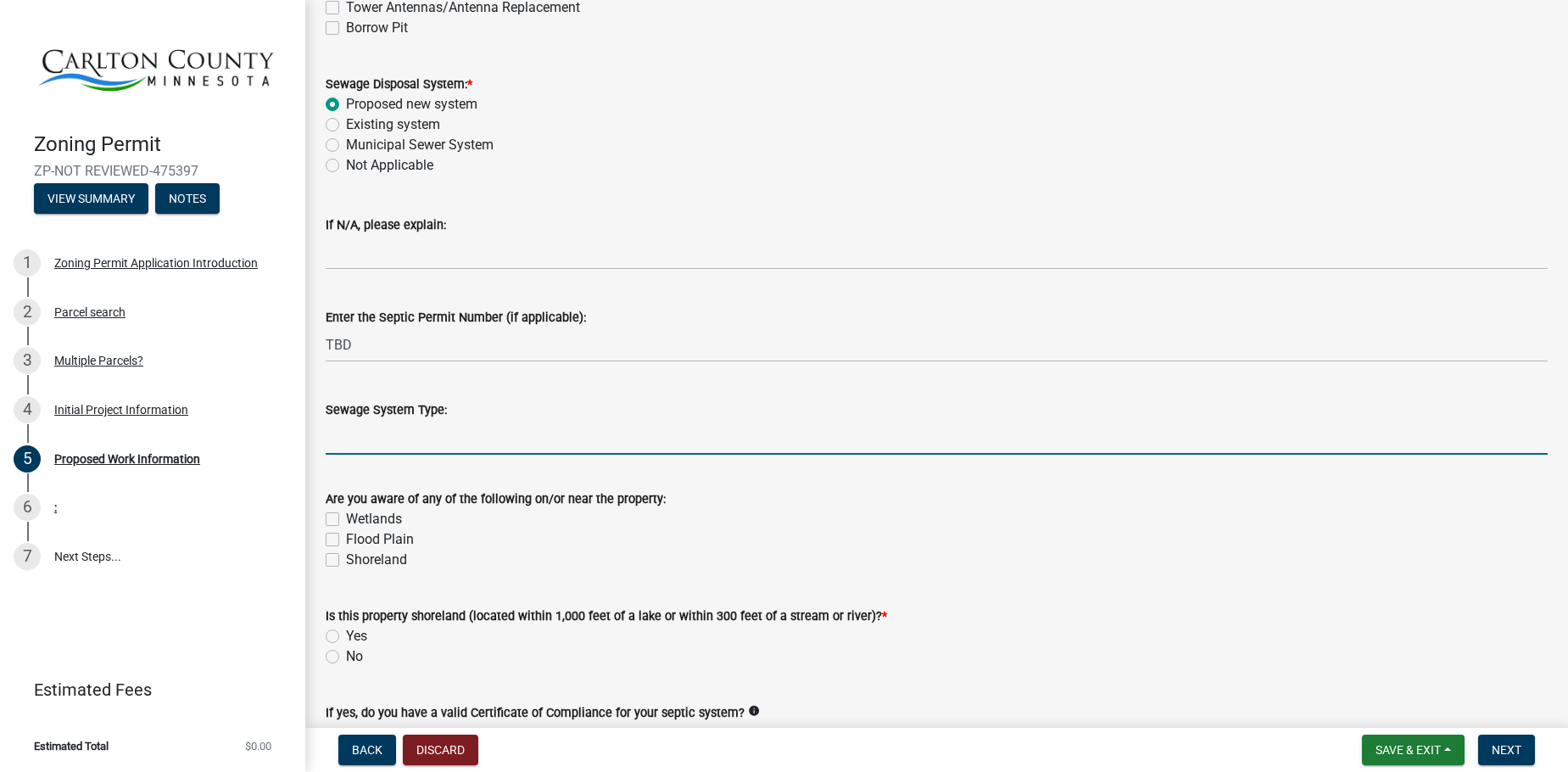
click at [373, 435] on input "Sewage System Type:" at bounding box center [937, 436] width 1222 height 35
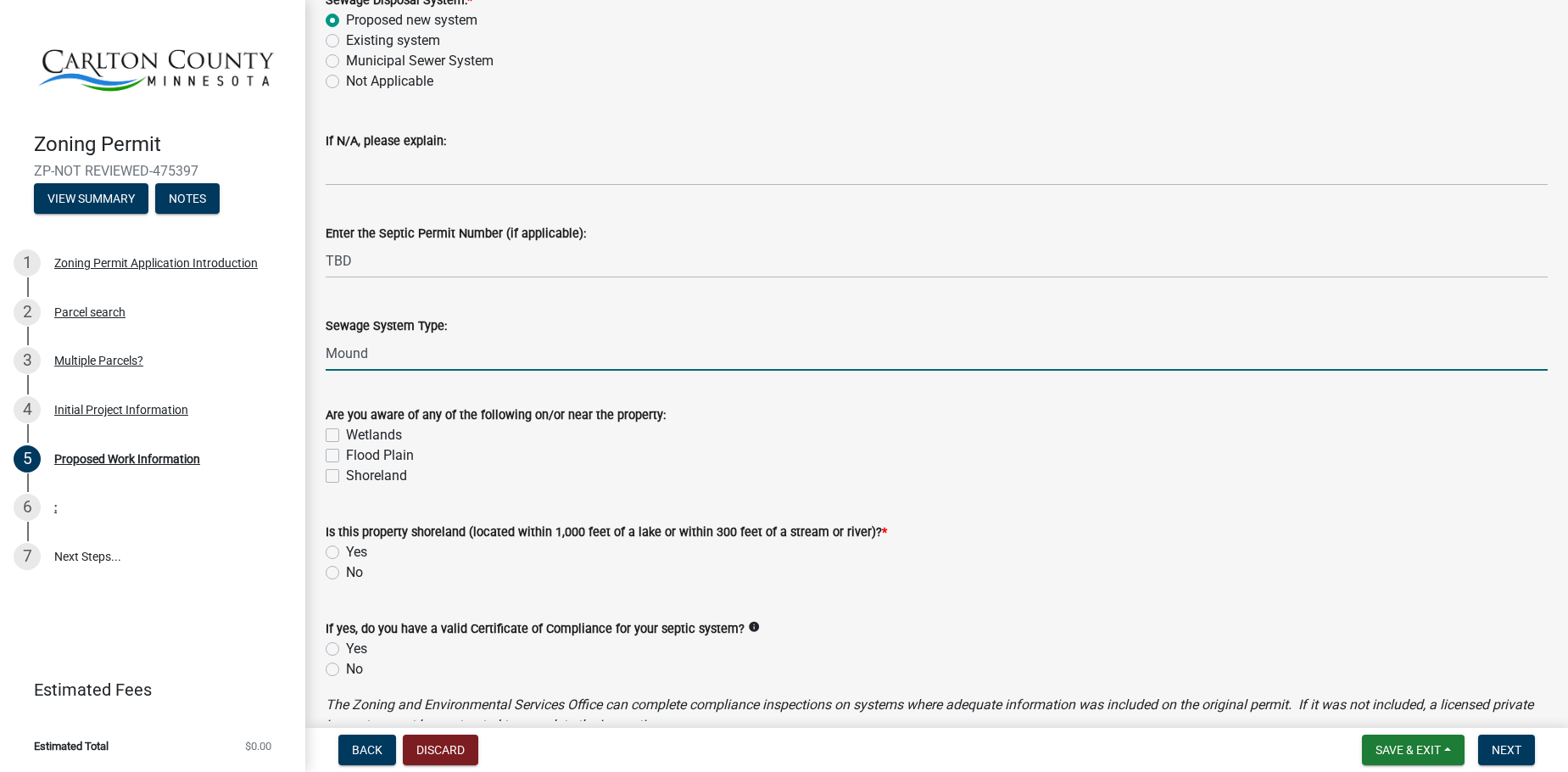
scroll to position [678, 0]
type input "Mound"
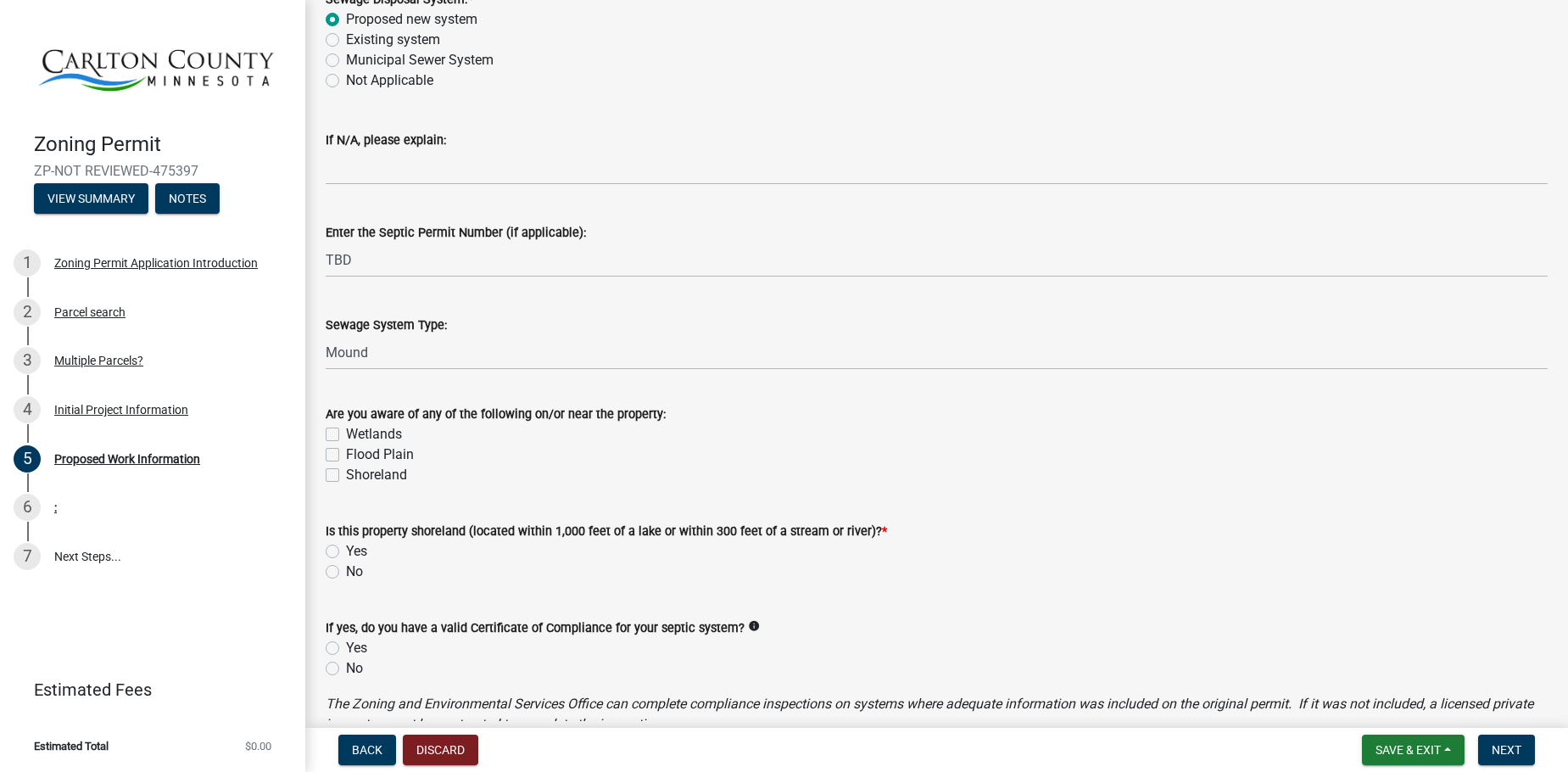
click at [346, 433] on label "Wetlands" at bounding box center [374, 434] width 56 height 20
click at [346, 433] on input "Wetlands" at bounding box center [351, 429] width 11 height 11
checkbox input "true"
checkbox input "false"
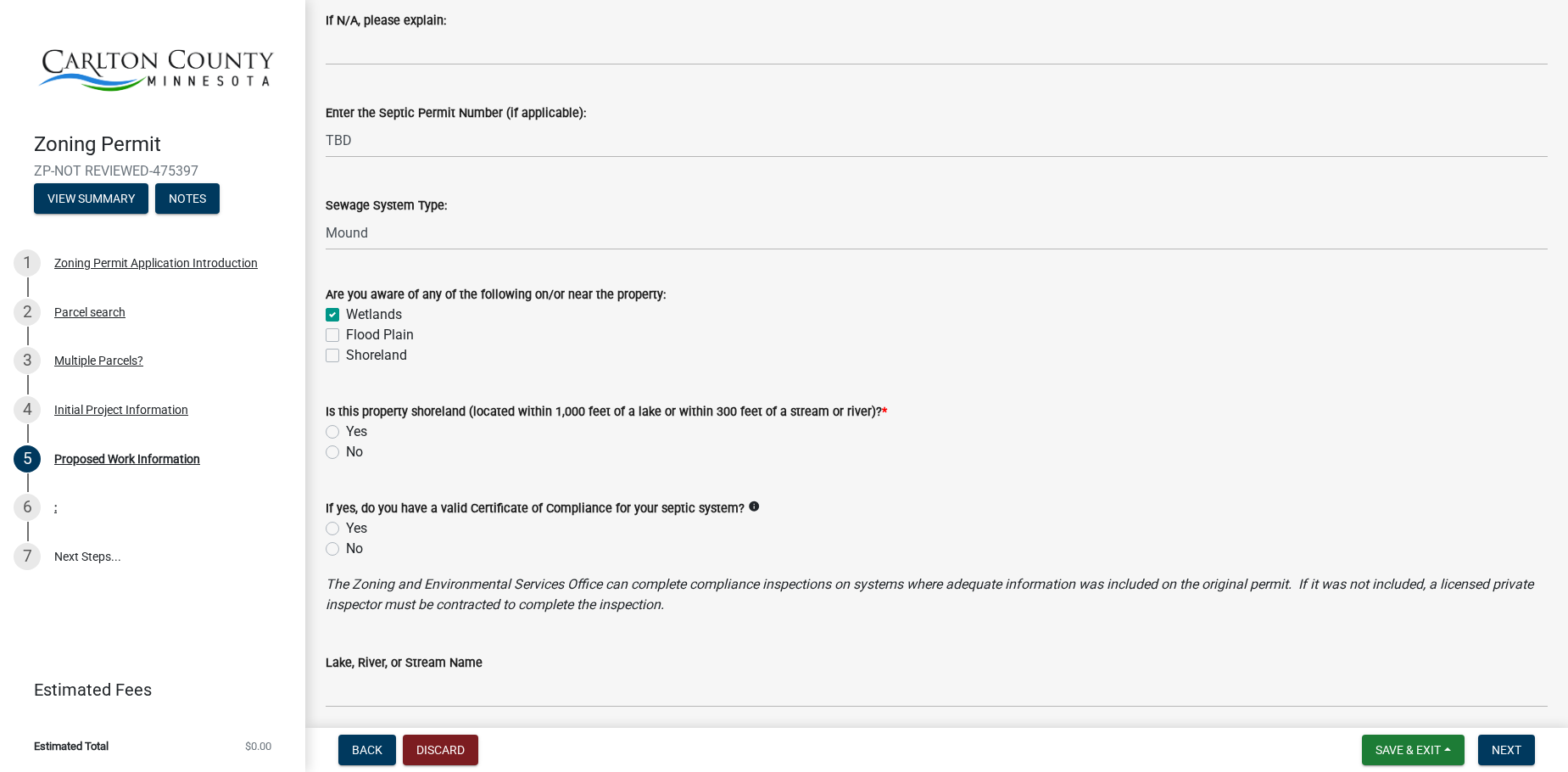
scroll to position [848, 0]
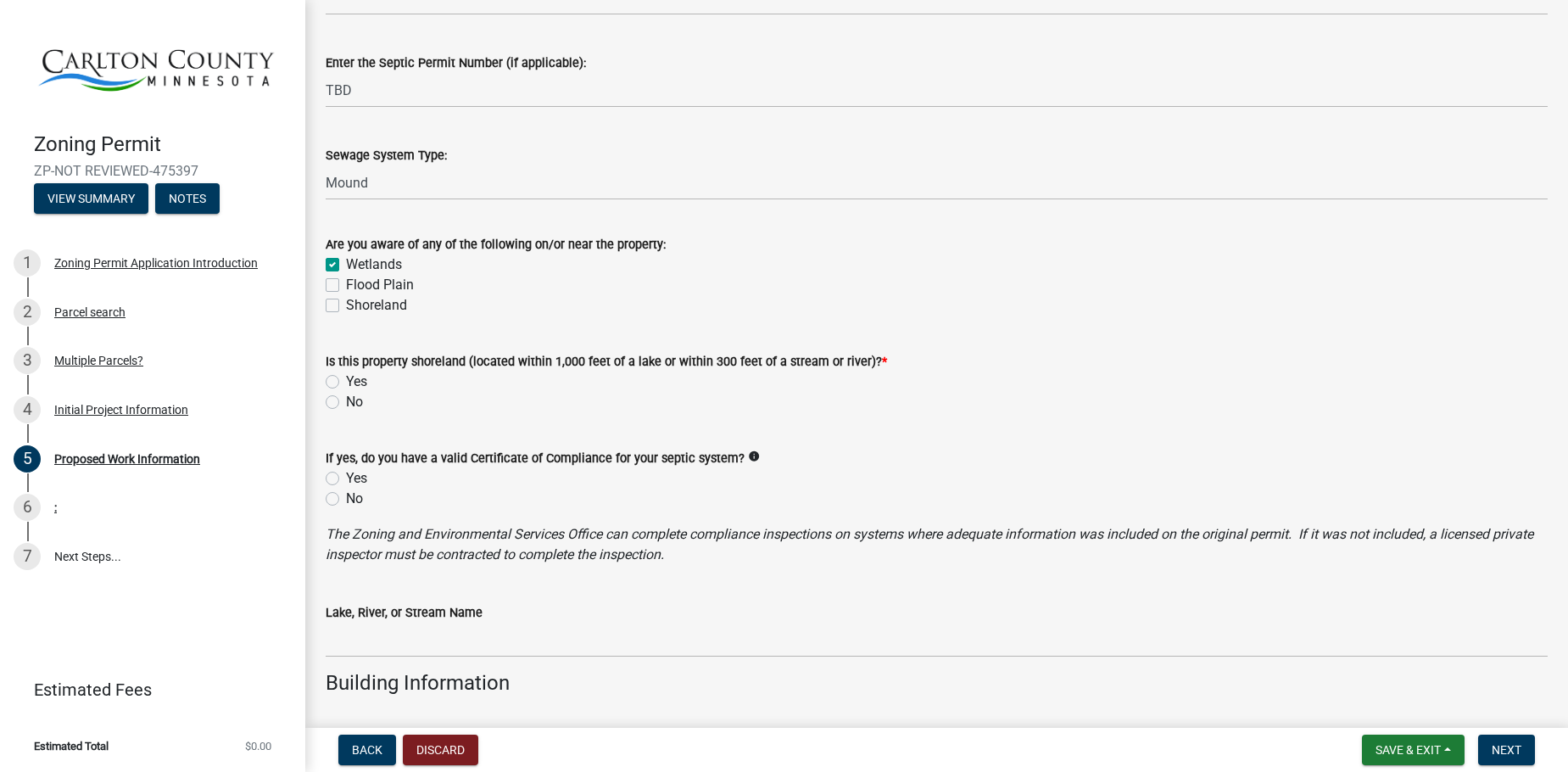
click at [346, 403] on label "No" at bounding box center [354, 401] width 17 height 20
click at [346, 402] on input "No" at bounding box center [351, 396] width 11 height 11
radio input "true"
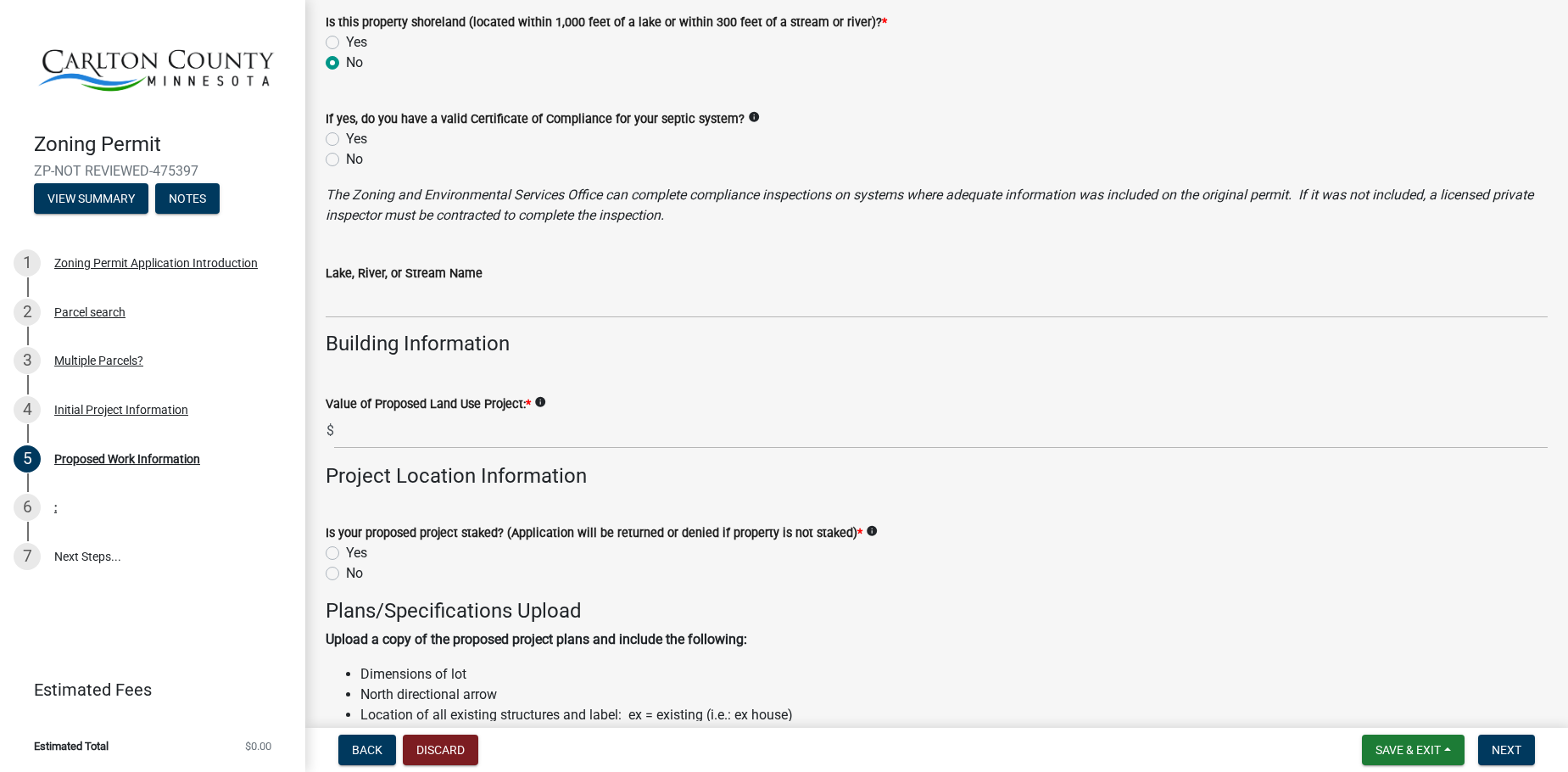
scroll to position [1272, 0]
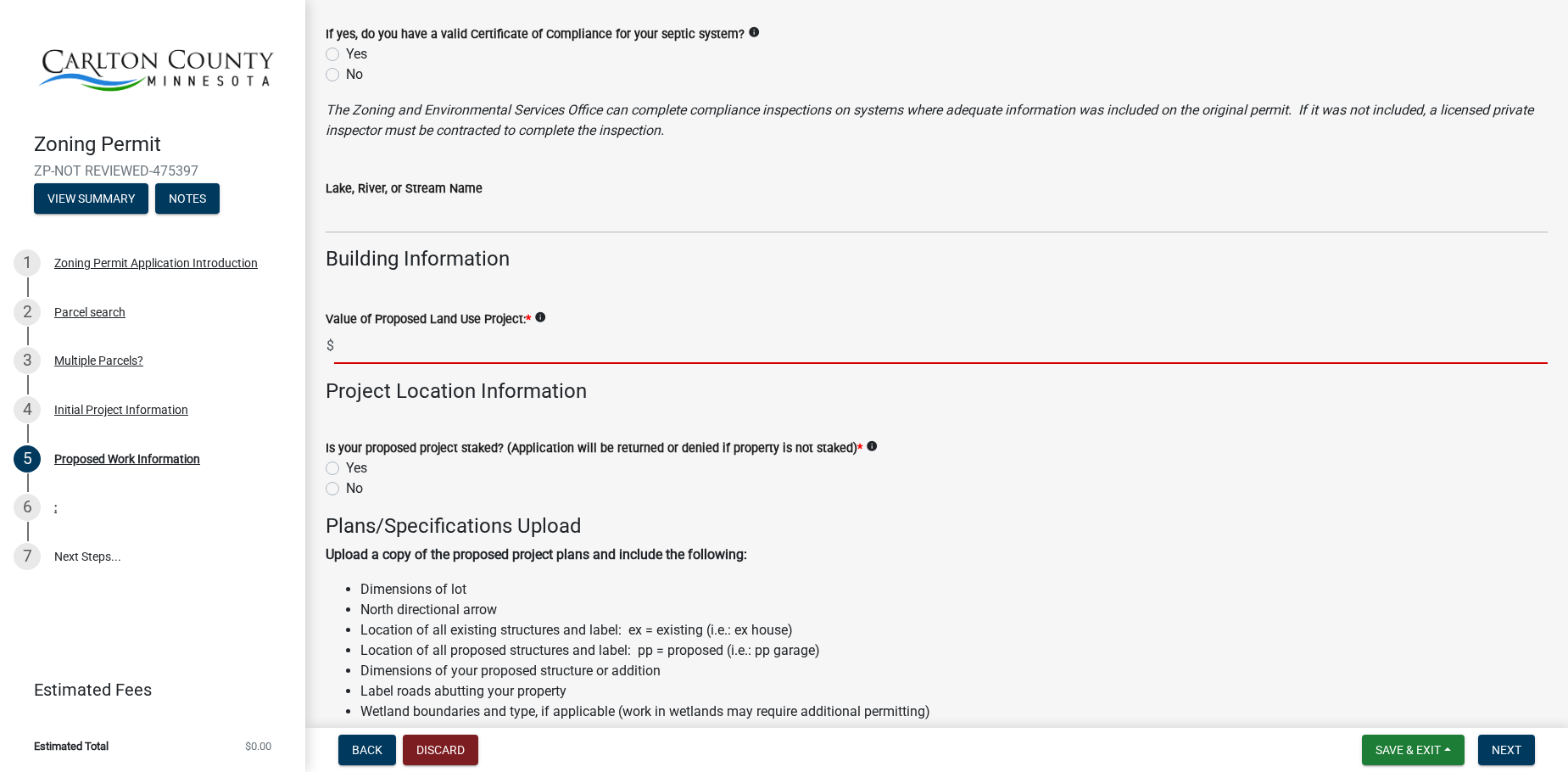
click at [376, 348] on input "text" at bounding box center [941, 346] width 1213 height 35
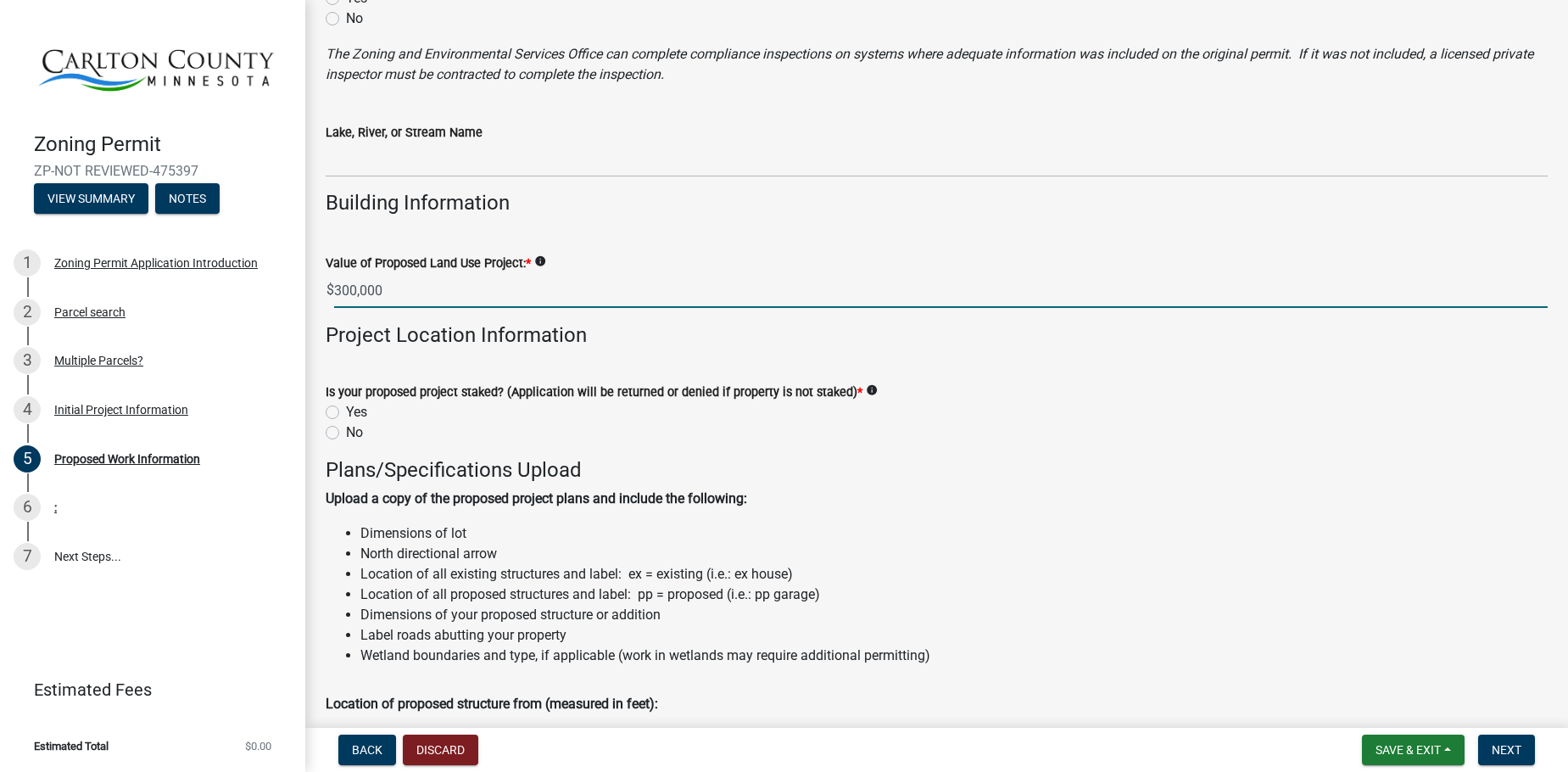
scroll to position [1357, 0]
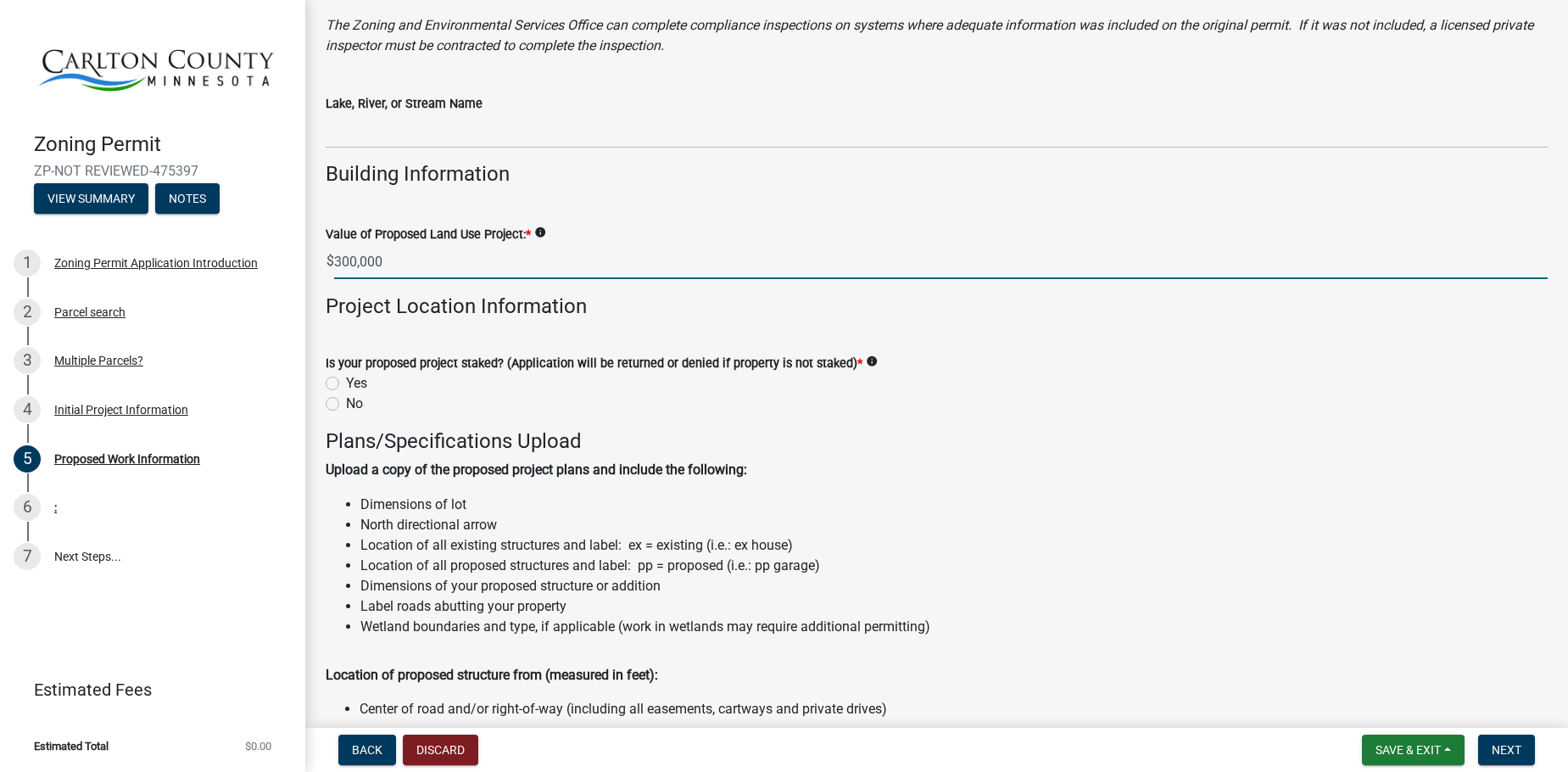
type input "300000"
click at [346, 381] on label "Yes" at bounding box center [356, 384] width 21 height 20
click at [346, 381] on input "Yes" at bounding box center [351, 379] width 11 height 11
radio input "true"
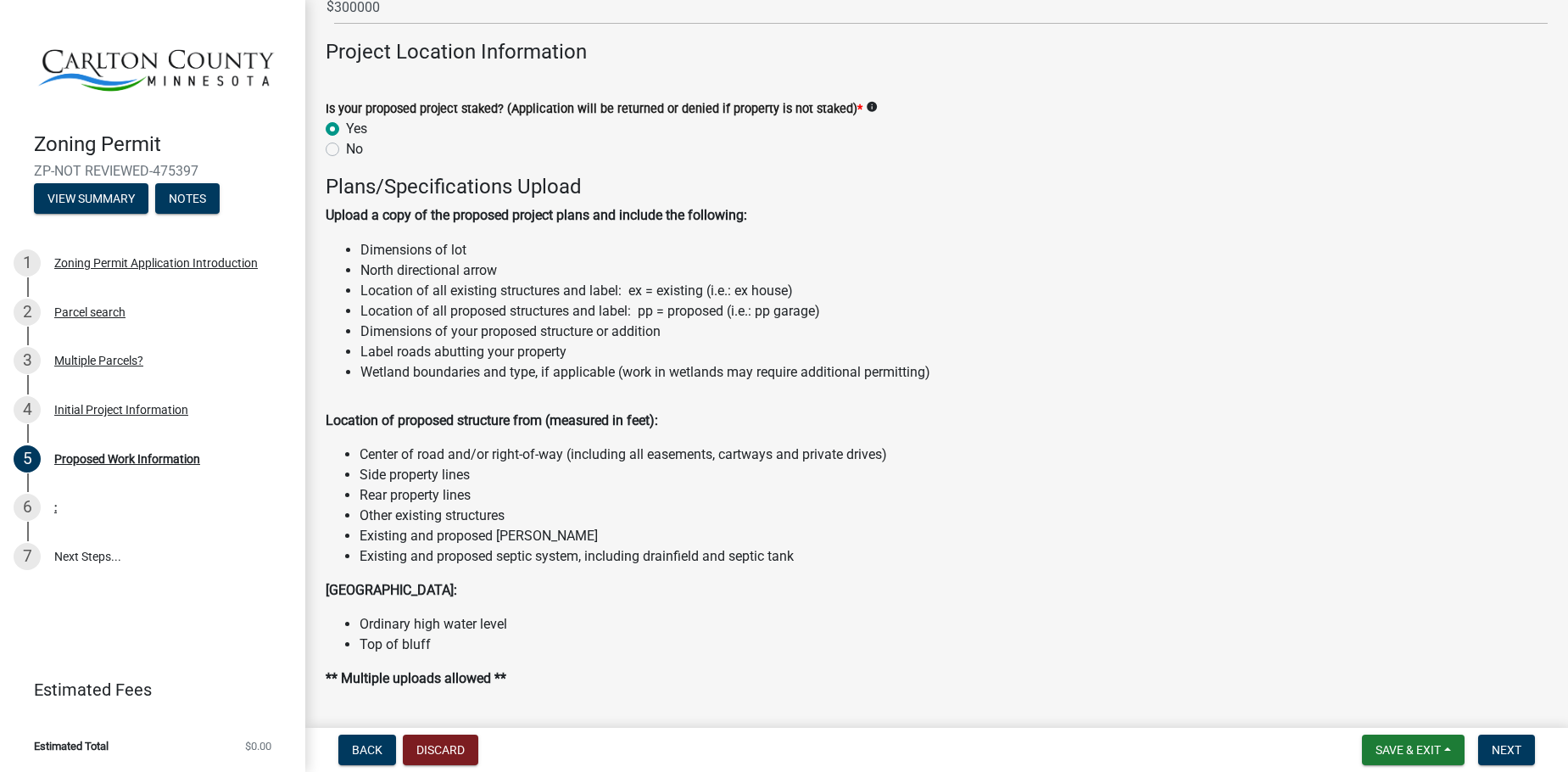
scroll to position [1696, 0]
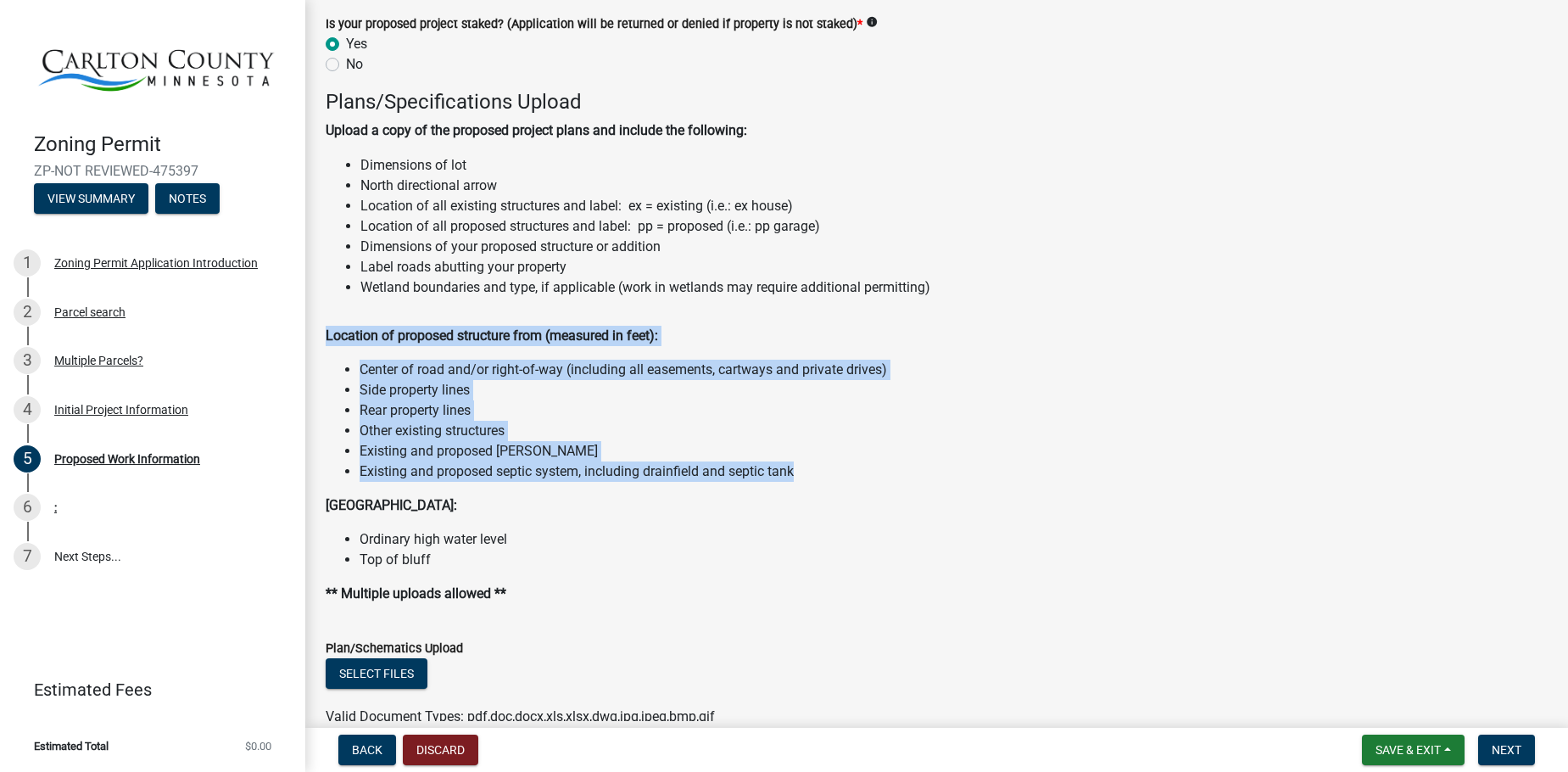
drag, startPoint x: 326, startPoint y: 339, endPoint x: 829, endPoint y: 471, distance: 520.0
click at [829, 471] on div "Plans/Specifications Upload Upload a copy of the proposed project plans and inc…" at bounding box center [937, 347] width 1222 height 514
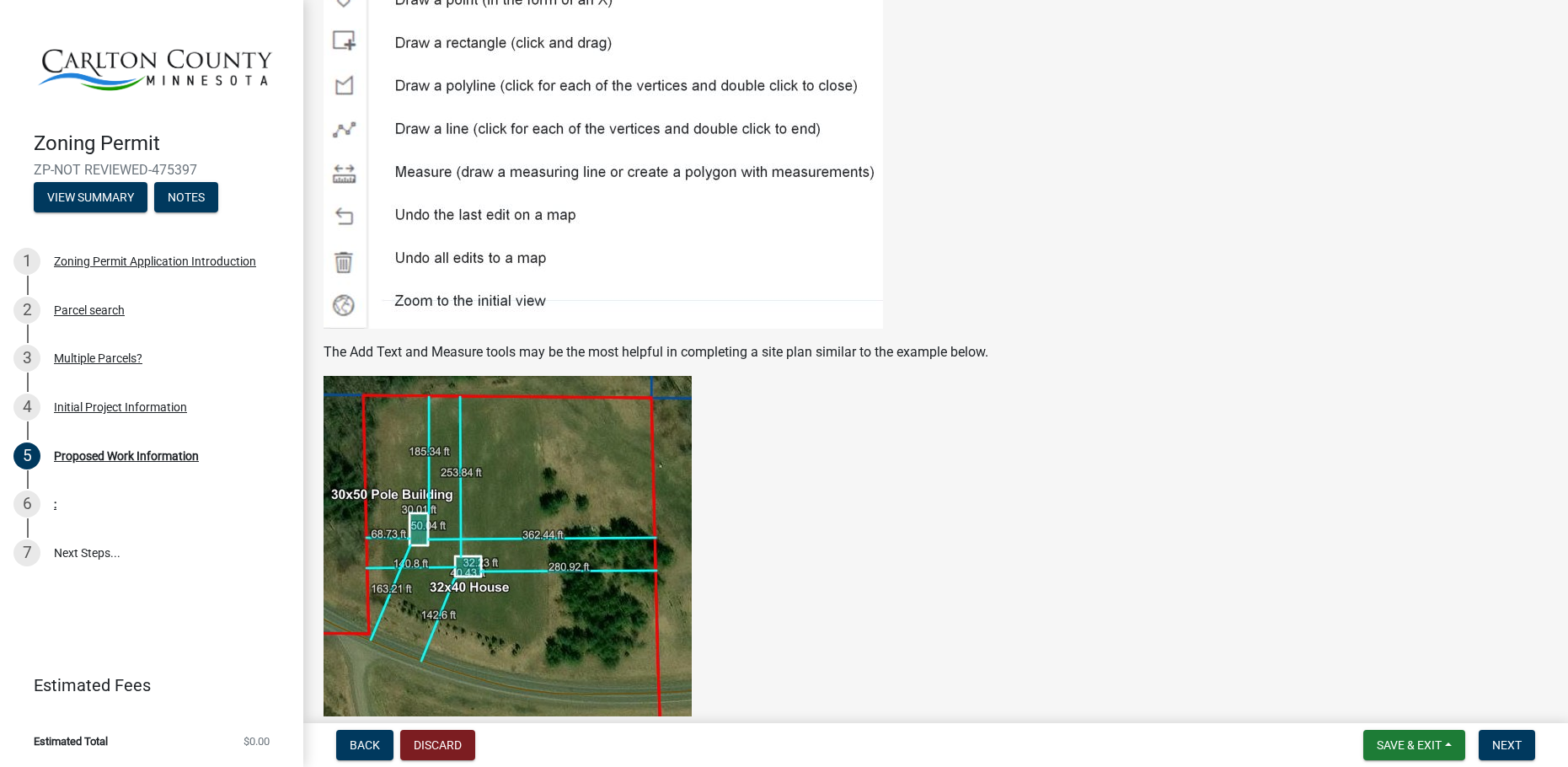
scroll to position [2771, 0]
